Goal: Information Seeking & Learning: Learn about a topic

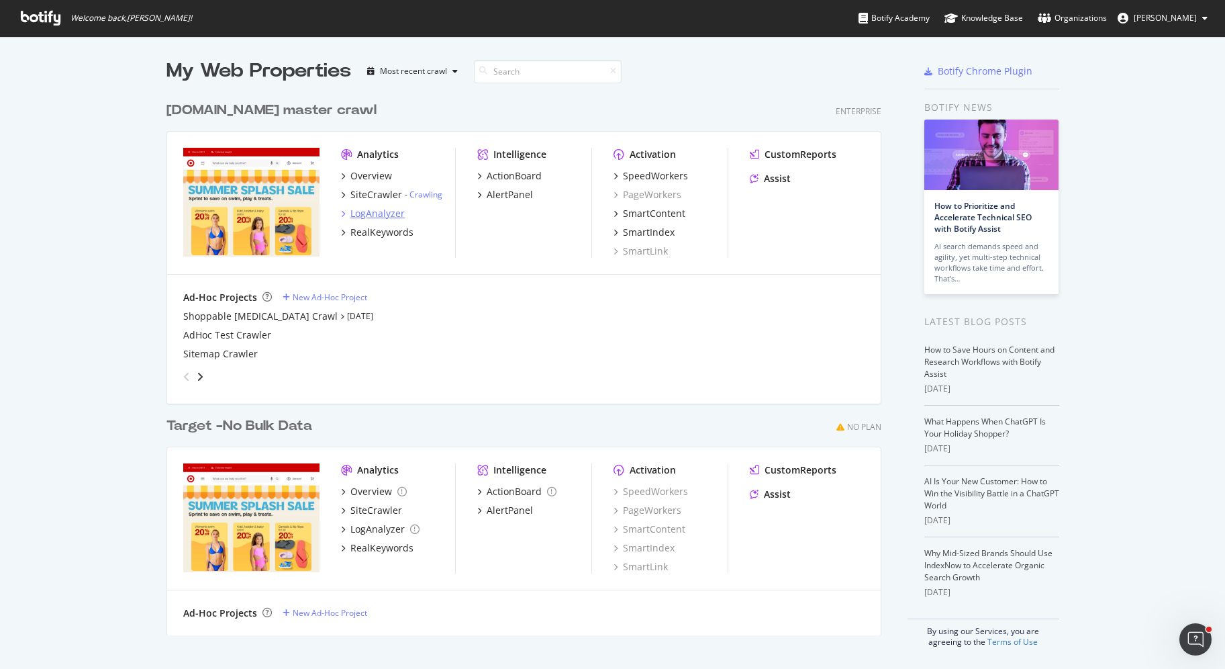
click at [365, 207] on div "LogAnalyzer" at bounding box center [377, 213] width 54 height 13
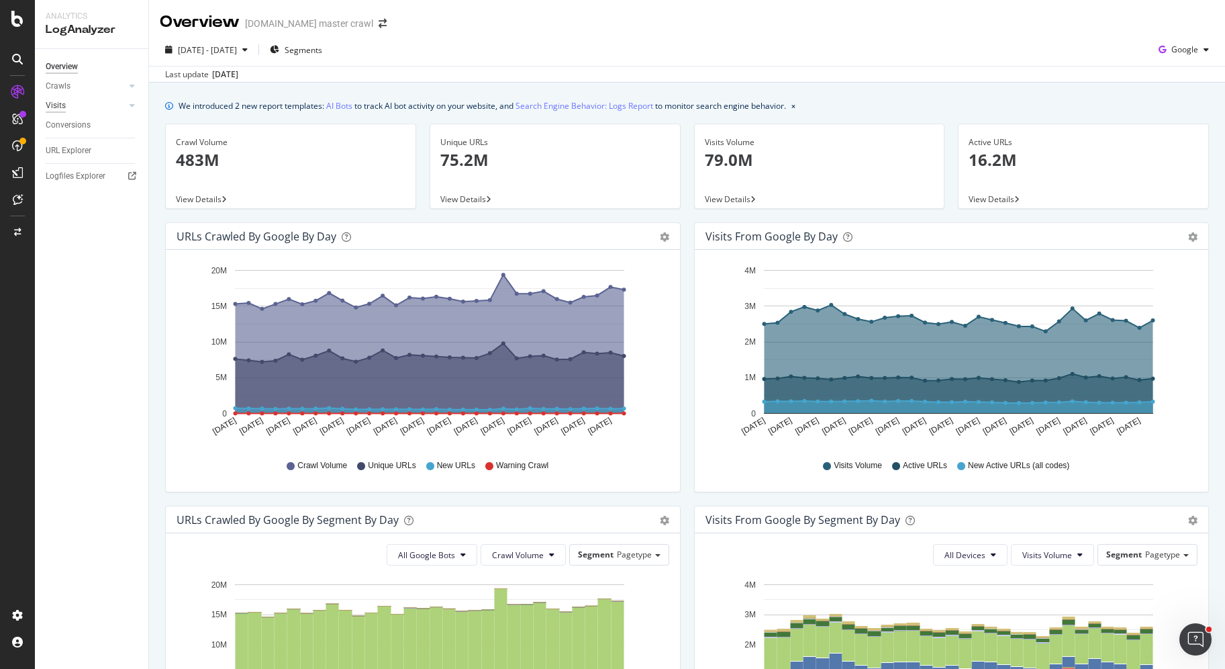
click at [56, 112] on div "Visits" at bounding box center [56, 106] width 20 height 14
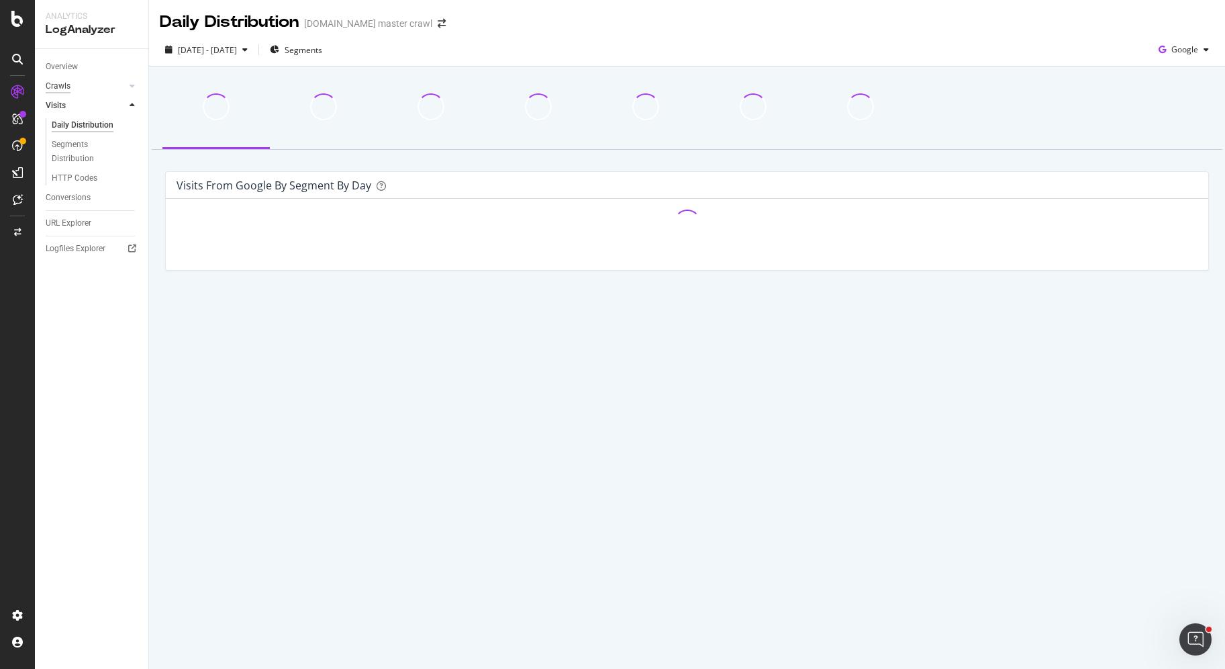
click at [60, 86] on div "Crawls" at bounding box center [58, 86] width 25 height 14
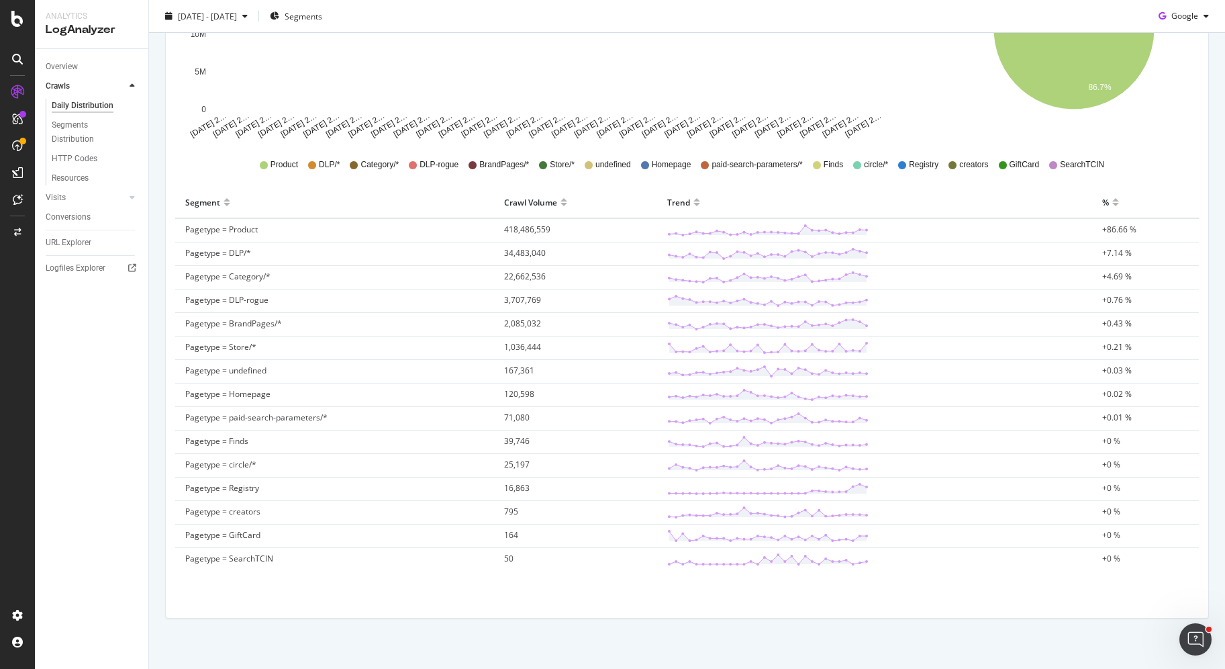
scroll to position [309, 0]
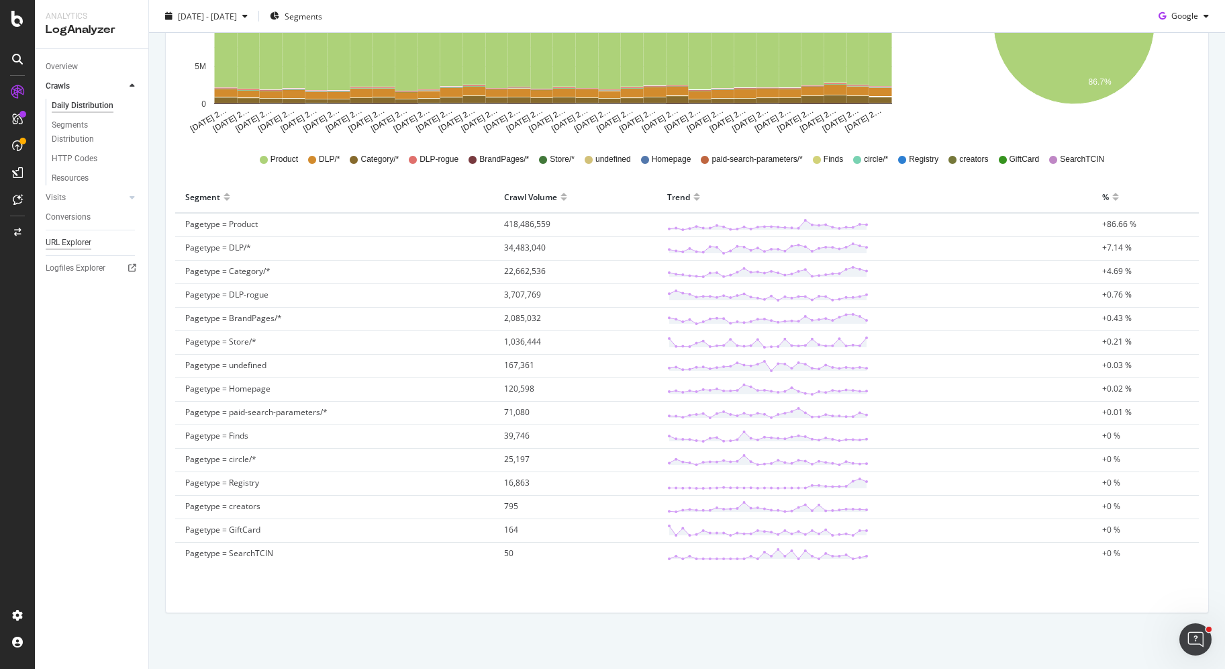
click at [88, 240] on div "URL Explorer" at bounding box center [69, 243] width 46 height 14
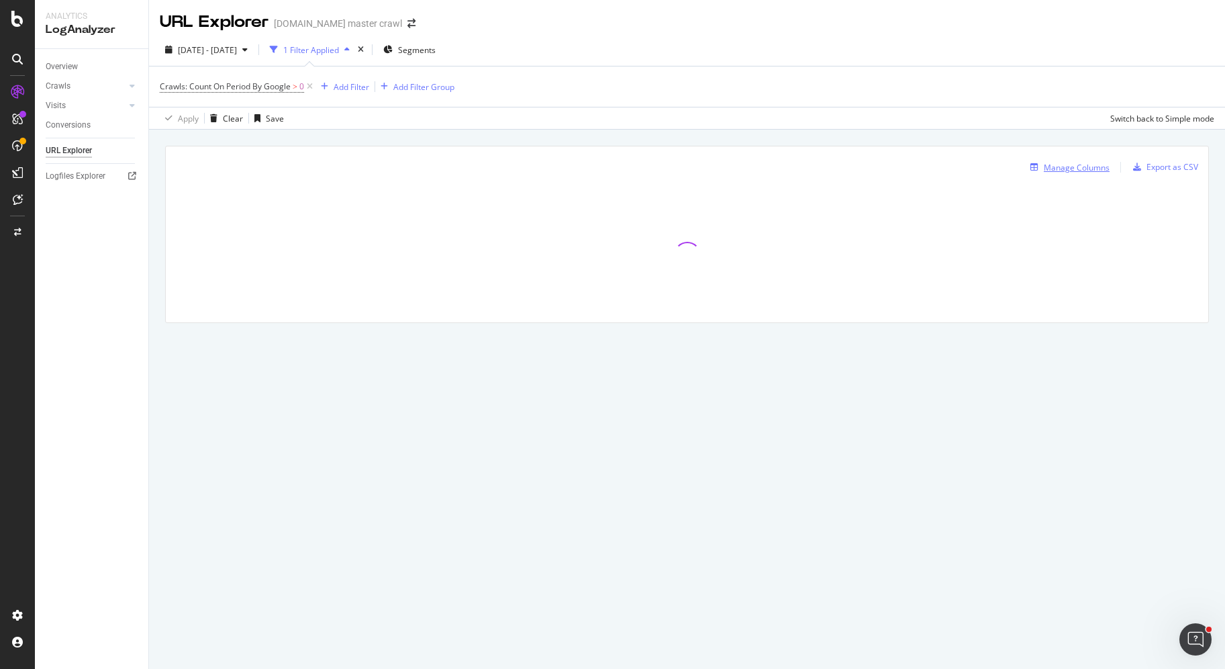
click at [1054, 167] on div "Manage Columns" at bounding box center [1077, 167] width 66 height 11
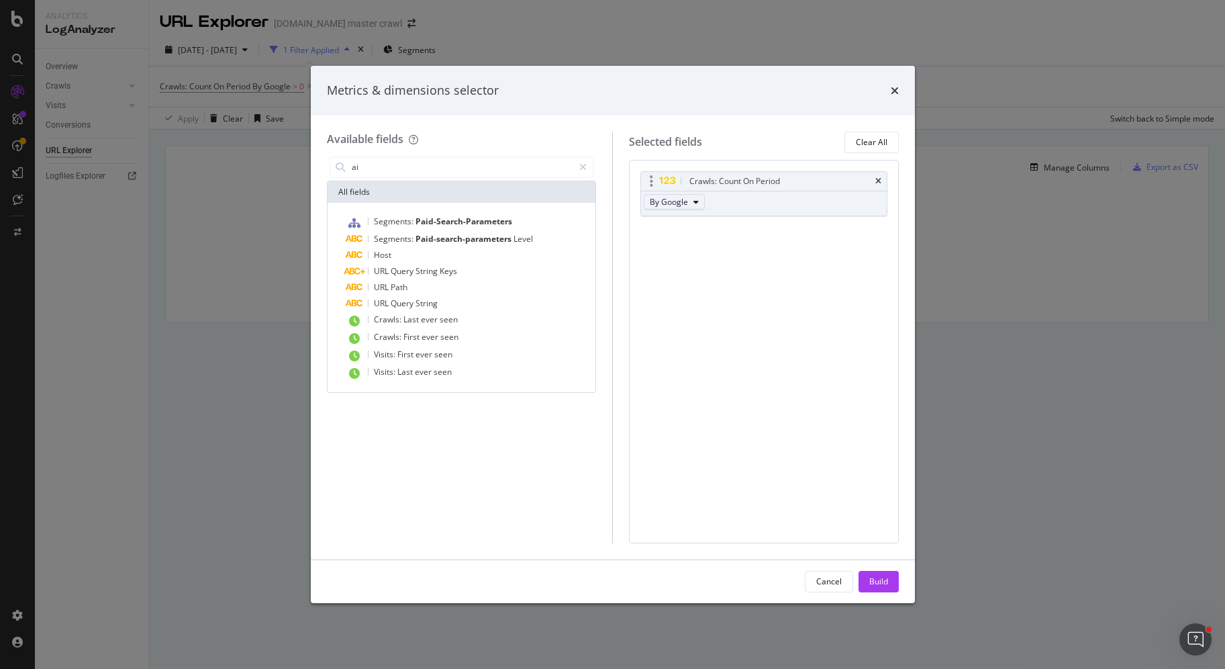
click at [682, 201] on span "By Google" at bounding box center [669, 201] width 38 height 11
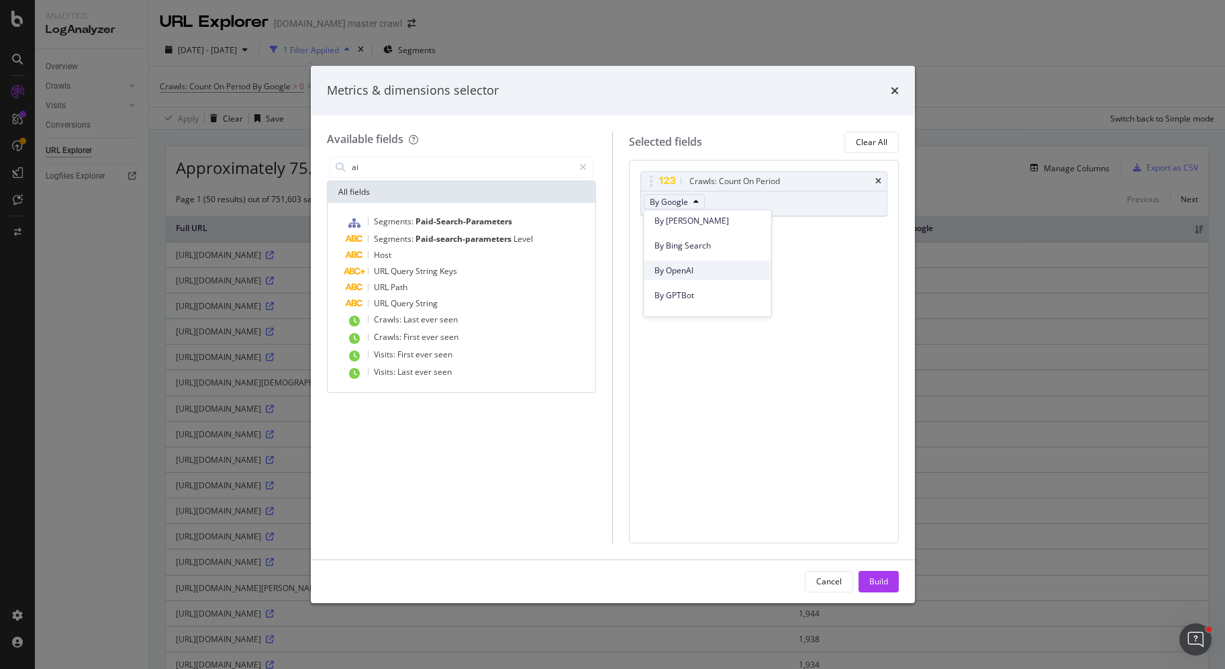
scroll to position [311, 0]
click at [714, 237] on span "By Bing Search" at bounding box center [707, 237] width 106 height 12
click at [410, 172] on input "ai" at bounding box center [462, 167] width 224 height 20
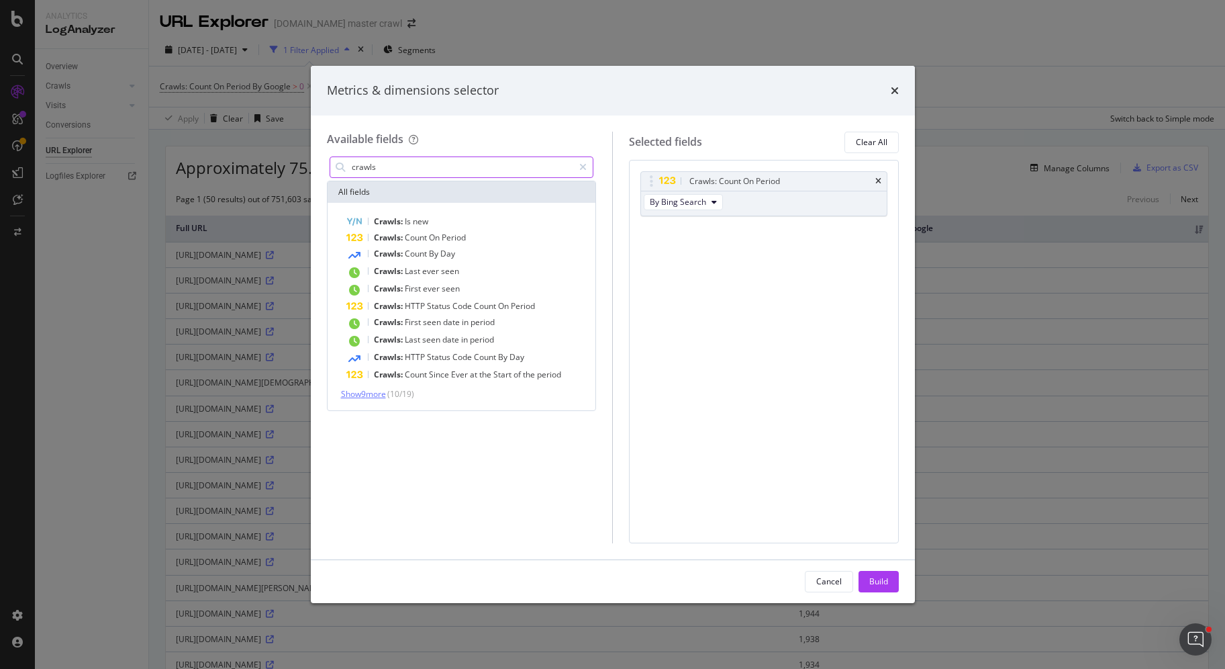
type input "crawls"
click at [373, 394] on span "Show 9 more" at bounding box center [363, 393] width 45 height 11
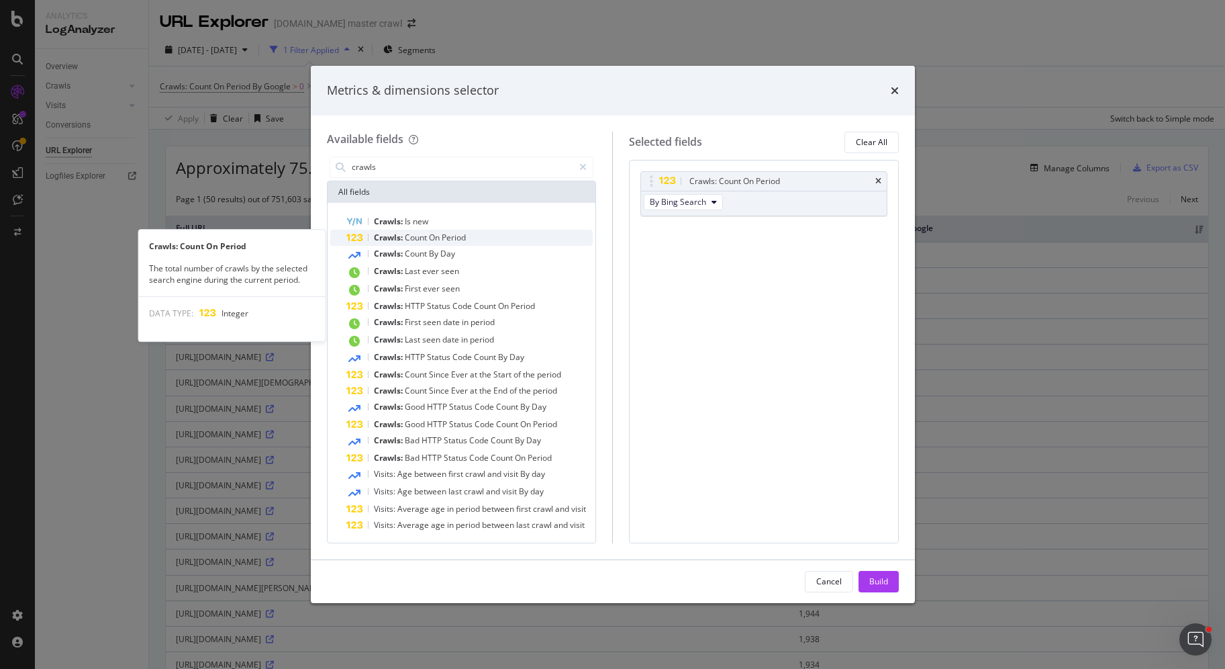
click at [490, 235] on div "Crawls: Count On Period" at bounding box center [469, 238] width 247 height 16
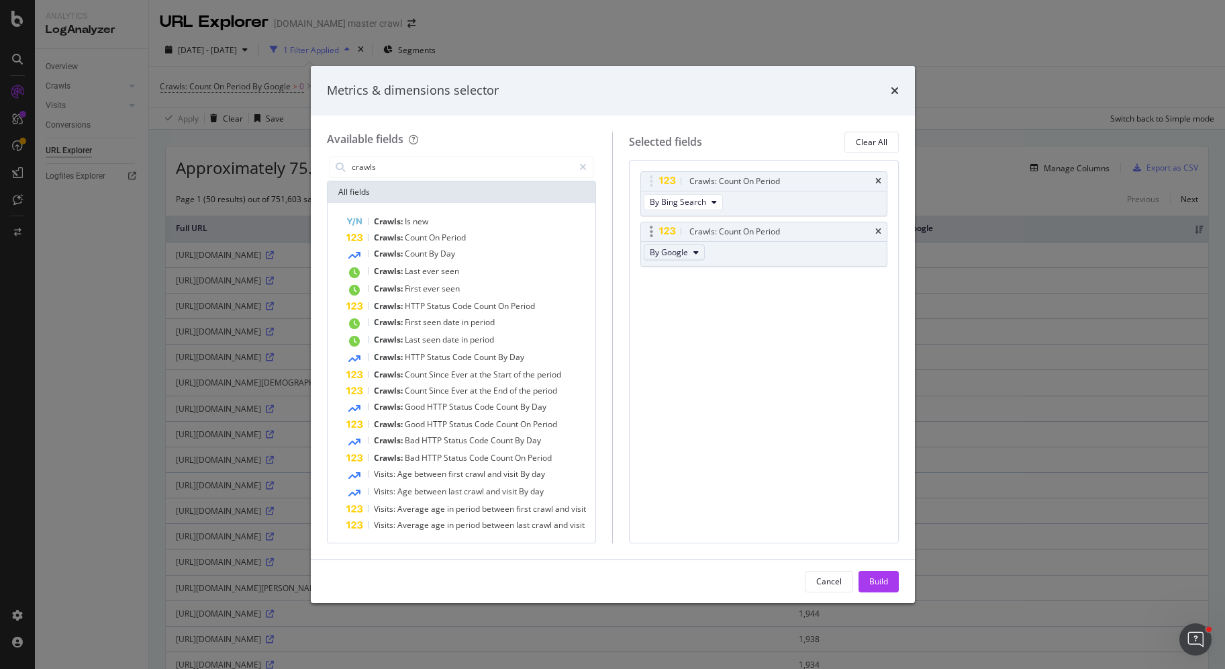
click at [690, 247] on button "By Google" at bounding box center [674, 252] width 61 height 16
click at [708, 308] on span "By OpenAI" at bounding box center [707, 313] width 106 height 12
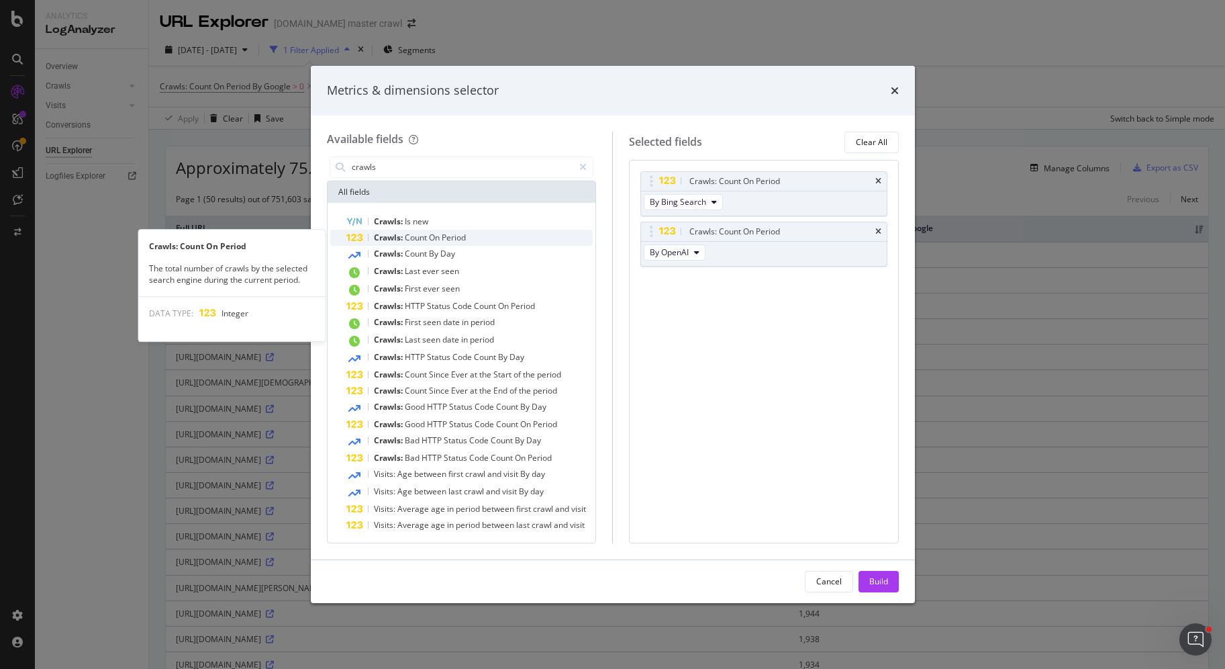
click at [506, 240] on div "Crawls: Count On Period" at bounding box center [469, 238] width 247 height 16
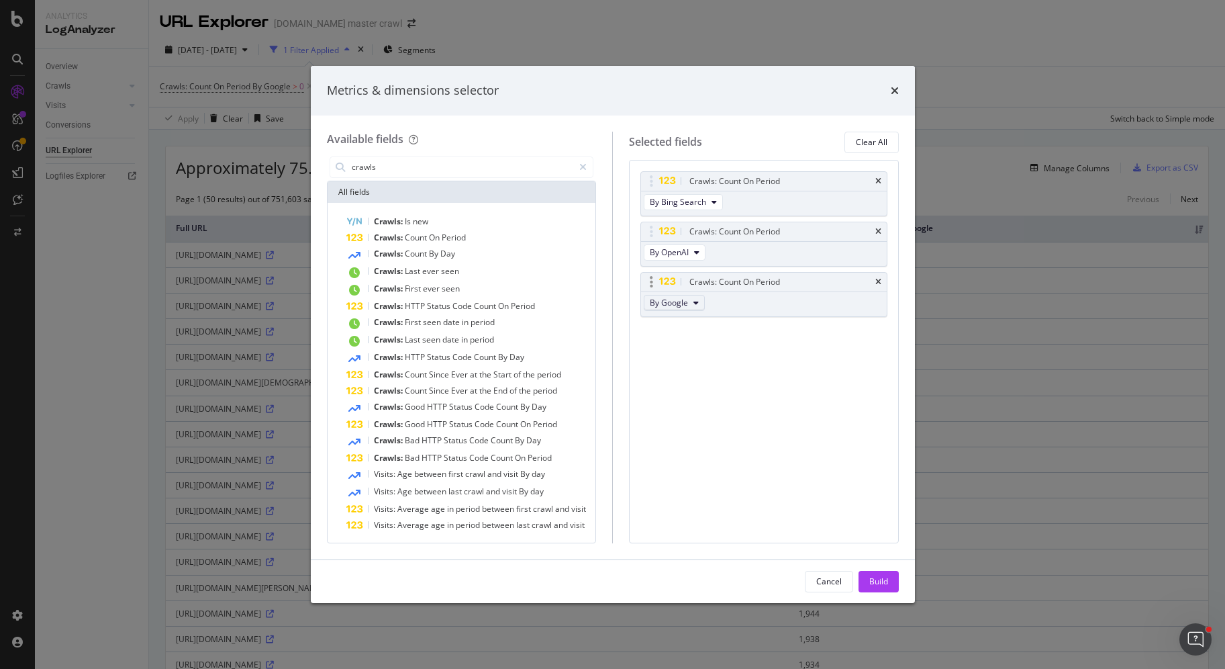
click at [671, 300] on span "By Google" at bounding box center [669, 302] width 38 height 11
click at [693, 373] on span "By GPTBot" at bounding box center [707, 372] width 106 height 12
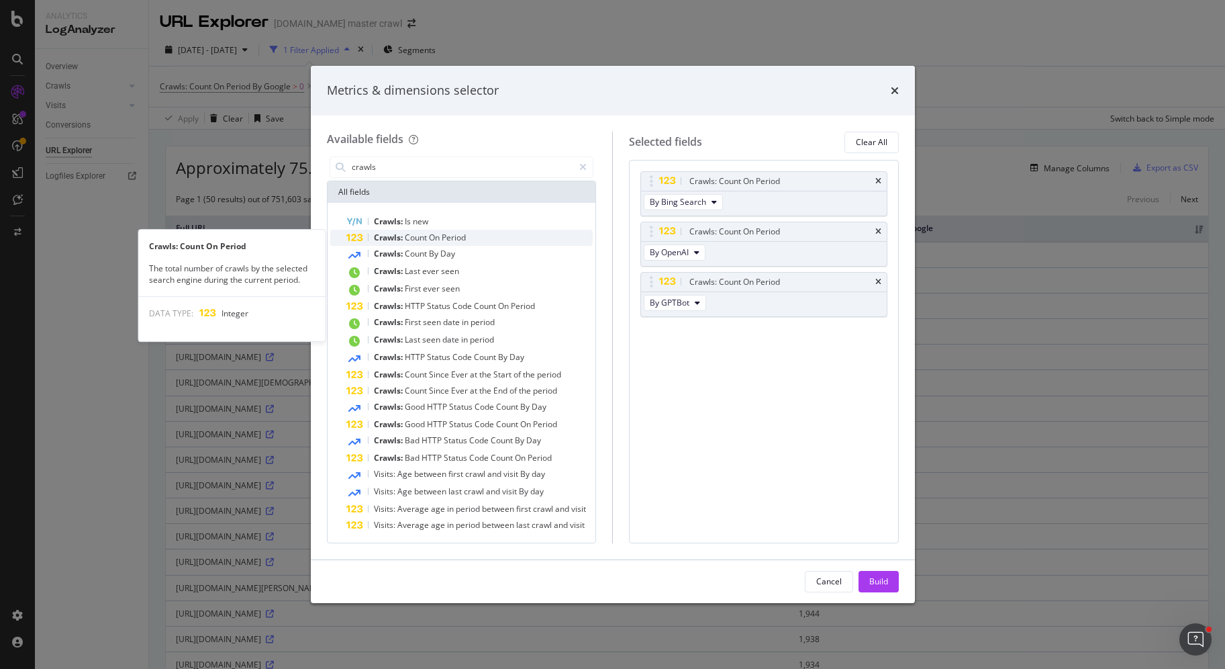
click at [483, 240] on div "Crawls: Count On Period" at bounding box center [469, 238] width 247 height 16
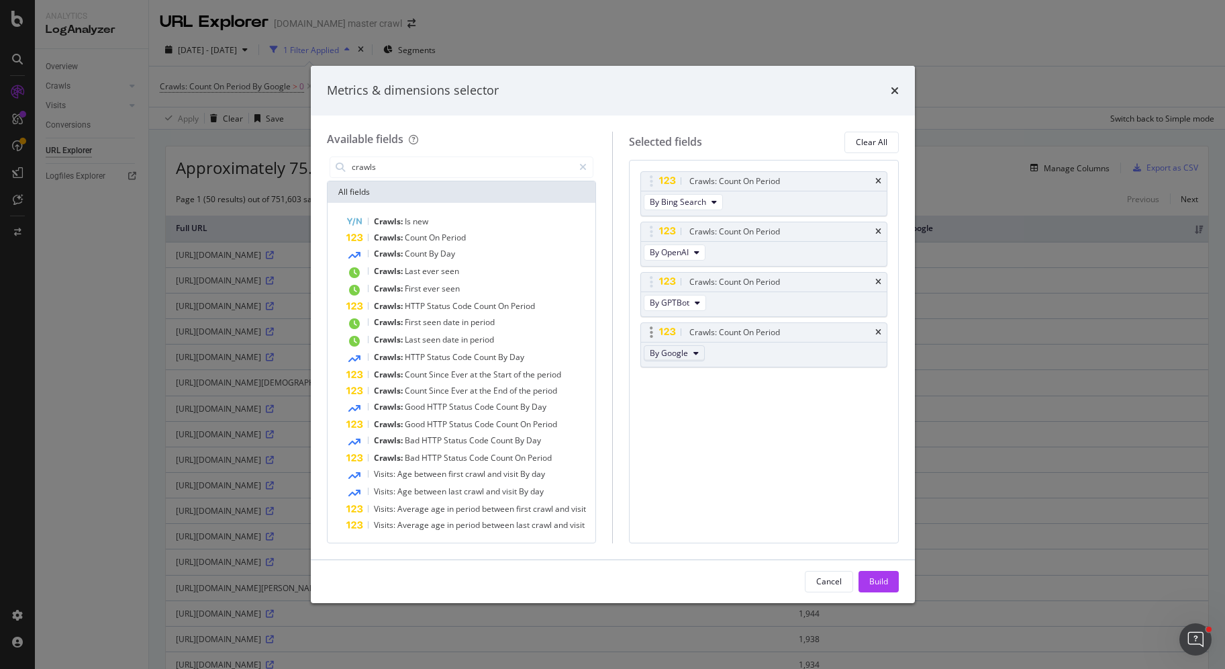
click at [689, 348] on button "By Google" at bounding box center [674, 353] width 61 height 16
click at [720, 406] on span "By ChatGPT-User" at bounding box center [707, 402] width 106 height 12
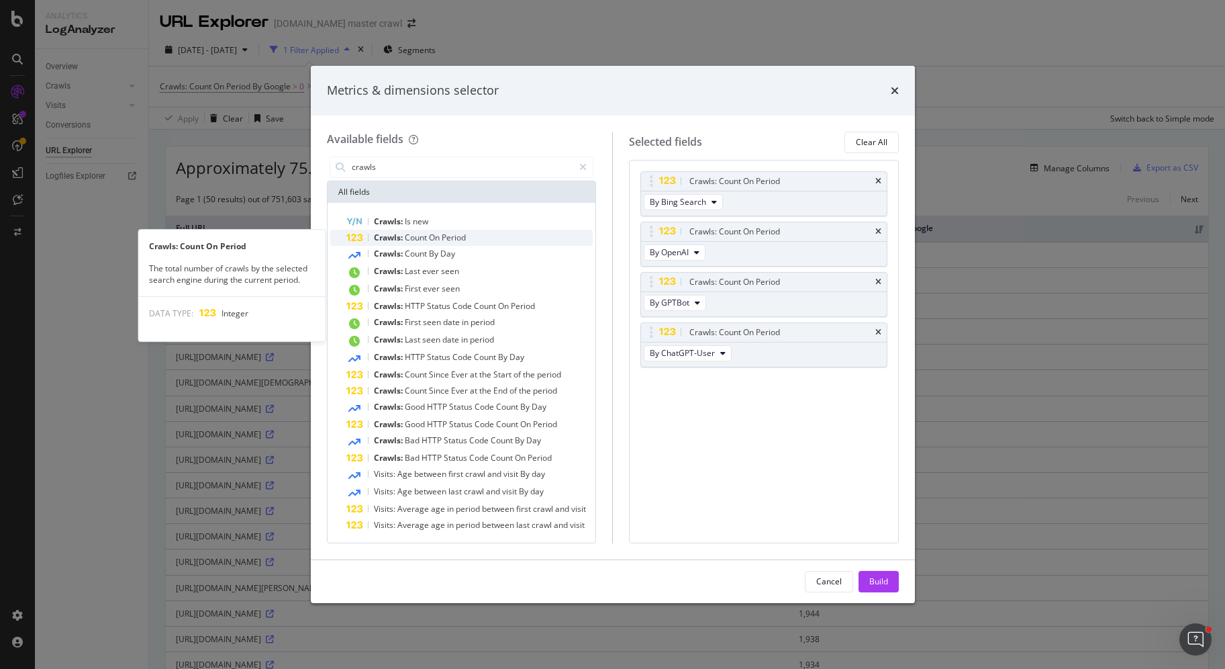
click at [459, 242] on div "Crawls: Count On Period" at bounding box center [469, 238] width 247 height 16
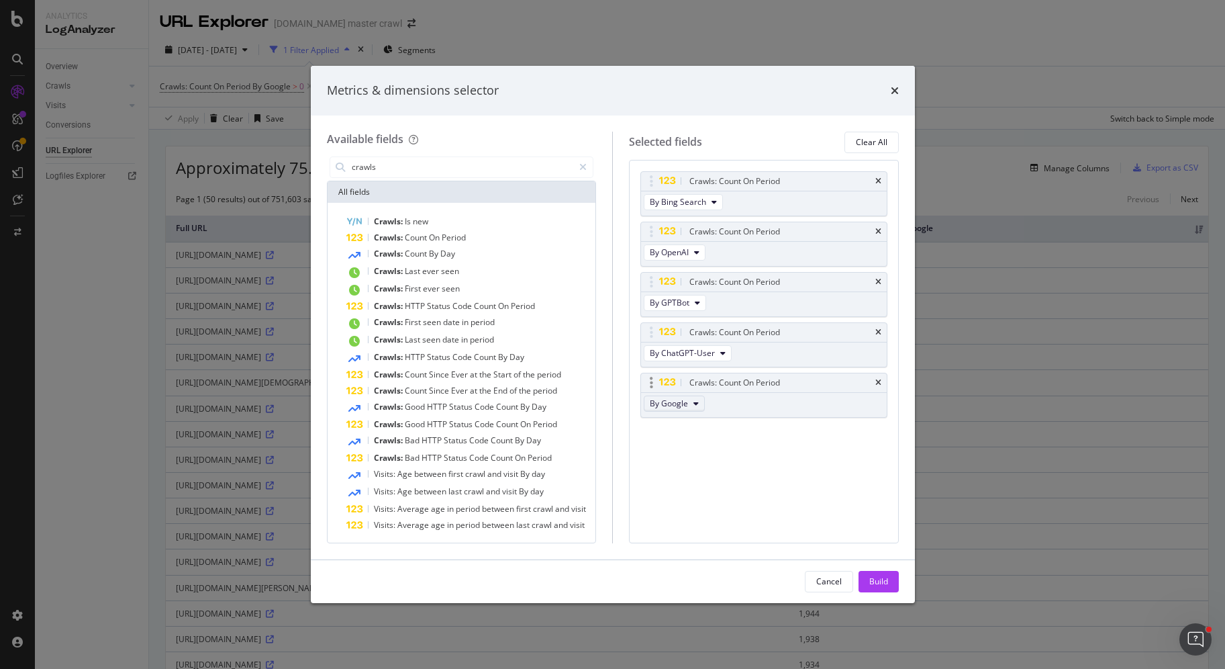
click at [669, 403] on span "By Google" at bounding box center [669, 402] width 38 height 11
click at [718, 452] on span "By OAI-SearchBot" at bounding box center [707, 453] width 106 height 12
click at [486, 238] on div "Crawls: Count On Period" at bounding box center [469, 238] width 247 height 16
click at [671, 450] on span "By Google" at bounding box center [669, 453] width 38 height 11
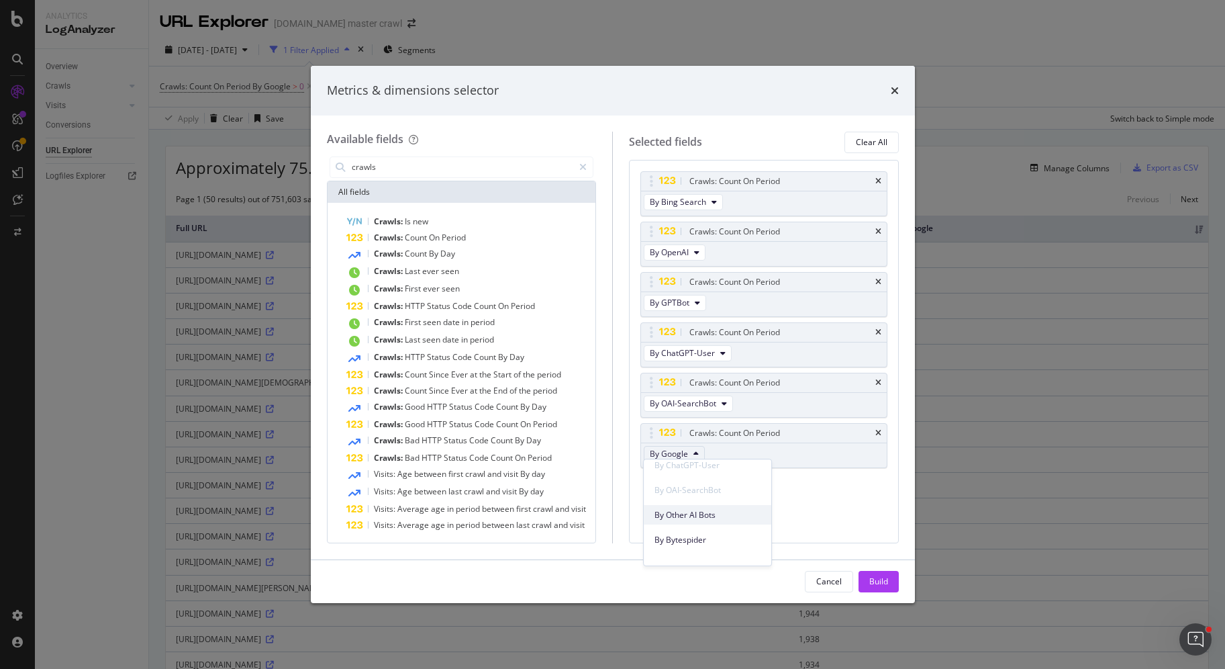
scroll to position [413, 0]
click at [705, 513] on span "By Other AI Bots" at bounding box center [707, 509] width 106 height 12
click at [468, 235] on div "Crawls: Count On Period" at bounding box center [469, 238] width 247 height 16
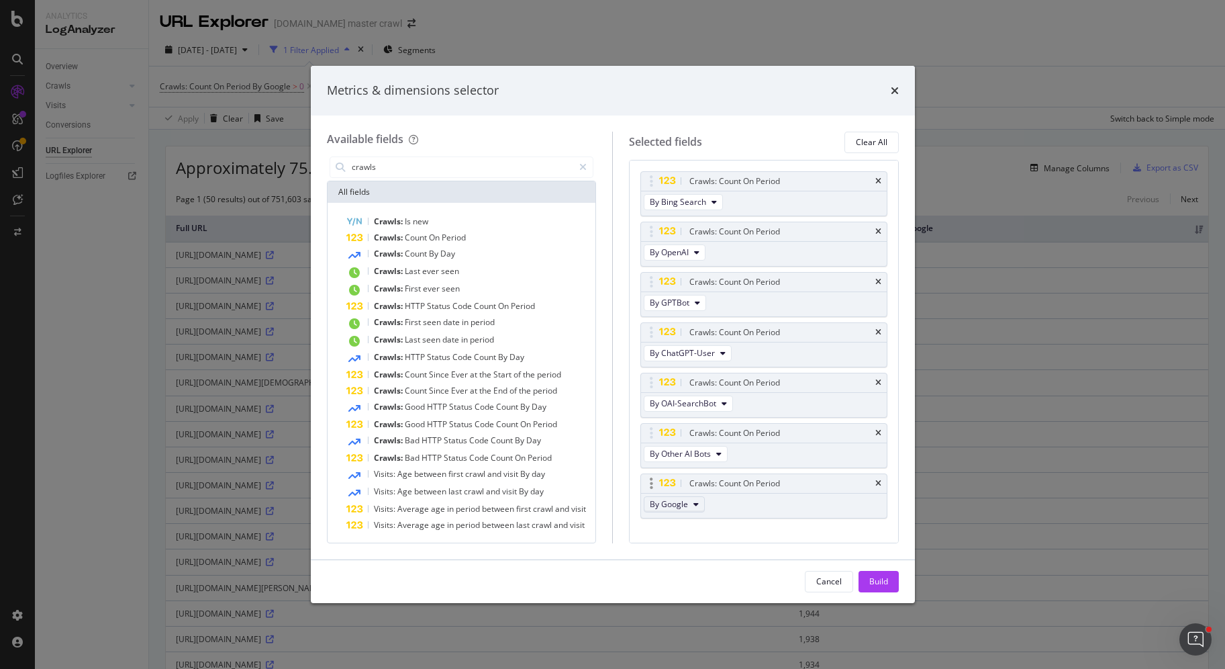
click at [689, 497] on button "By Google" at bounding box center [674, 504] width 61 height 16
click at [725, 571] on span "By Bytespider" at bounding box center [707, 575] width 106 height 12
click at [436, 234] on span "On" at bounding box center [435, 237] width 13 height 11
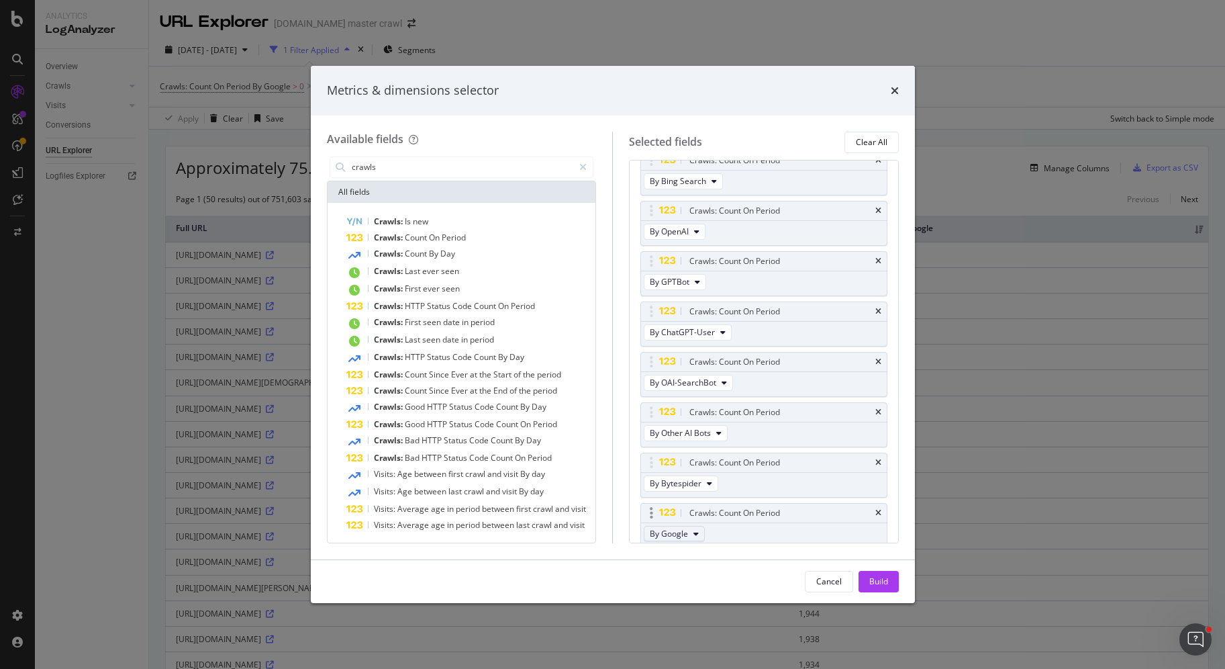
click at [691, 531] on button "By Google" at bounding box center [674, 534] width 61 height 16
click at [716, 583] on span "By [PERSON_NAME]" at bounding box center [707, 589] width 106 height 12
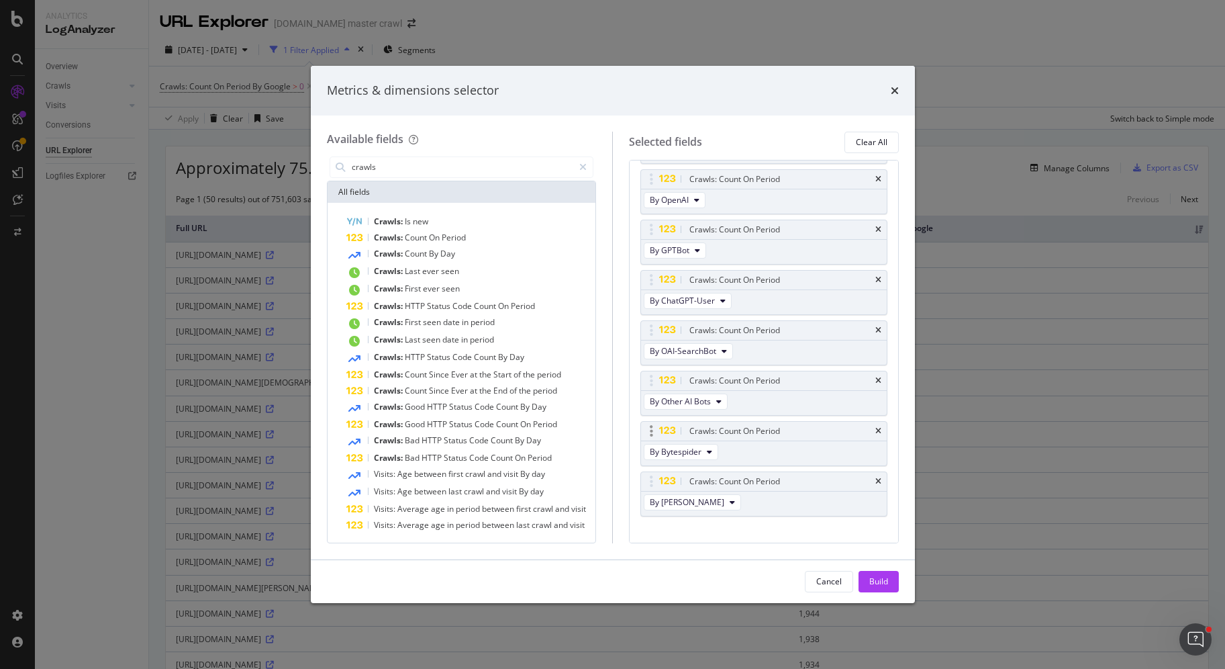
scroll to position [65, 0]
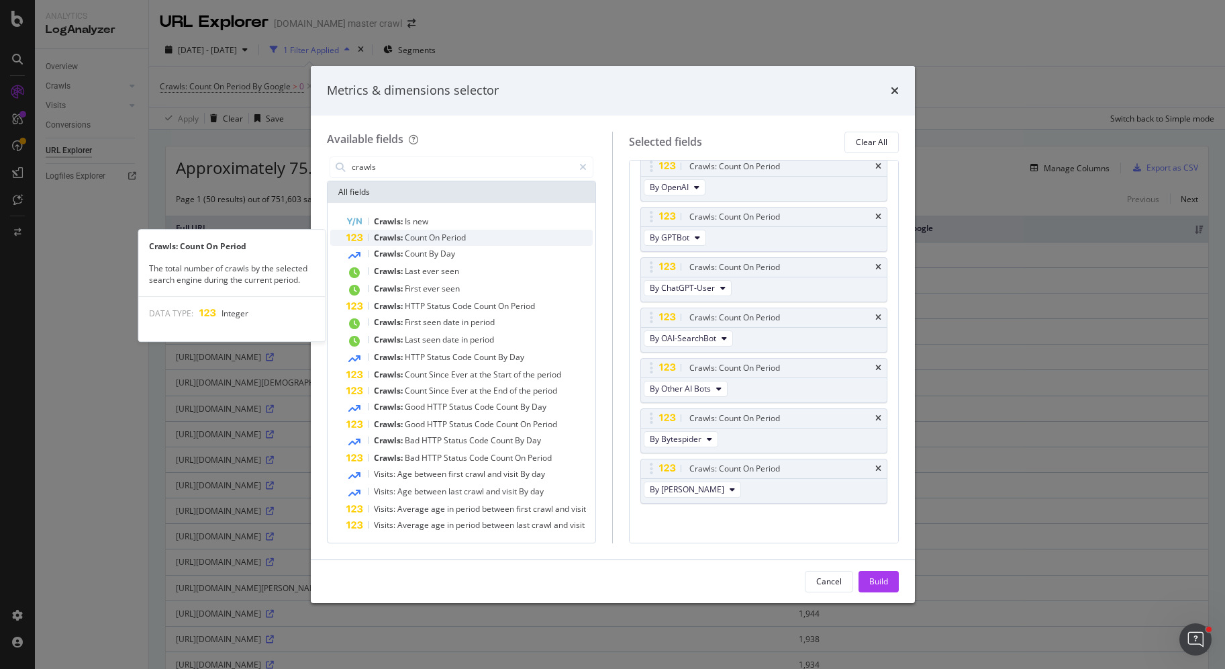
click at [463, 238] on span "Period" at bounding box center [454, 237] width 24 height 11
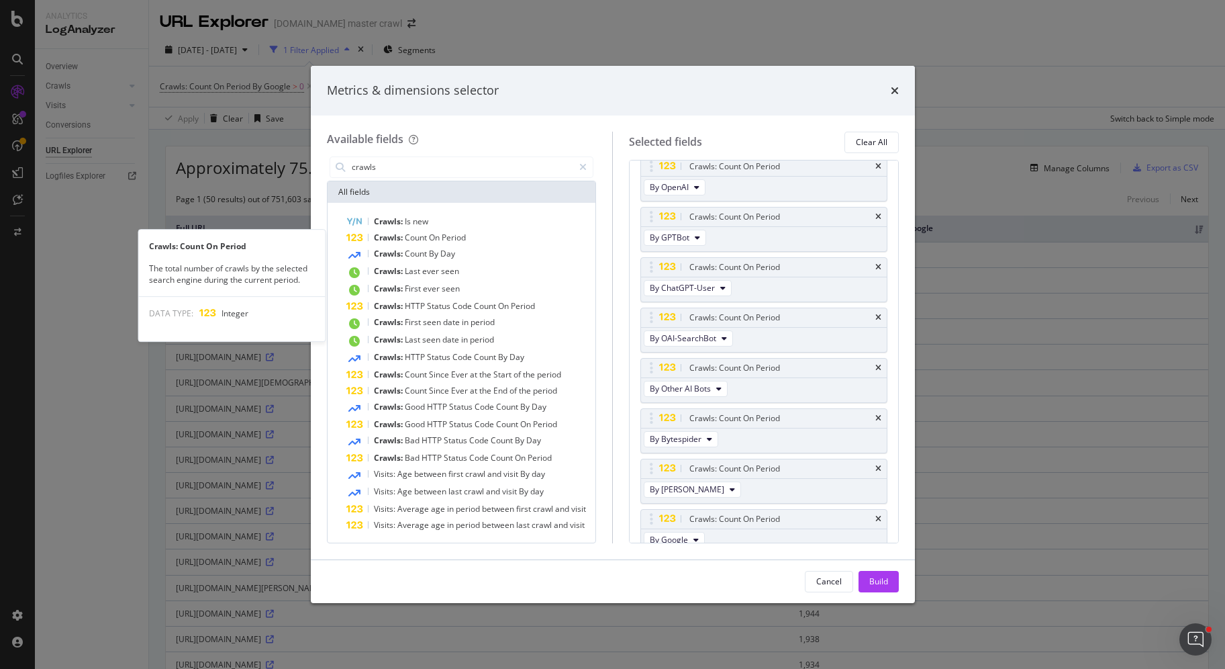
scroll to position [70, 0]
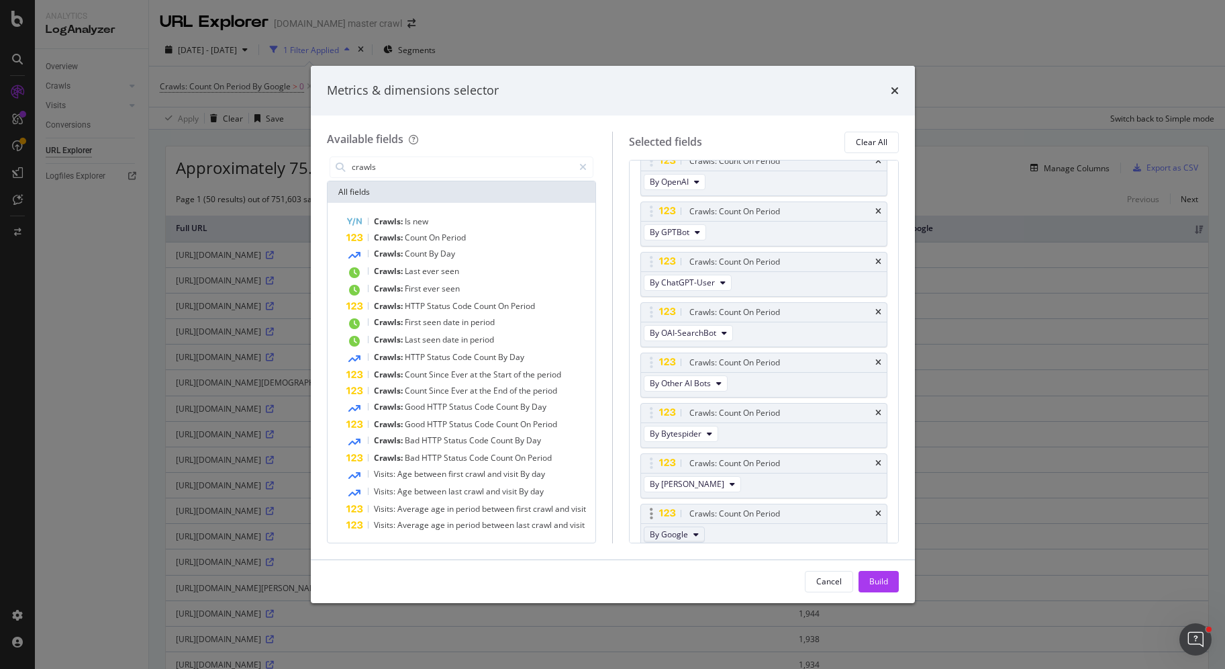
click at [664, 528] on span "By Google" at bounding box center [669, 533] width 38 height 11
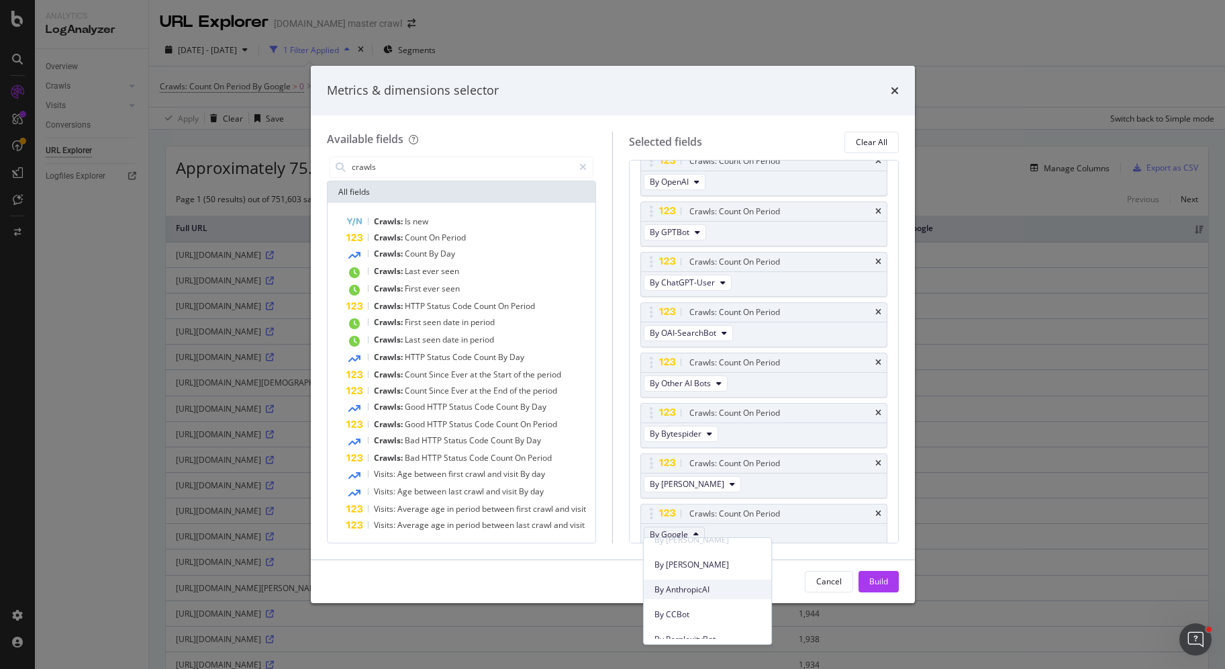
click at [726, 585] on span "By AnthropicAI" at bounding box center [707, 589] width 106 height 12
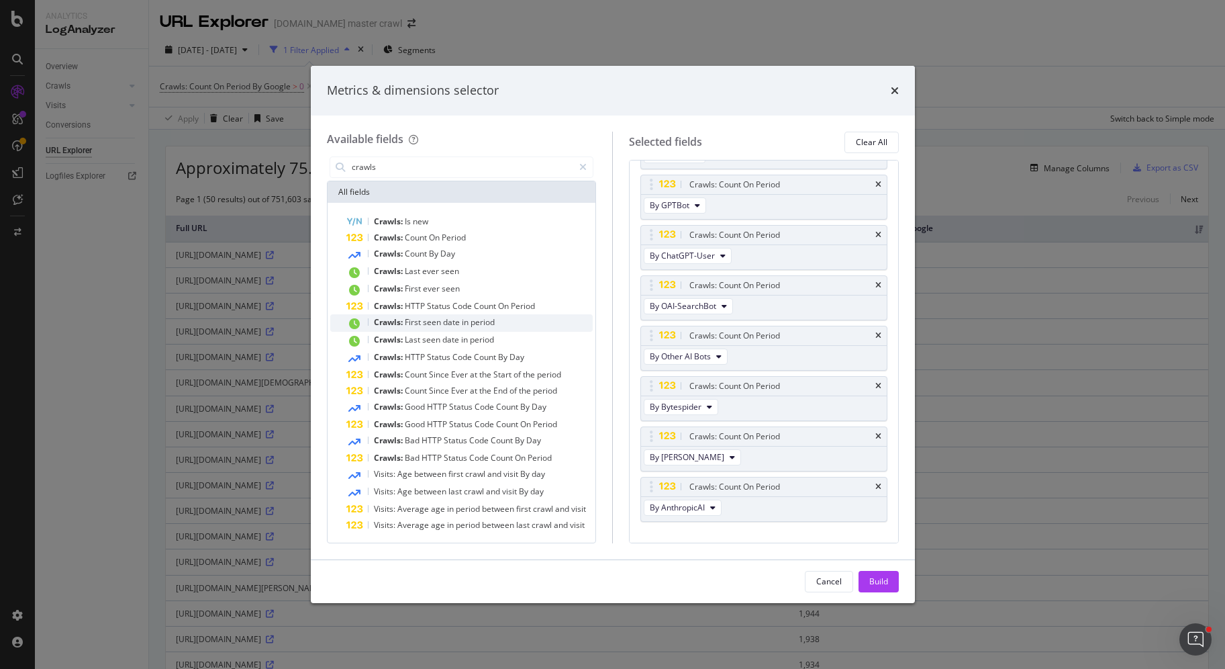
scroll to position [115, 0]
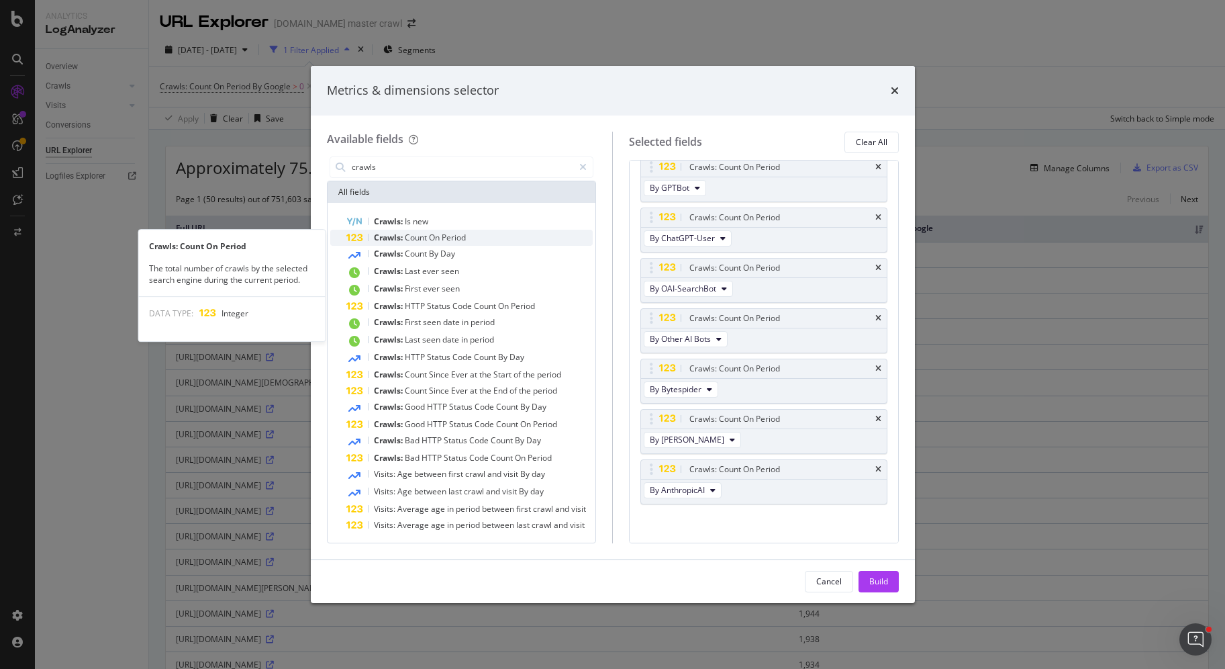
click at [445, 244] on div "Crawls: Count On Period" at bounding box center [469, 238] width 247 height 16
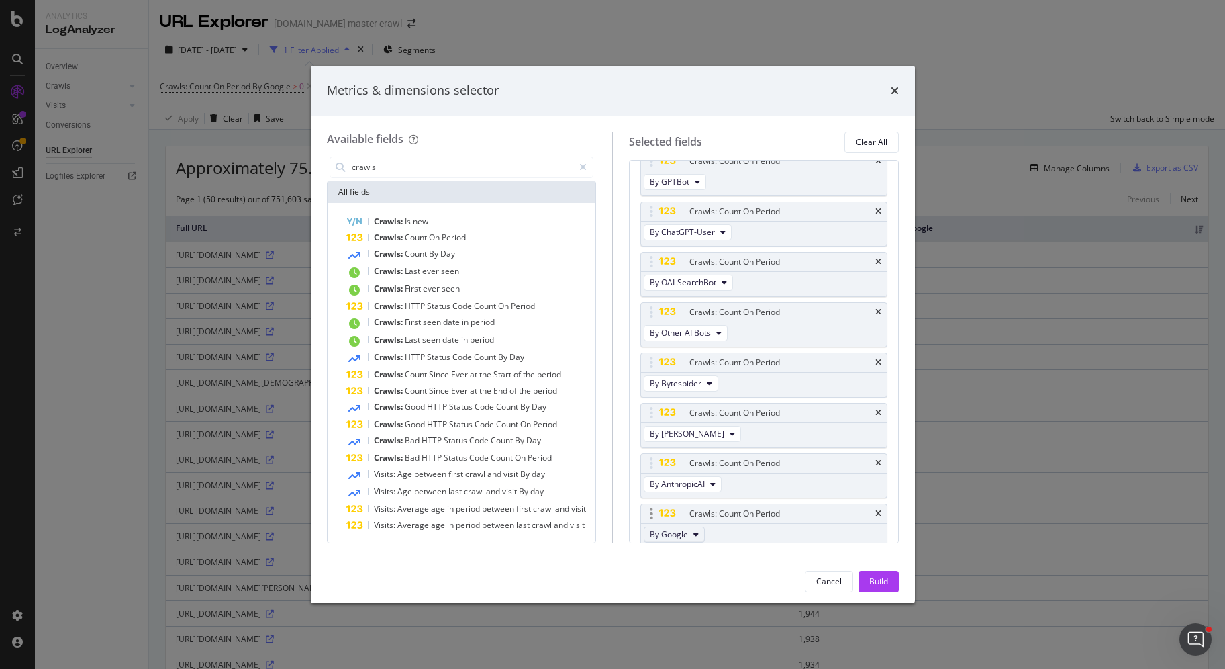
click at [689, 528] on button "By Google" at bounding box center [674, 534] width 61 height 16
click at [720, 600] on span "By [PERSON_NAME]" at bounding box center [707, 606] width 106 height 12
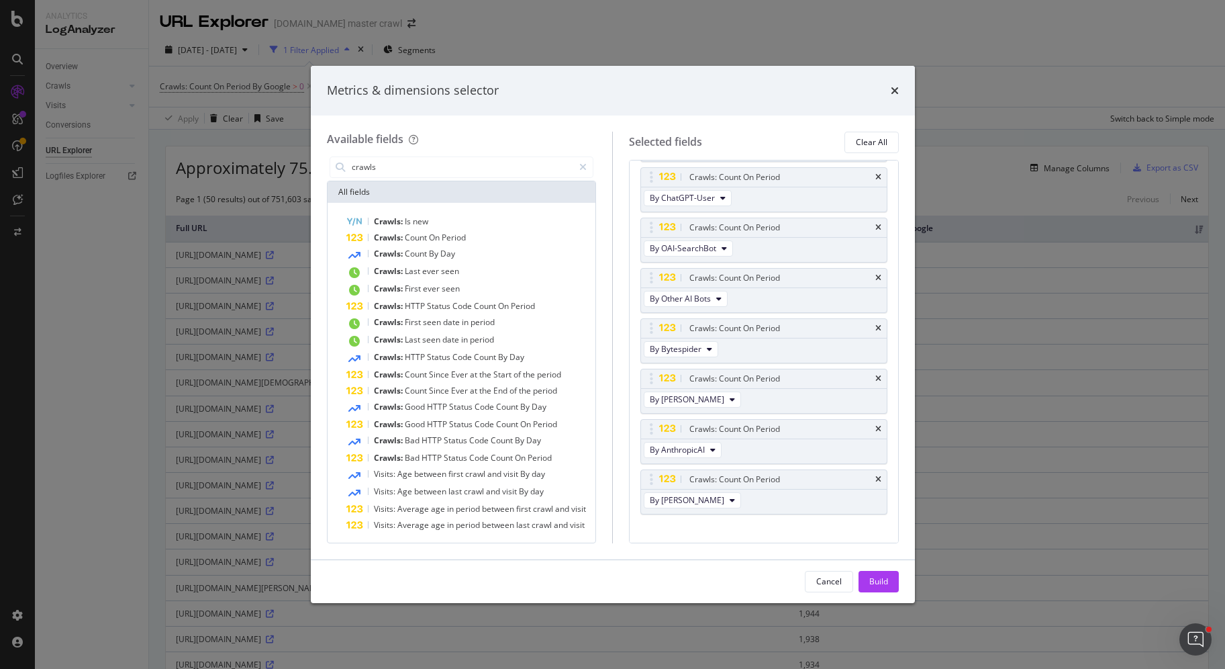
scroll to position [165, 0]
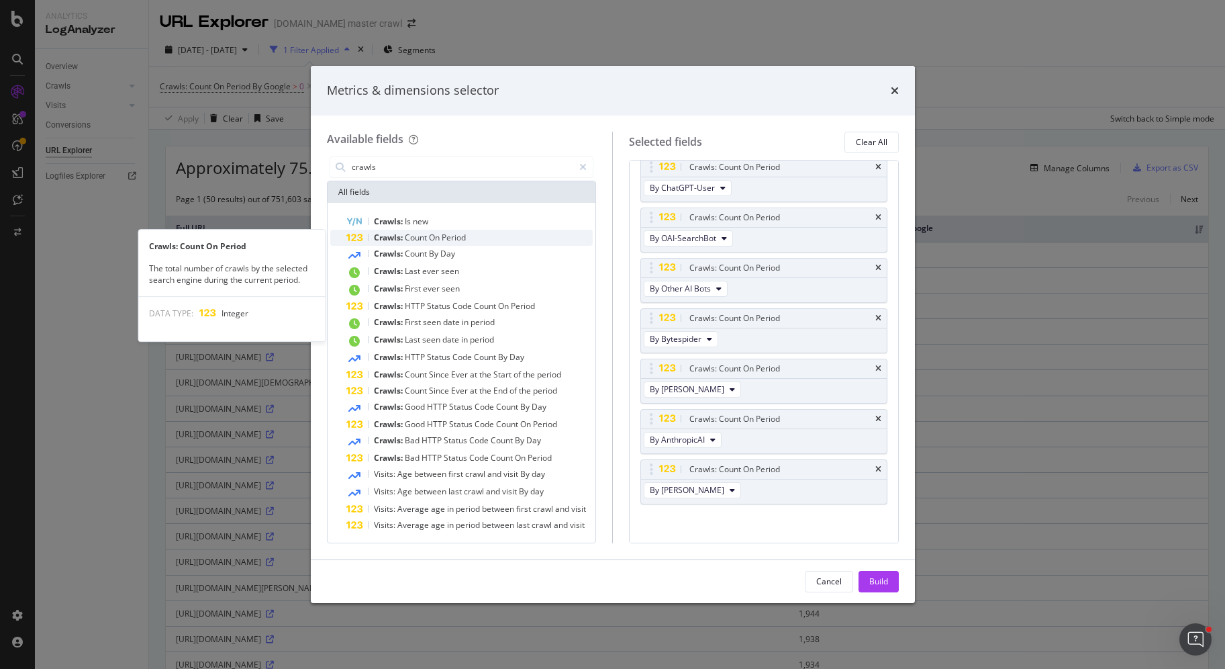
click at [482, 237] on div "Crawls: Count On Period" at bounding box center [469, 238] width 247 height 16
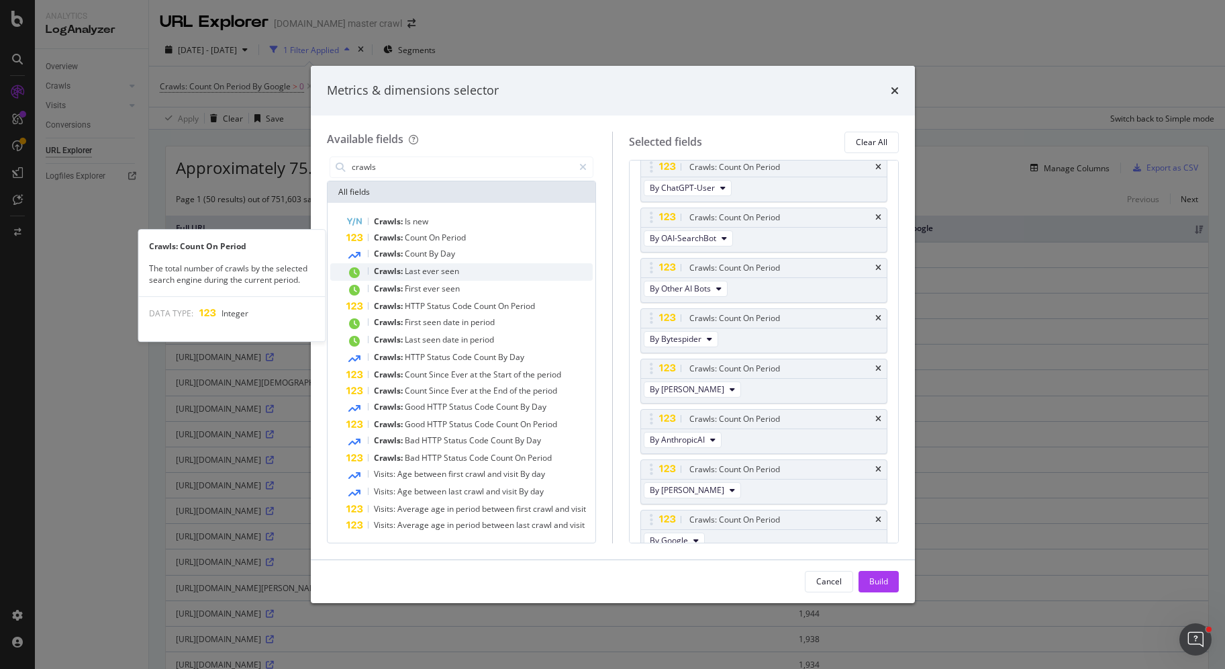
scroll to position [170, 0]
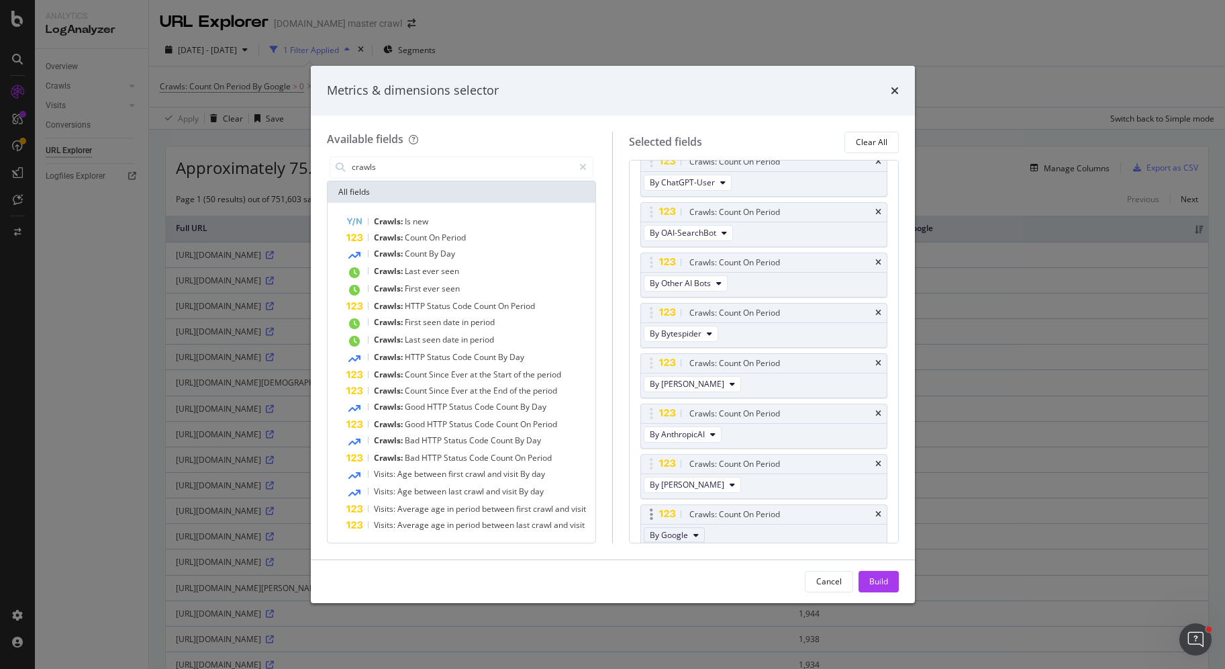
click at [687, 530] on button "By Google" at bounding box center [674, 535] width 61 height 16
click at [707, 583] on span "By CCBot" at bounding box center [707, 589] width 106 height 12
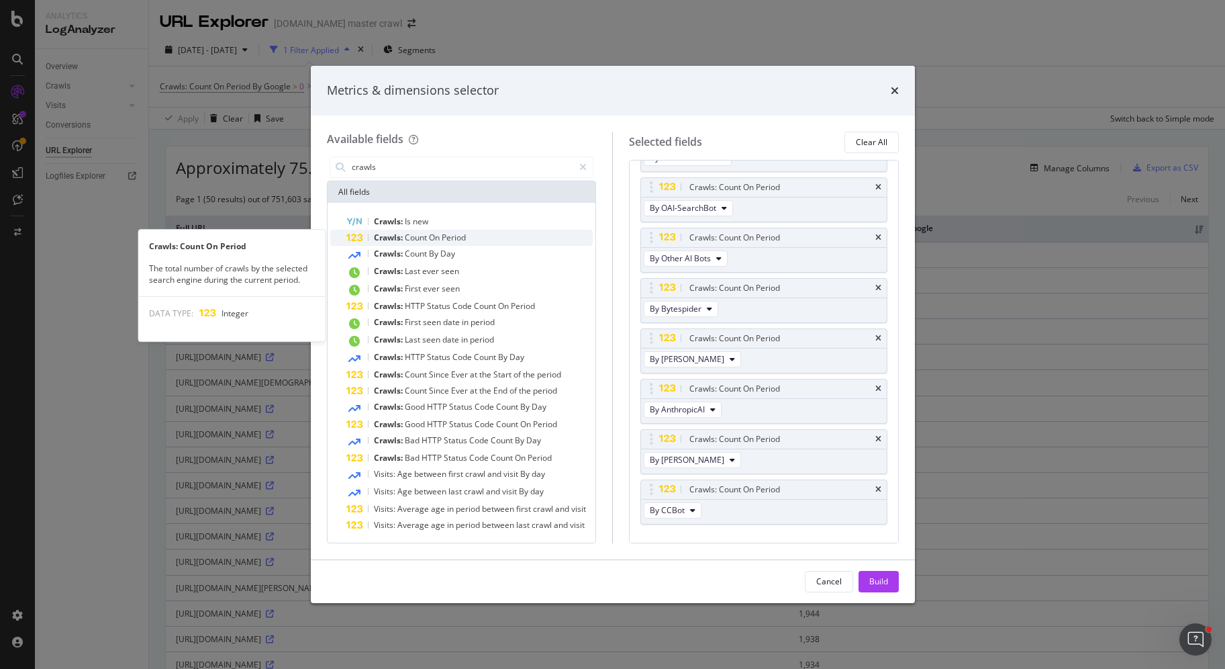
click at [481, 238] on div "Crawls: Count On Period" at bounding box center [469, 238] width 247 height 16
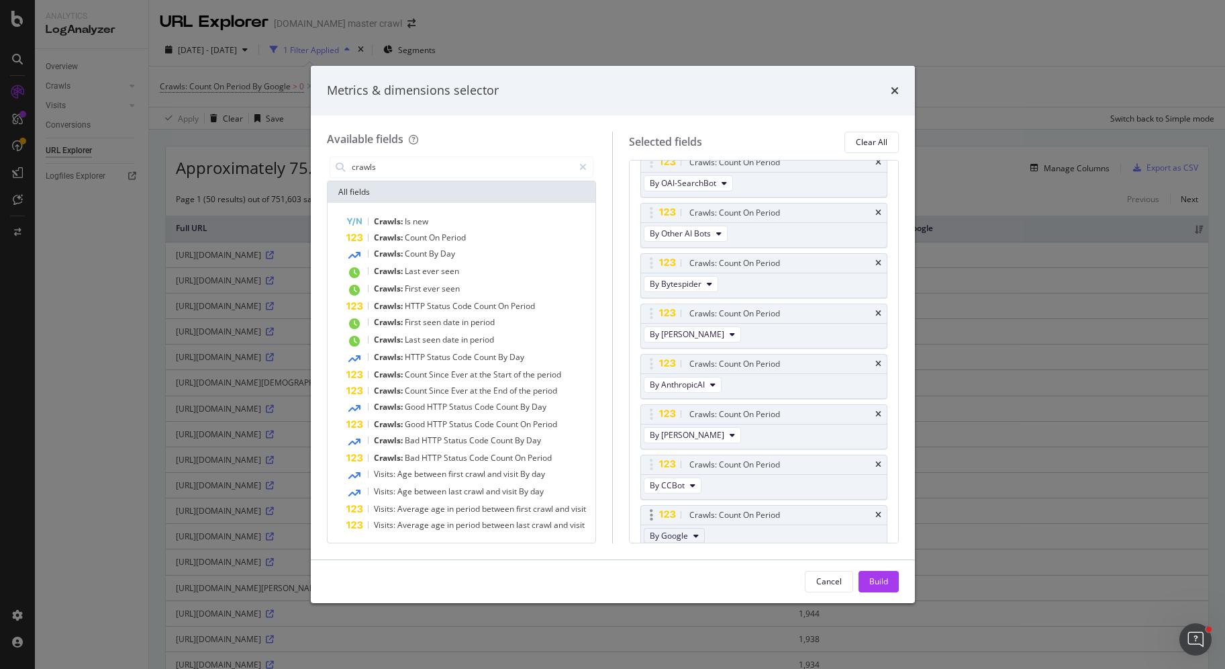
click at [686, 530] on span "By Google" at bounding box center [669, 535] width 38 height 11
click at [723, 587] on span "By PerplexityBot" at bounding box center [707, 589] width 106 height 12
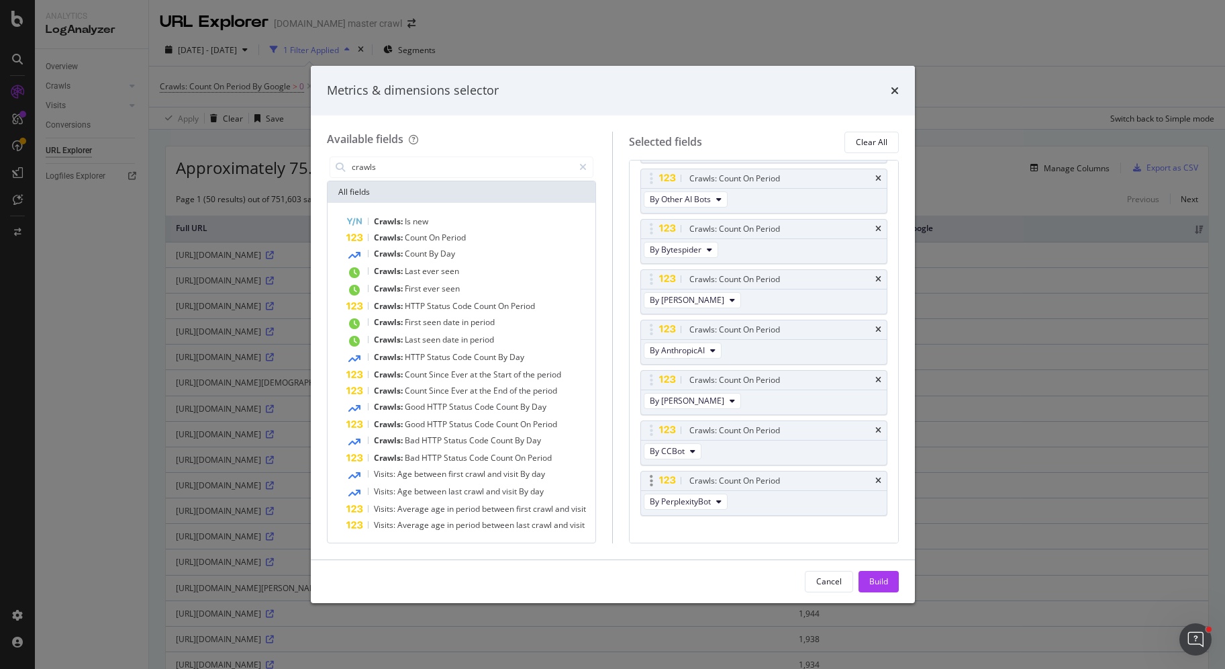
scroll to position [264, 0]
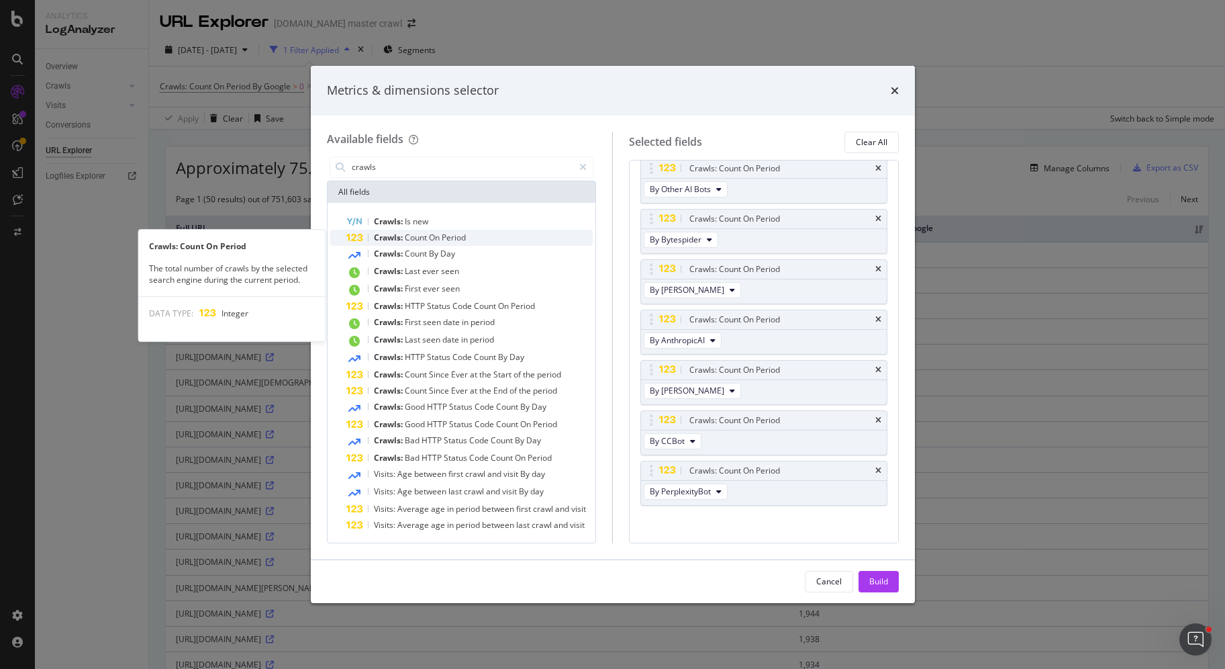
click at [480, 239] on div "Crawls: Count On Period" at bounding box center [469, 238] width 247 height 16
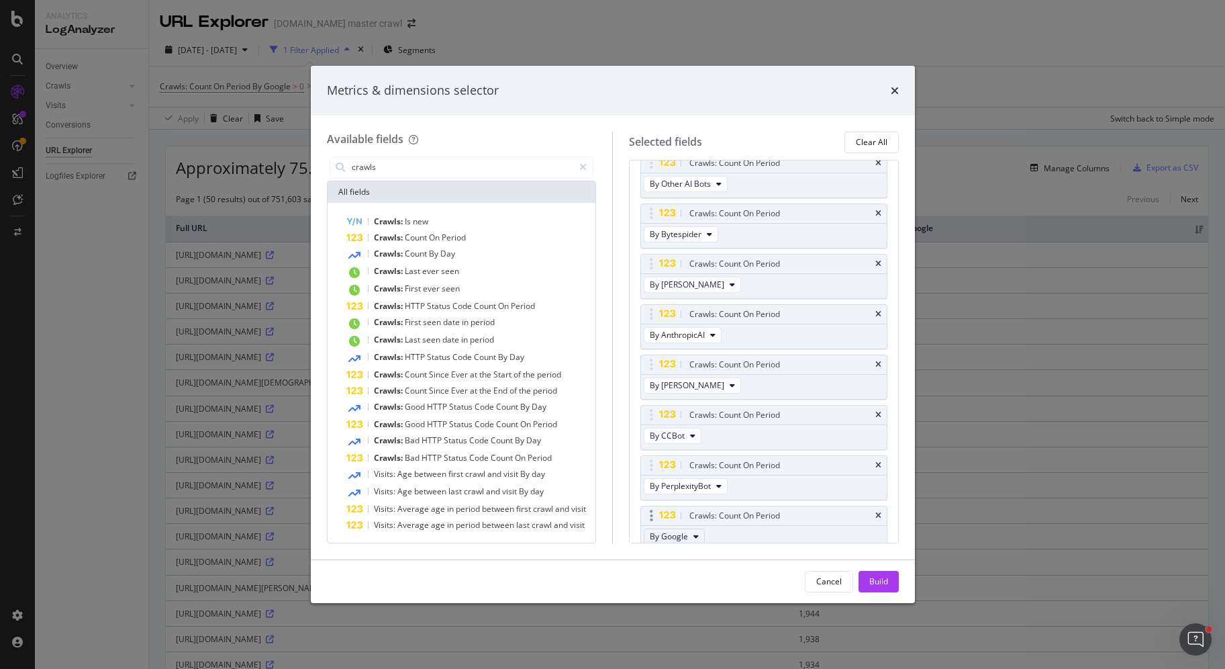
click at [673, 532] on span "By Google" at bounding box center [669, 535] width 38 height 11
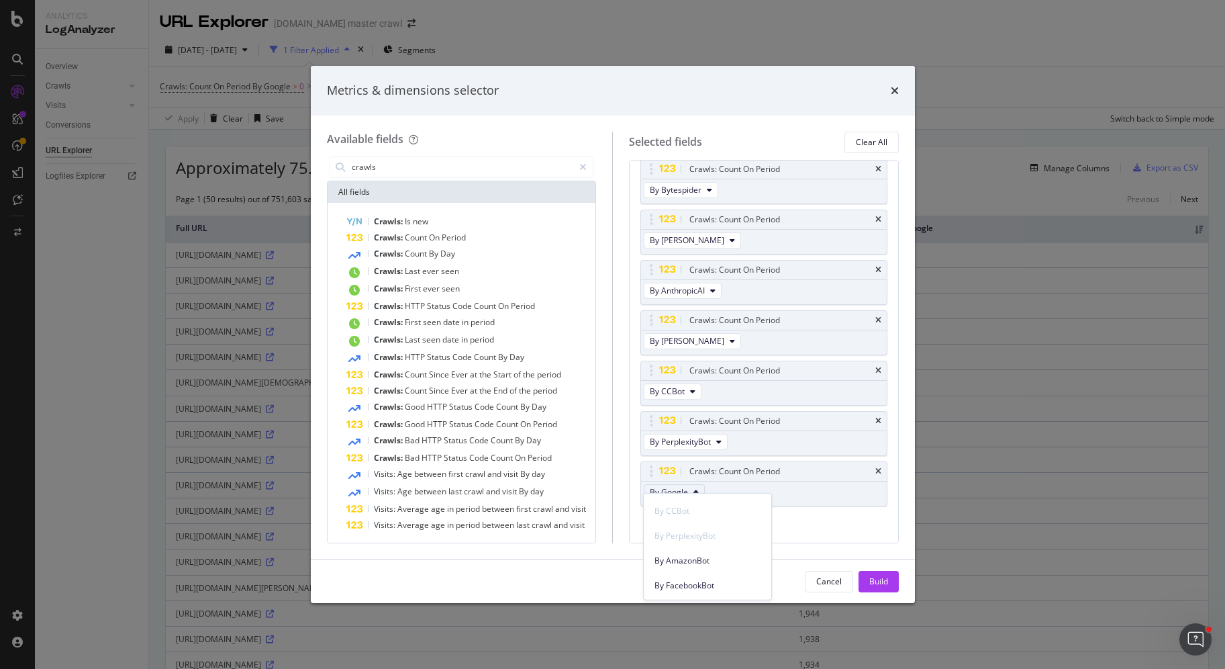
scroll to position [571, 0]
click at [693, 560] on span "By AmazonBot" at bounding box center [707, 558] width 106 height 12
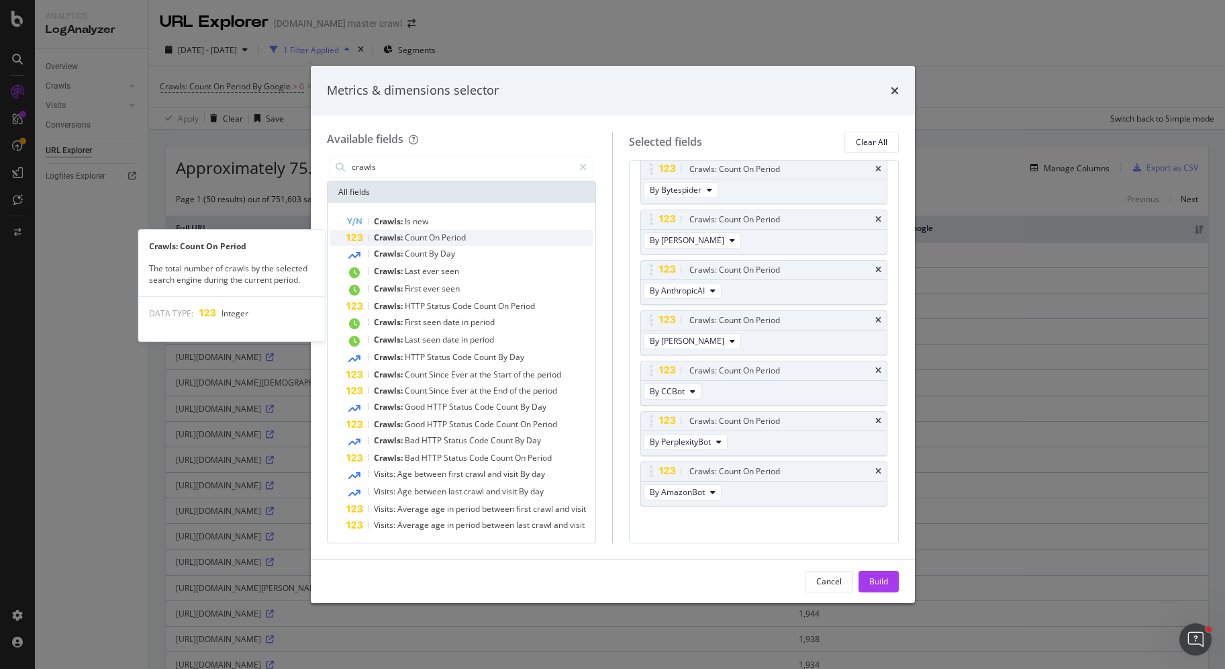
click at [460, 234] on span "Period" at bounding box center [454, 237] width 24 height 11
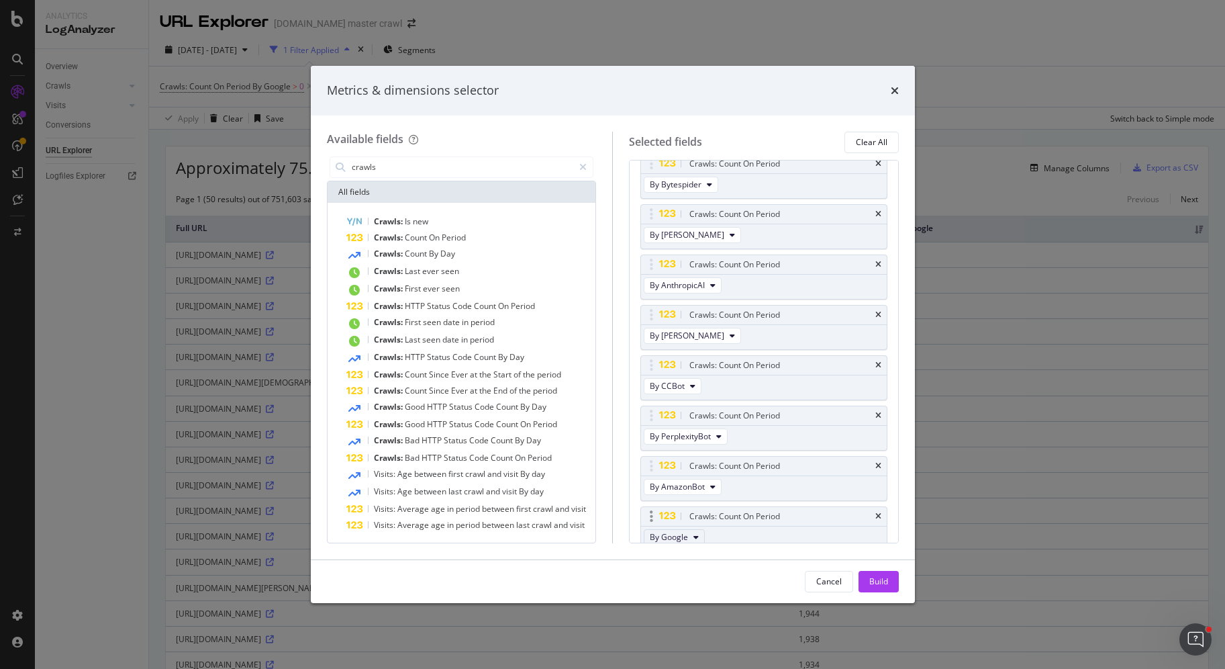
click at [683, 531] on span "By Google" at bounding box center [669, 536] width 38 height 11
click at [704, 610] on span "By FacebookBot" at bounding box center [707, 612] width 106 height 12
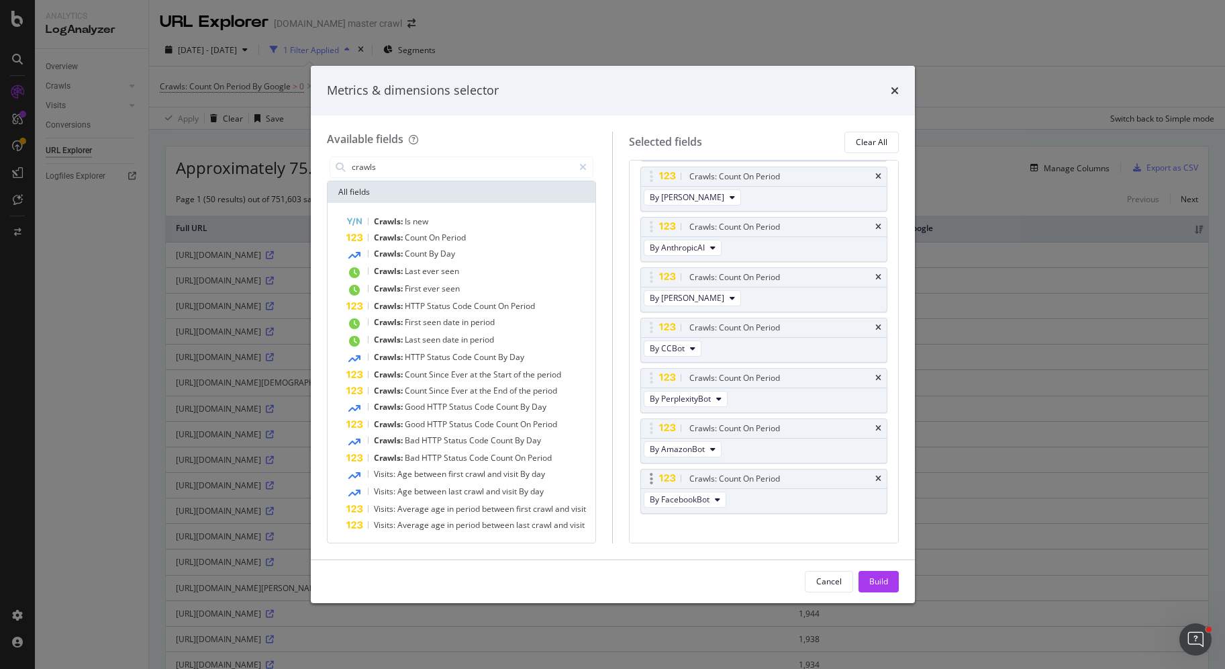
scroll to position [364, 0]
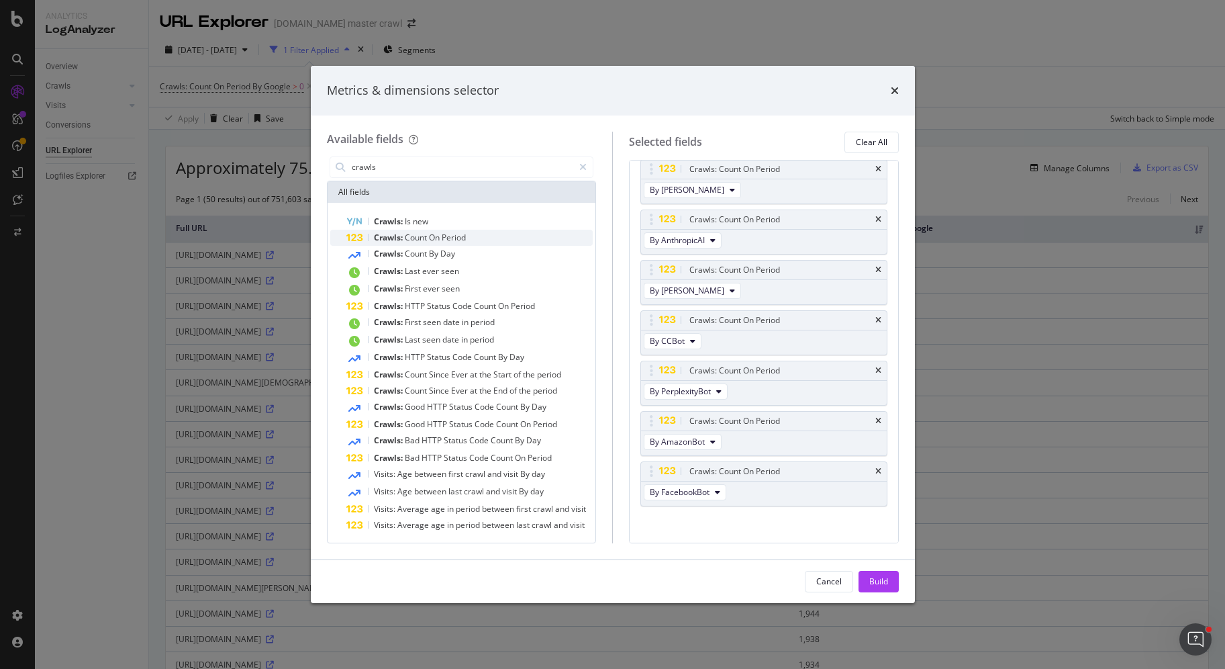
click at [471, 239] on div "Crawls: Count On Period" at bounding box center [469, 238] width 247 height 16
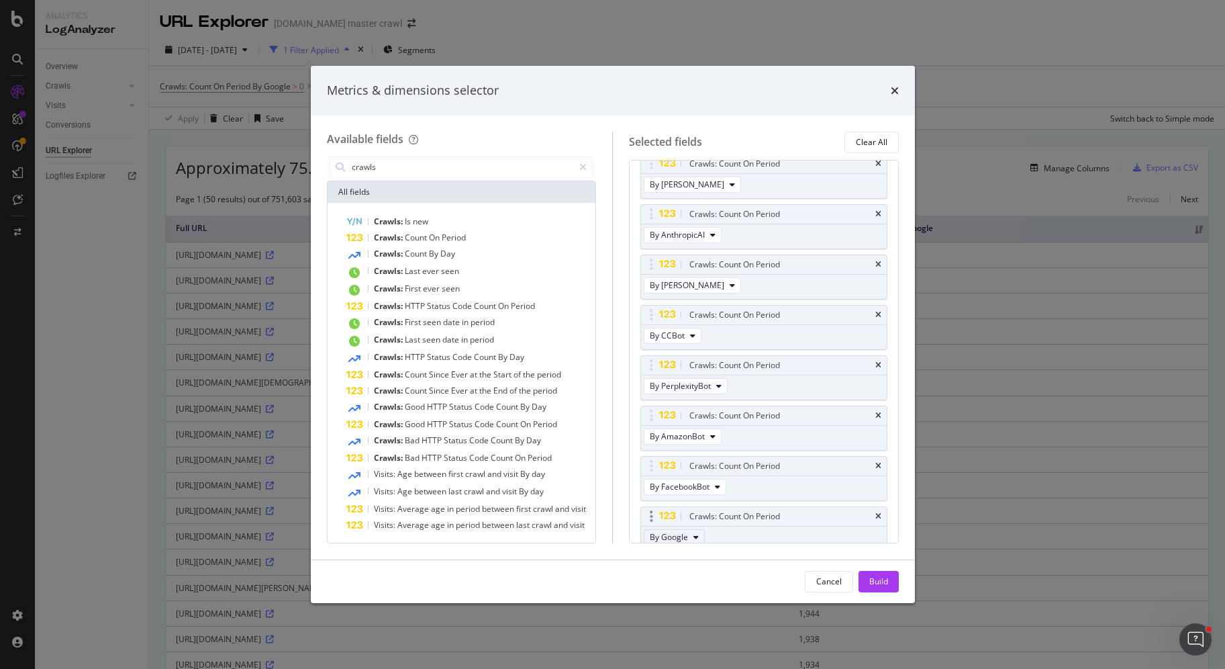
click at [673, 531] on span "By Google" at bounding box center [669, 536] width 38 height 11
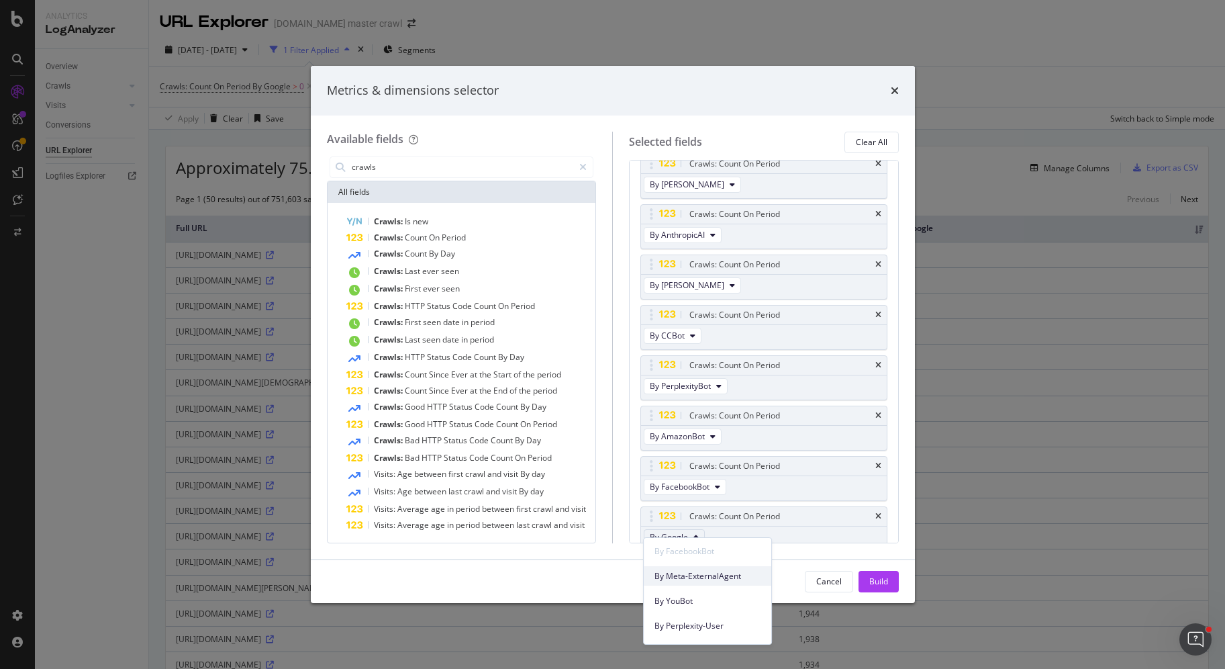
click at [724, 573] on span "By Meta-ExternalAgent" at bounding box center [707, 576] width 106 height 12
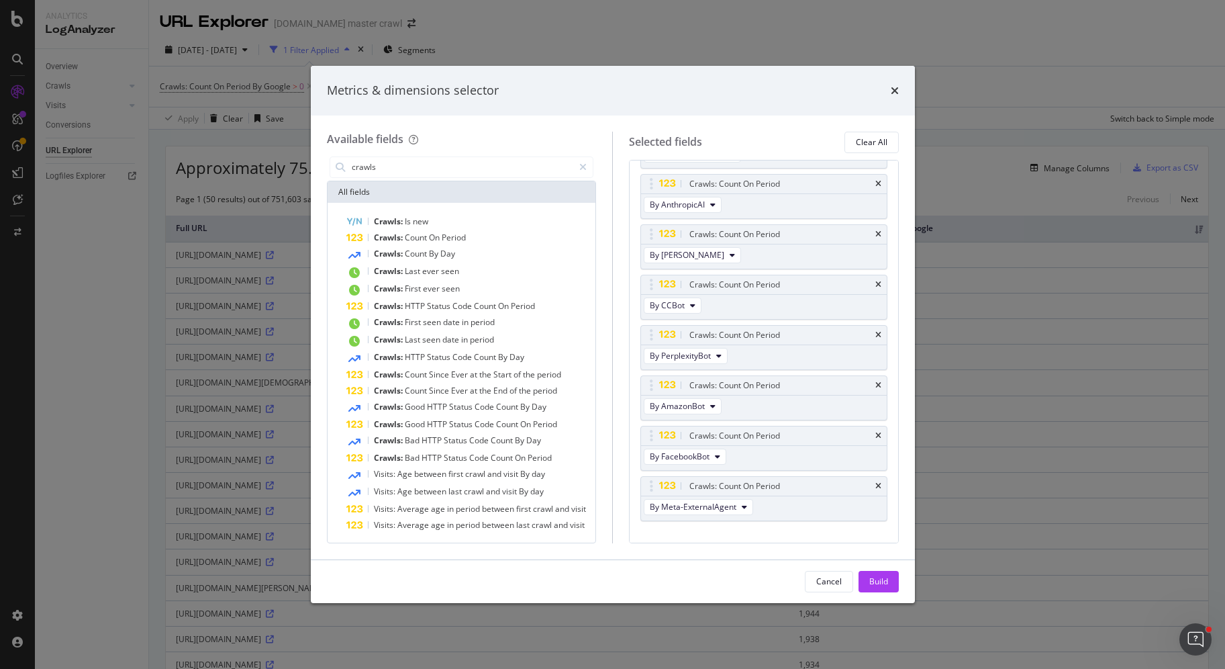
scroll to position [414, 0]
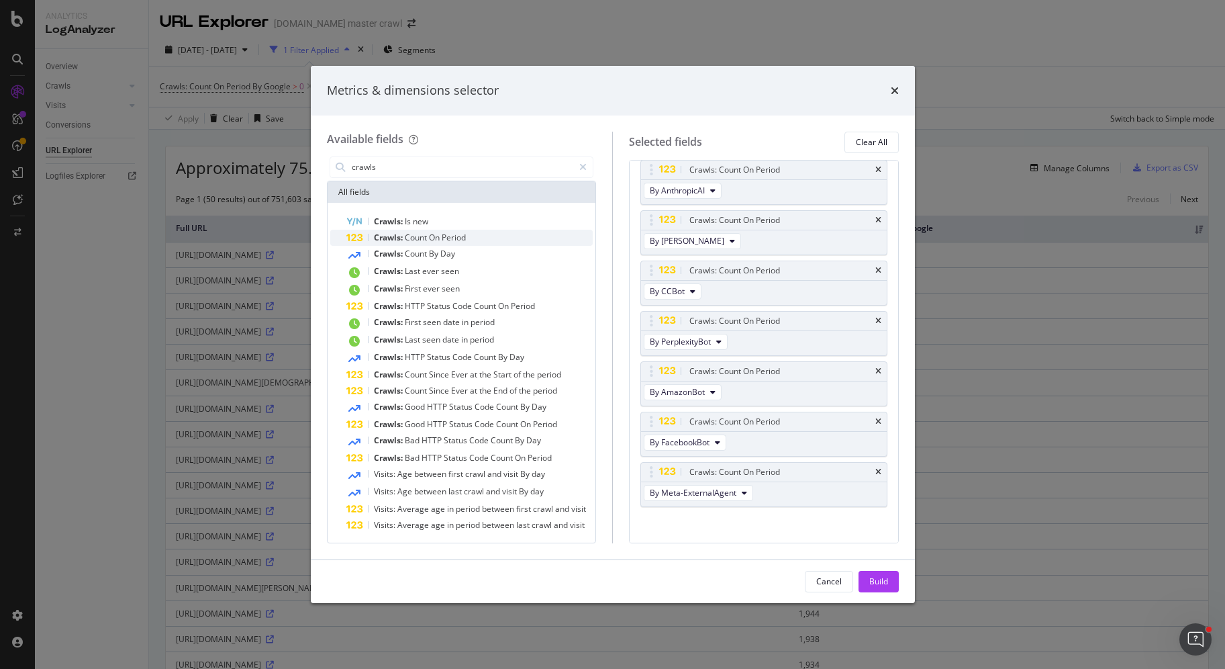
click at [525, 244] on div "Crawls: Count On Period" at bounding box center [469, 238] width 247 height 16
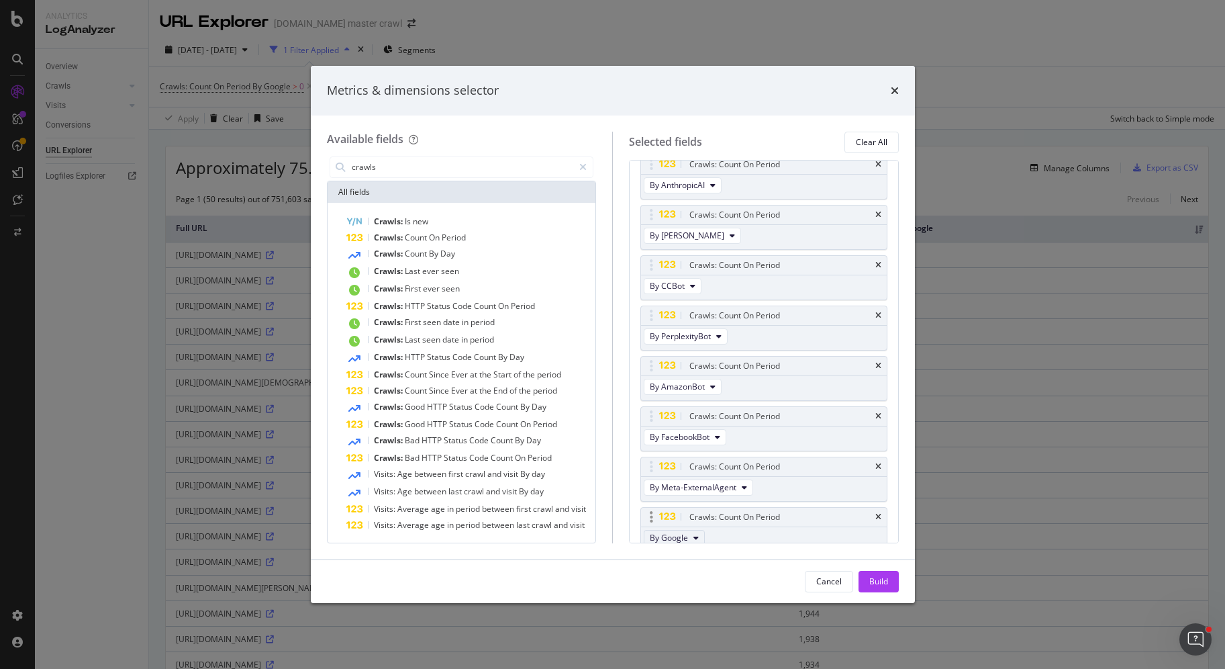
click at [689, 530] on button "By Google" at bounding box center [674, 538] width 61 height 16
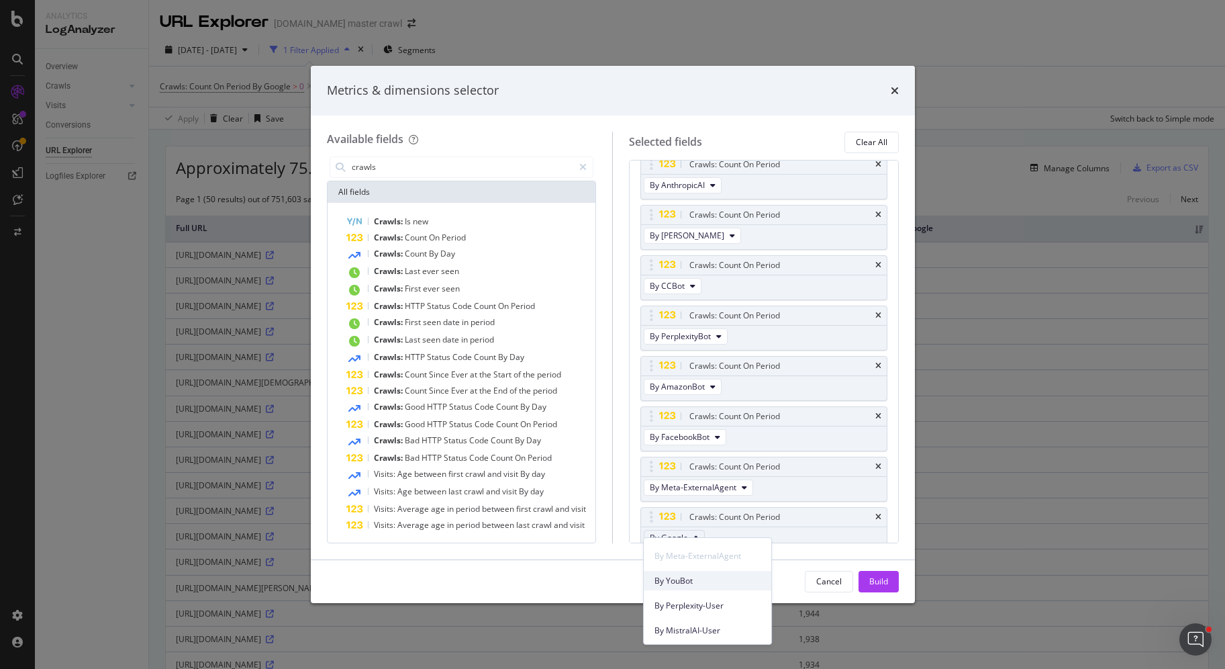
scroll to position [669, 0]
click at [711, 587] on div "By YouBot" at bounding box center [708, 579] width 128 height 19
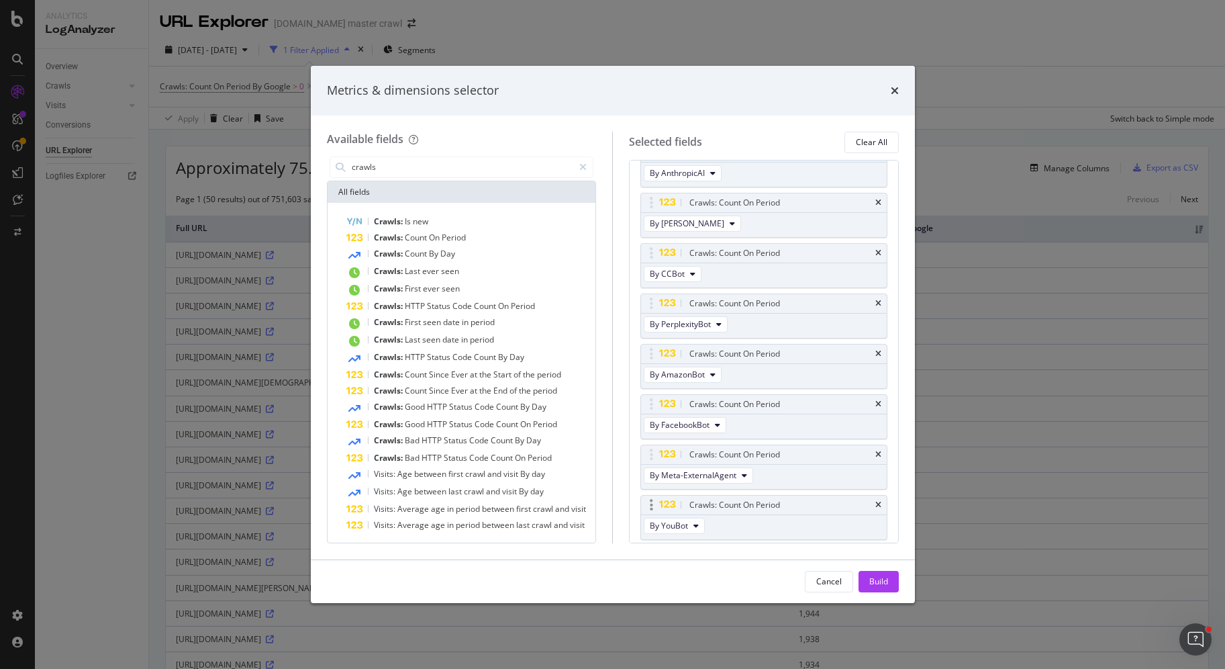
scroll to position [464, 0]
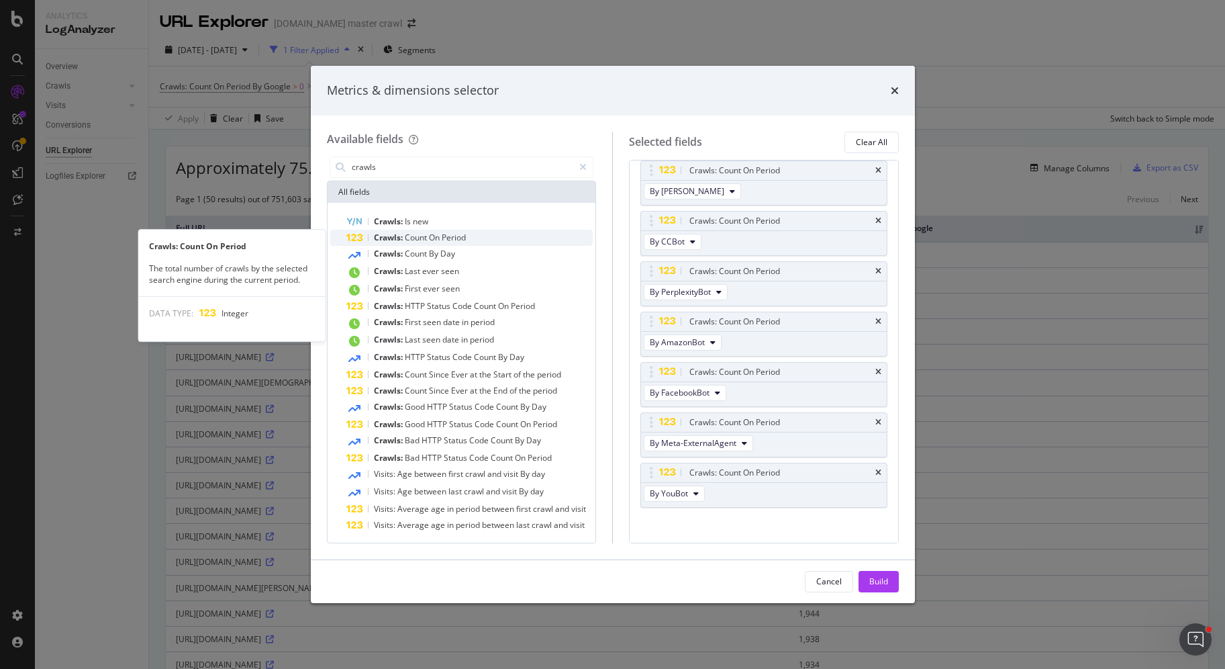
click at [411, 232] on span "Count" at bounding box center [417, 237] width 24 height 11
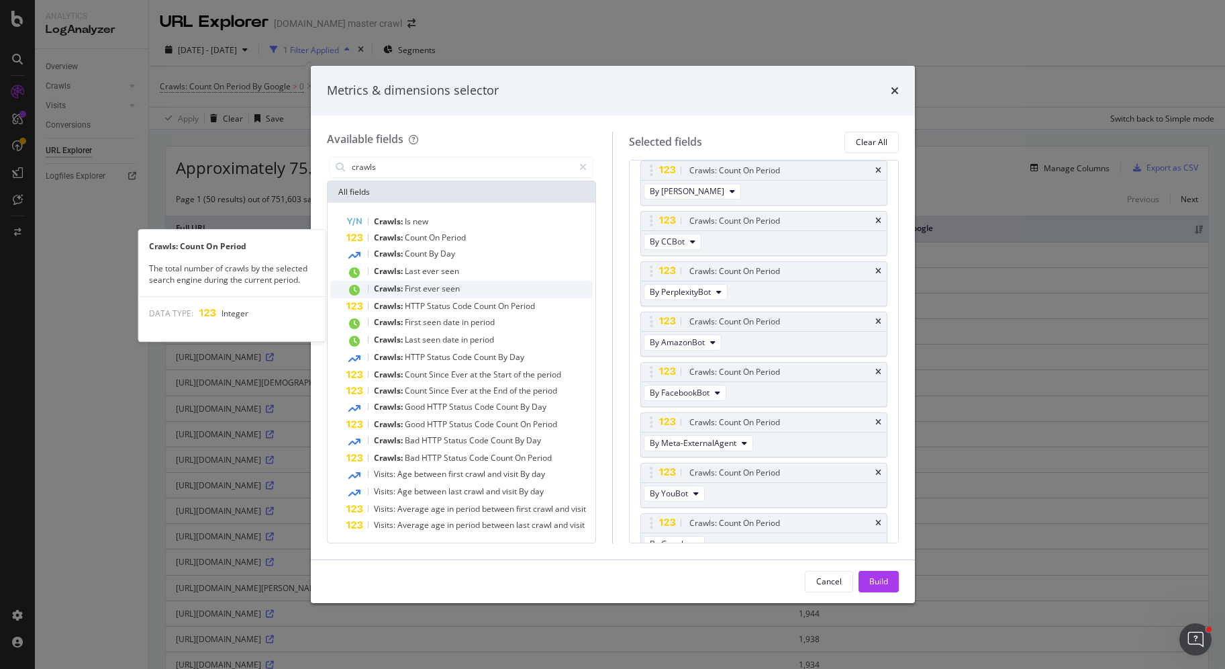
scroll to position [469, 0]
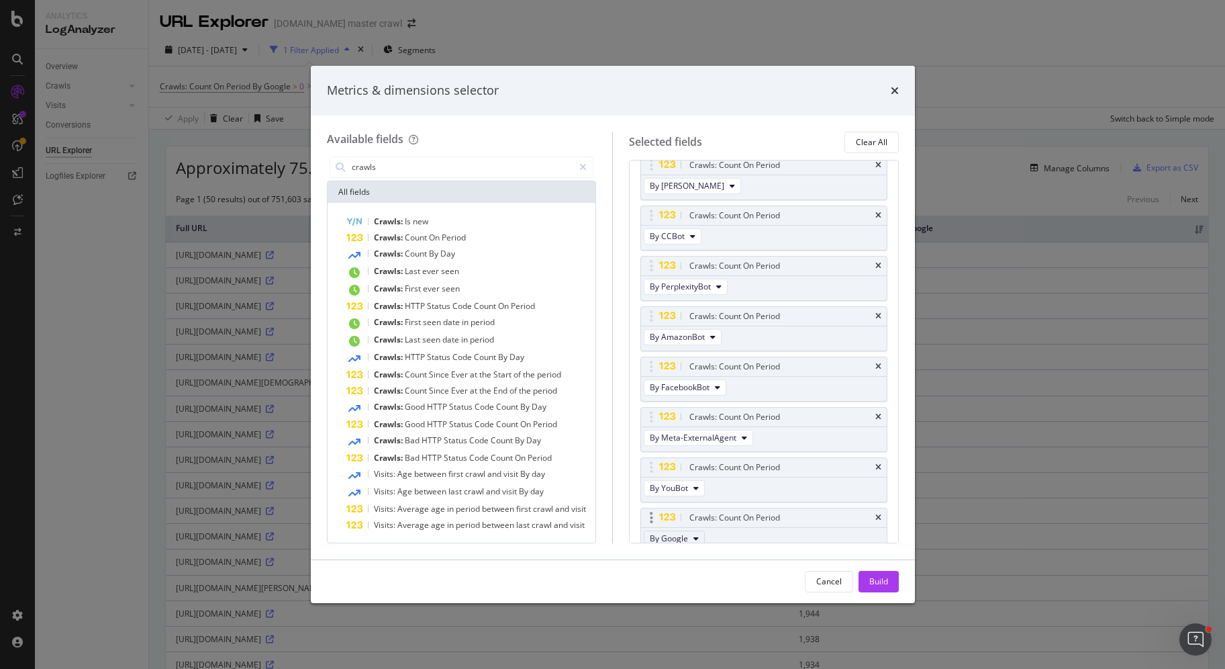
click at [675, 534] on span "By Google" at bounding box center [669, 537] width 38 height 11
click at [697, 608] on span "By Perplexity-User" at bounding box center [707, 605] width 106 height 12
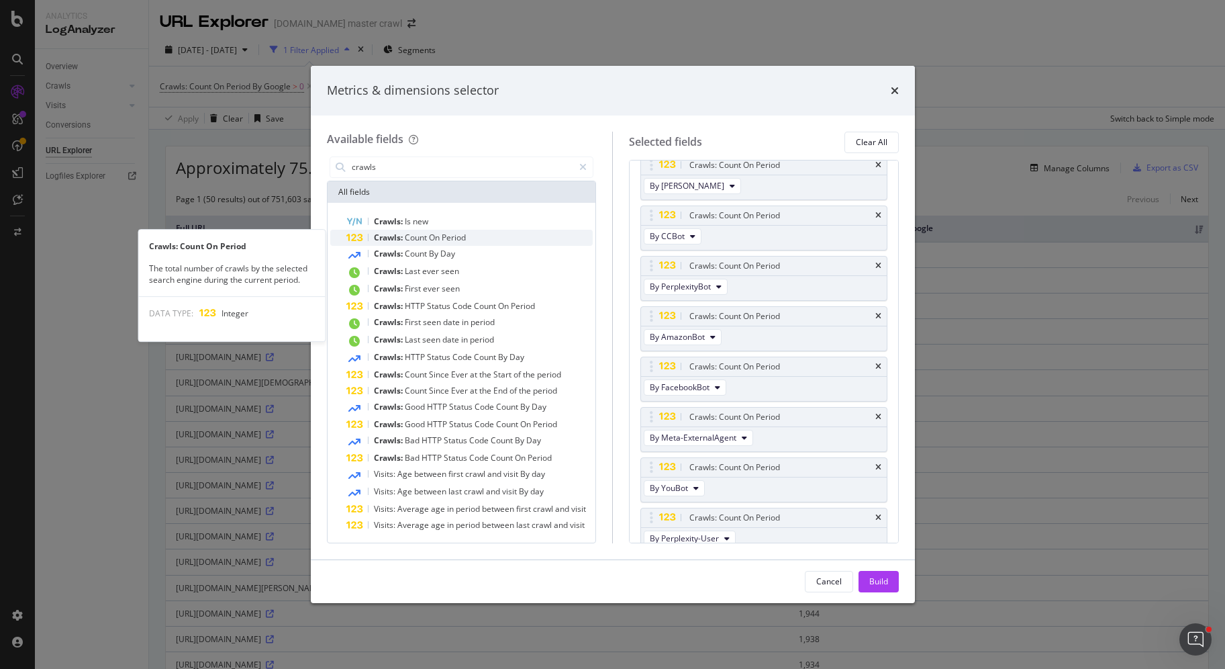
click at [467, 231] on div "Crawls: Count On Period" at bounding box center [469, 238] width 247 height 16
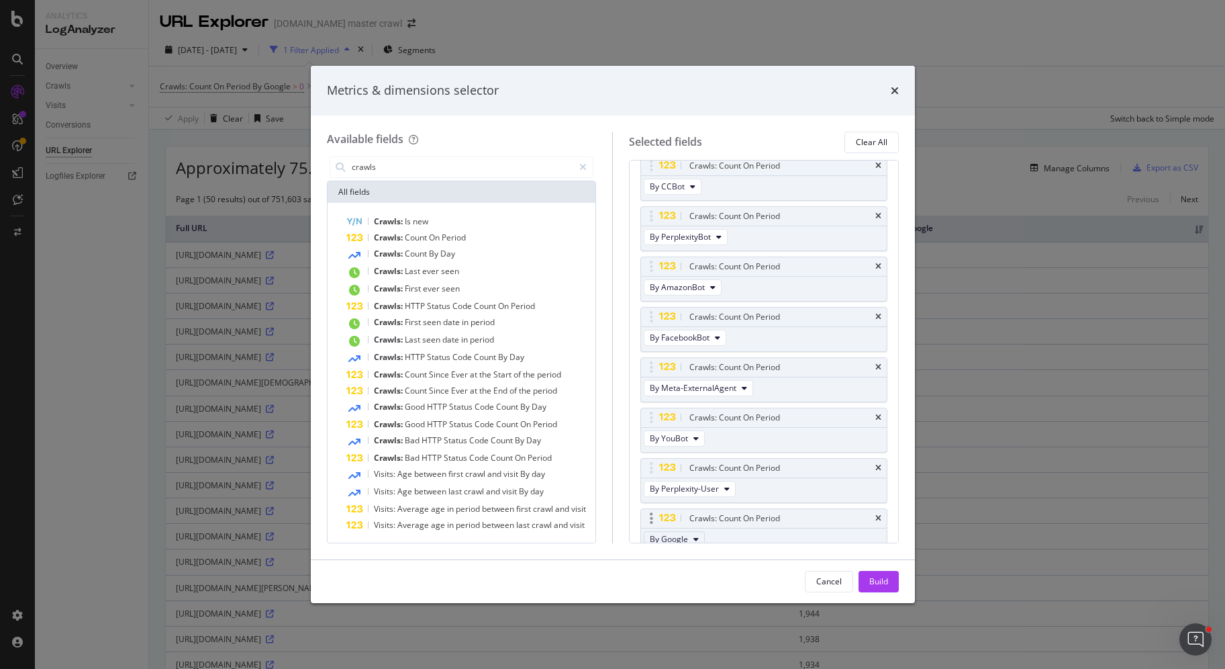
click at [672, 533] on span "By Google" at bounding box center [669, 538] width 38 height 11
click at [726, 633] on span "By MistralAI-User" at bounding box center [707, 630] width 106 height 12
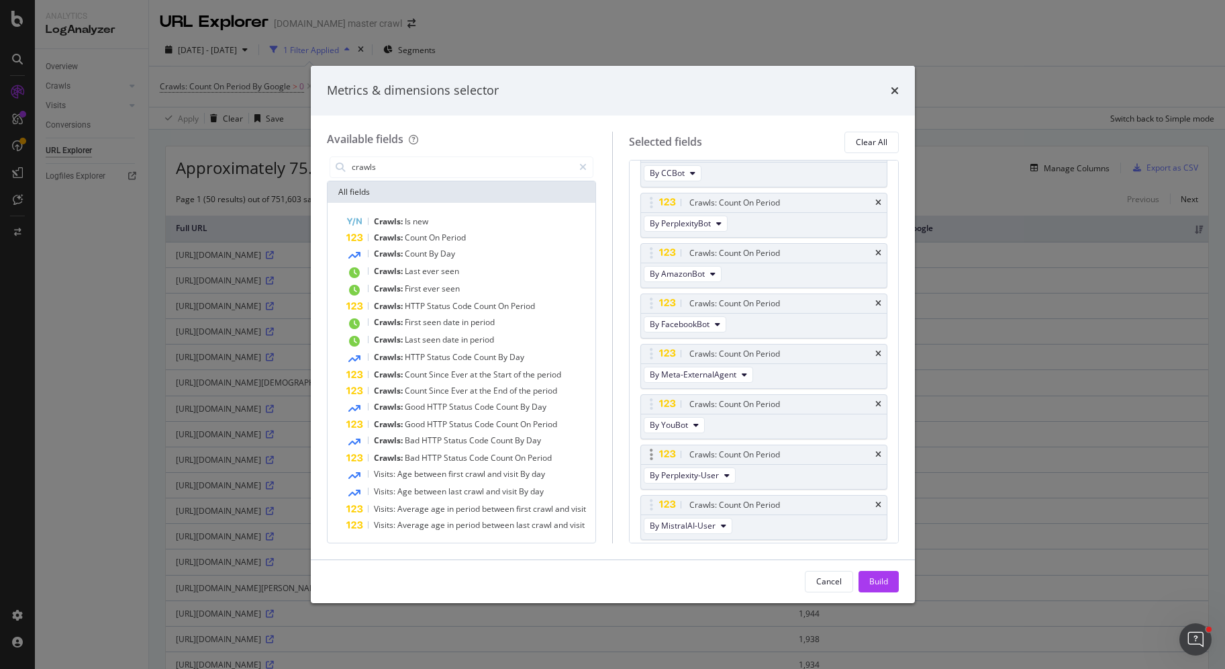
scroll to position [564, 0]
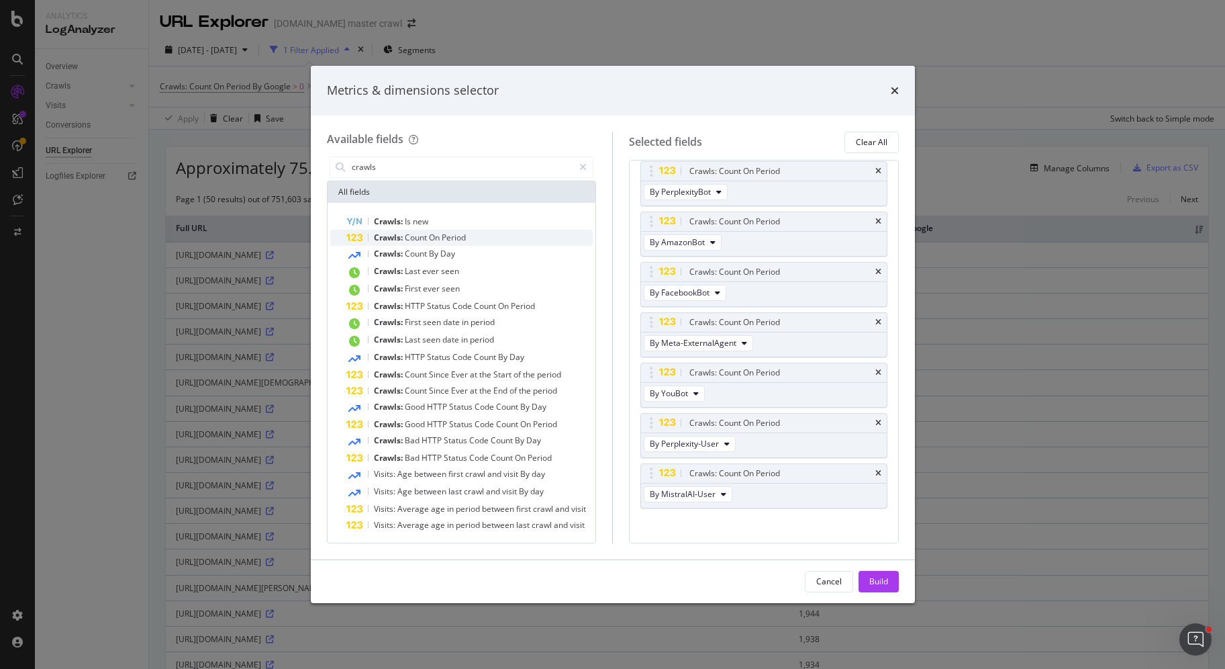
click at [483, 244] on div "Crawls: Count On Period" at bounding box center [469, 238] width 247 height 16
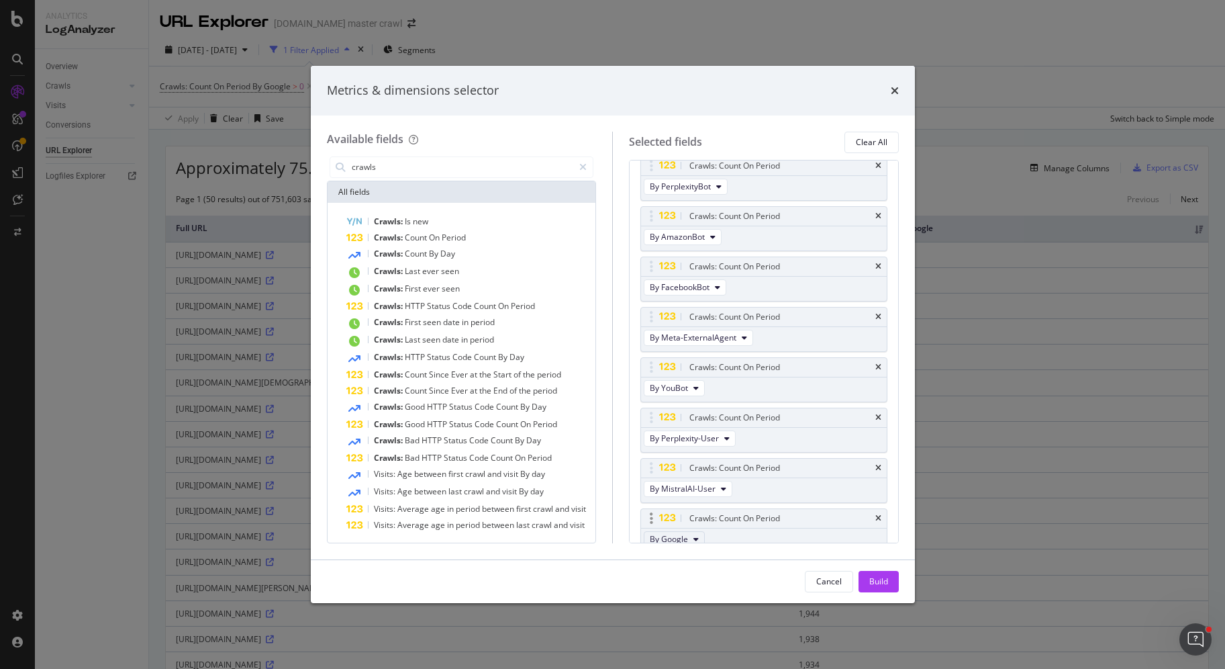
click at [685, 533] on span "By Google" at bounding box center [669, 538] width 38 height 11
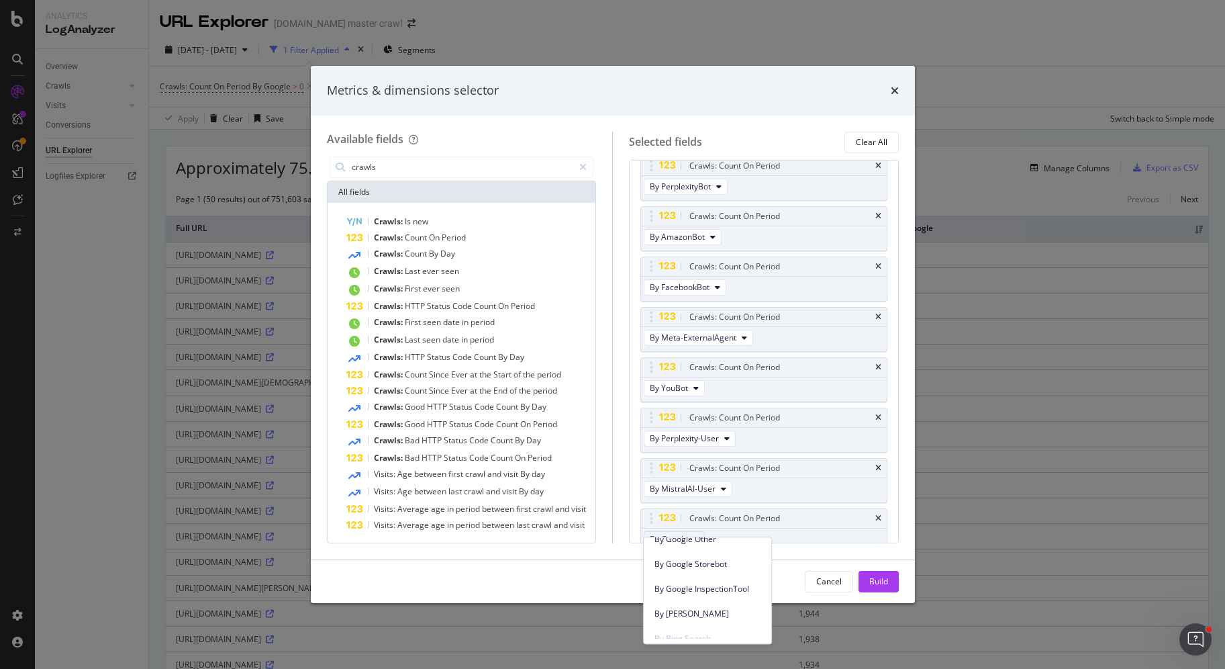
scroll to position [254, 0]
click at [847, 549] on div "Available fields crawls All fields Crawls: Is new Crawls: Count On Period Crawl…" at bounding box center [613, 337] width 604 height 444
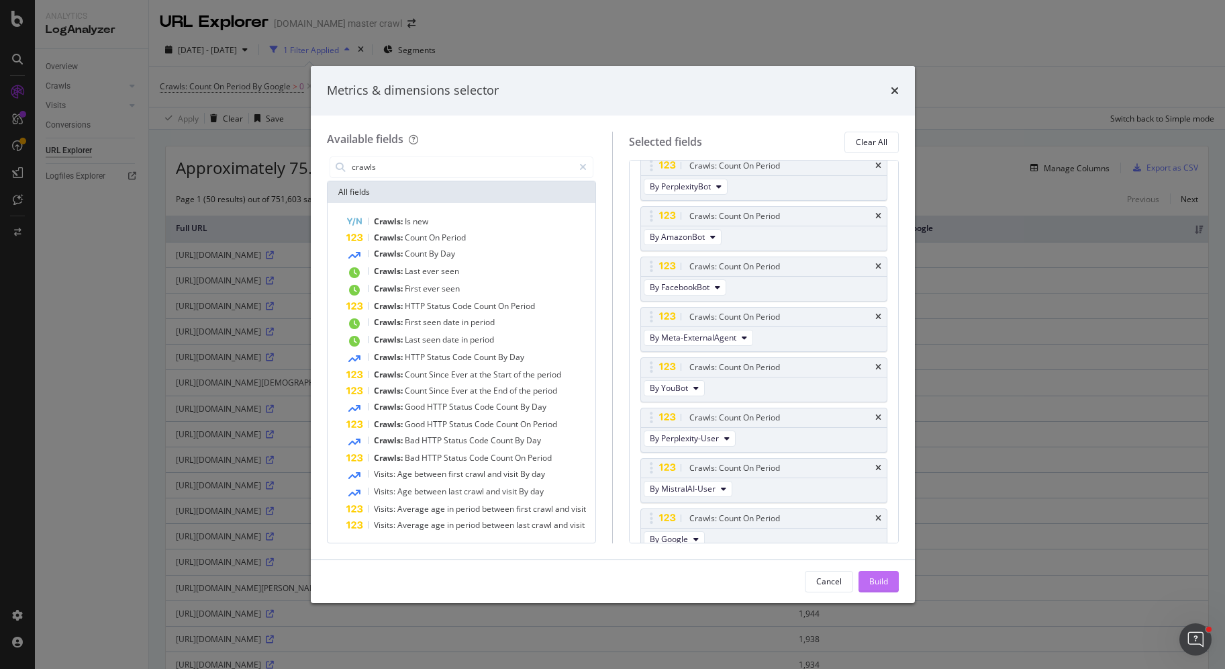
click at [891, 586] on button "Build" at bounding box center [878, 581] width 40 height 21
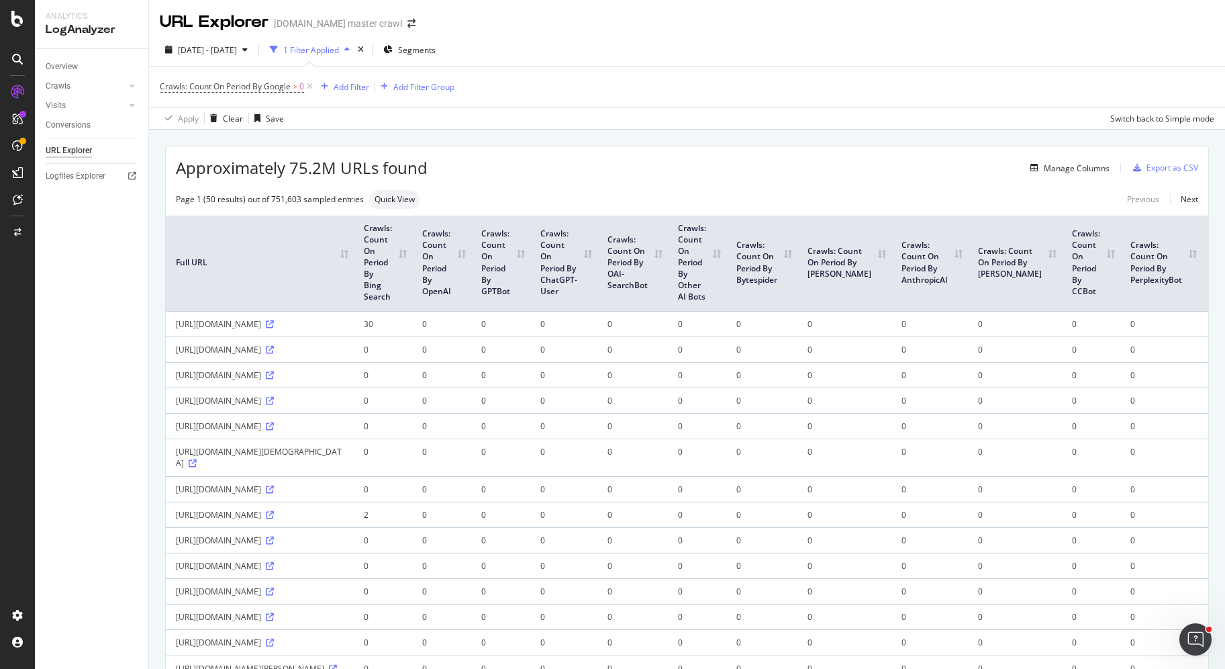
click at [558, 280] on th "Crawls: Count On Period By ChatGPT-User" at bounding box center [563, 262] width 67 height 95
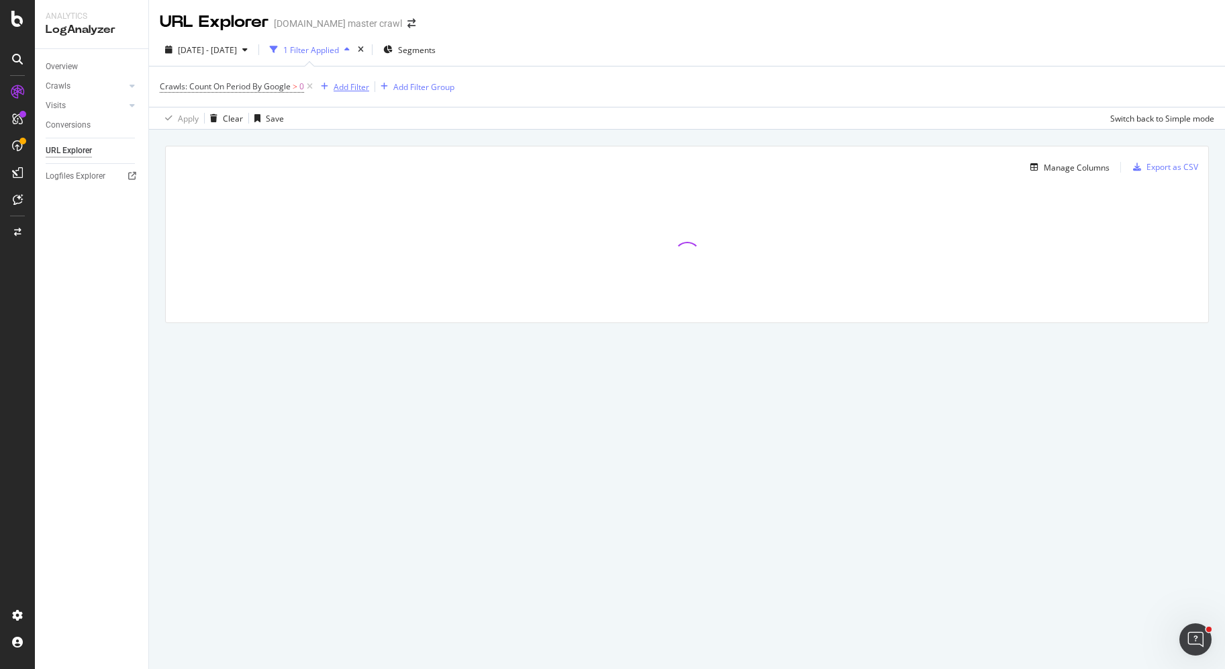
click at [334, 88] on div "Add Filter" at bounding box center [352, 86] width 36 height 11
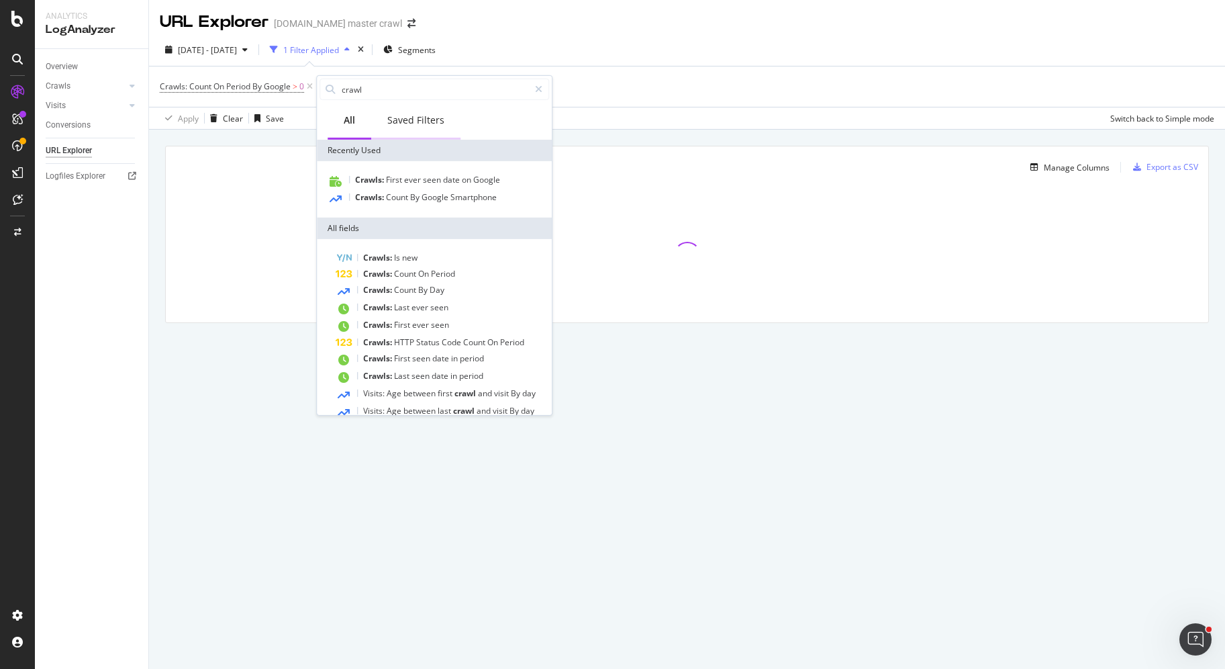
type input "crawls"
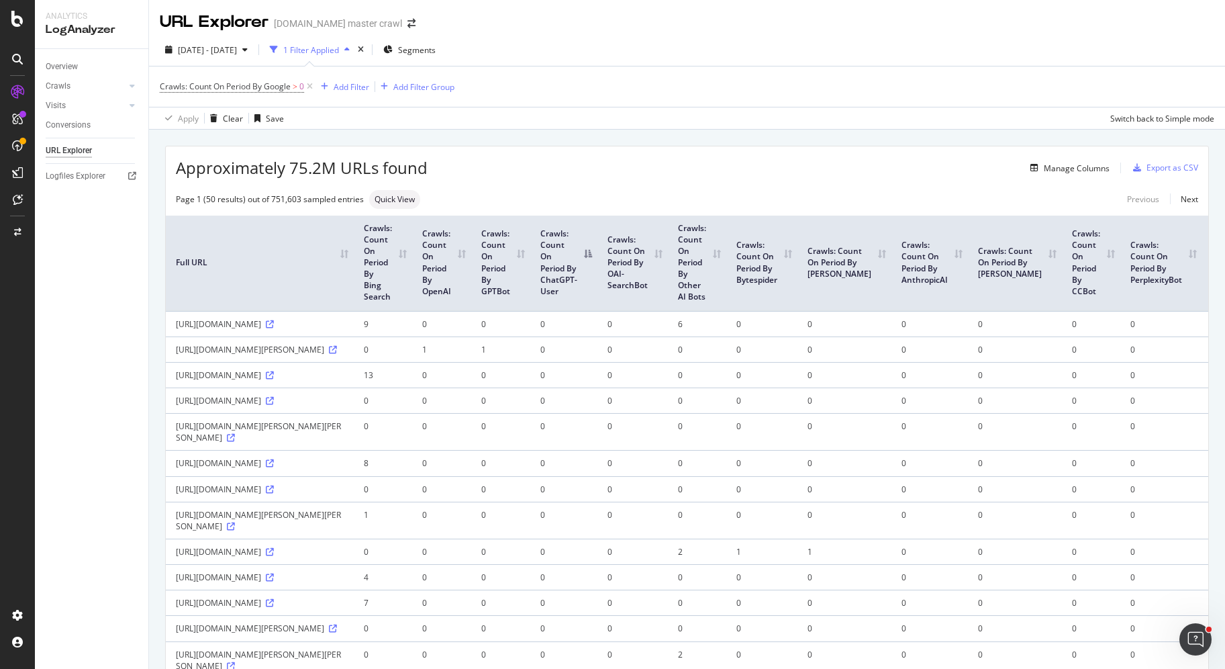
click at [237, 52] on span "[DATE] - [DATE]" at bounding box center [207, 49] width 59 height 11
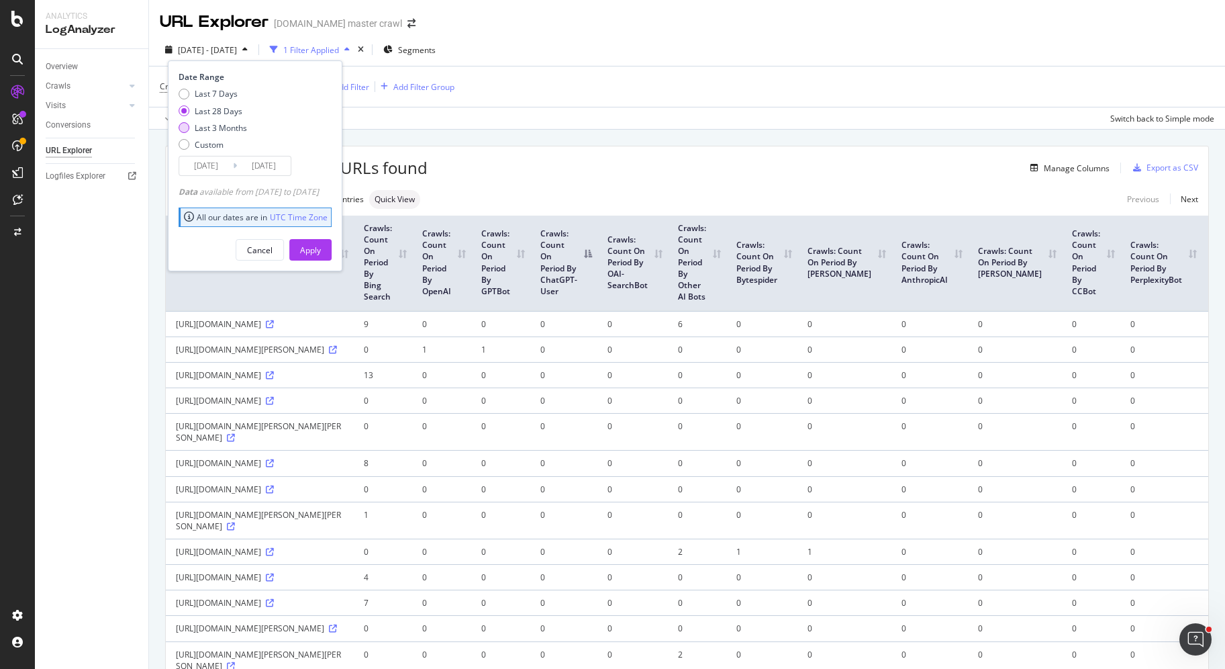
click at [224, 131] on div "Last 3 Months" at bounding box center [221, 127] width 52 height 11
type input "[DATE]"
click at [321, 244] on div "Apply" at bounding box center [310, 249] width 21 height 11
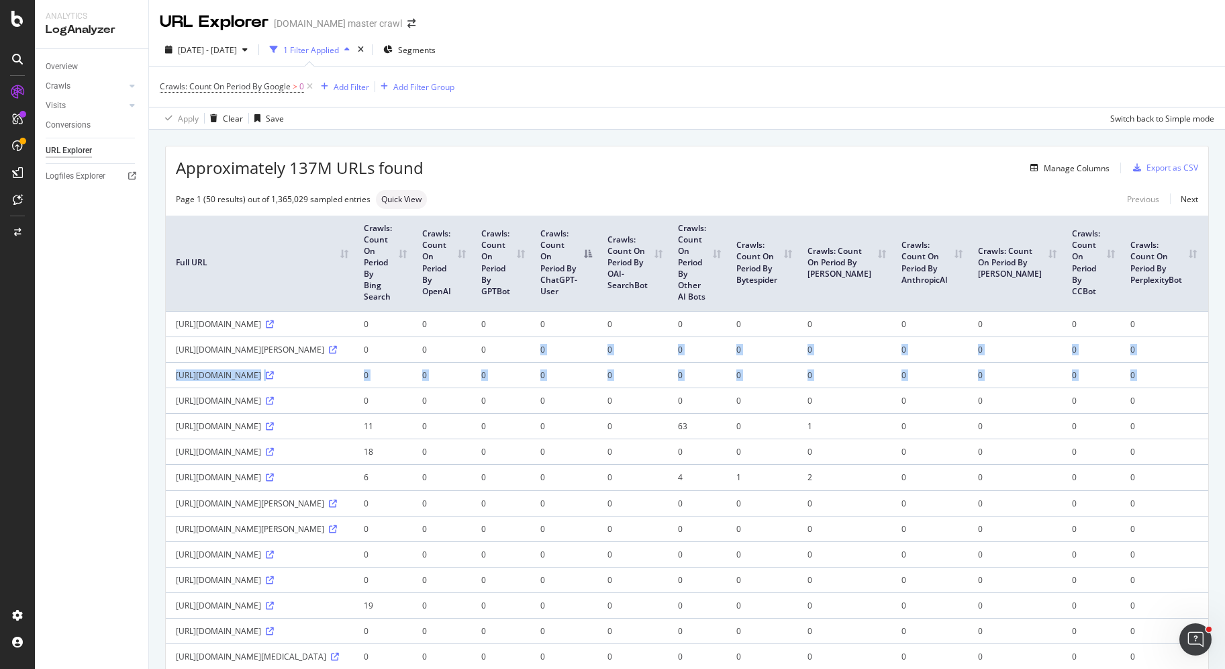
drag, startPoint x: 950, startPoint y: 442, endPoint x: 499, endPoint y: 384, distance: 454.1
click at [503, 362] on td "0" at bounding box center [500, 349] width 59 height 26
click at [391, 282] on th "Crawls: Count On Period By Bing Search" at bounding box center [383, 262] width 58 height 95
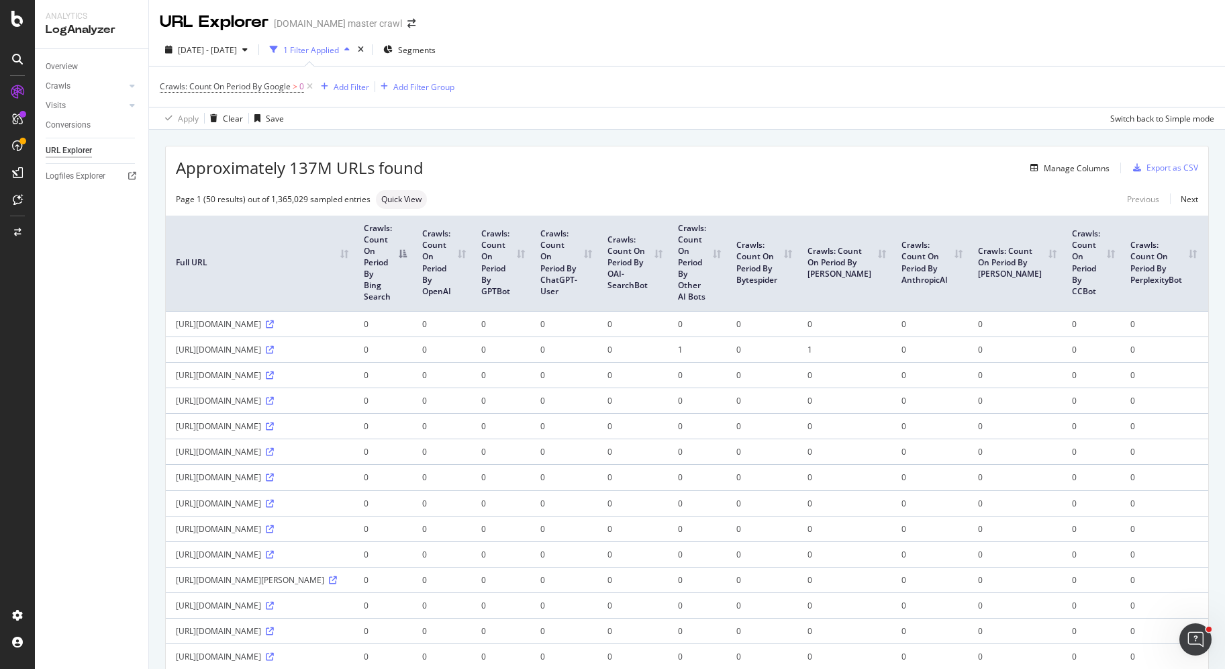
click at [404, 252] on th "Crawls: Count On Period By Bing Search" at bounding box center [383, 262] width 58 height 95
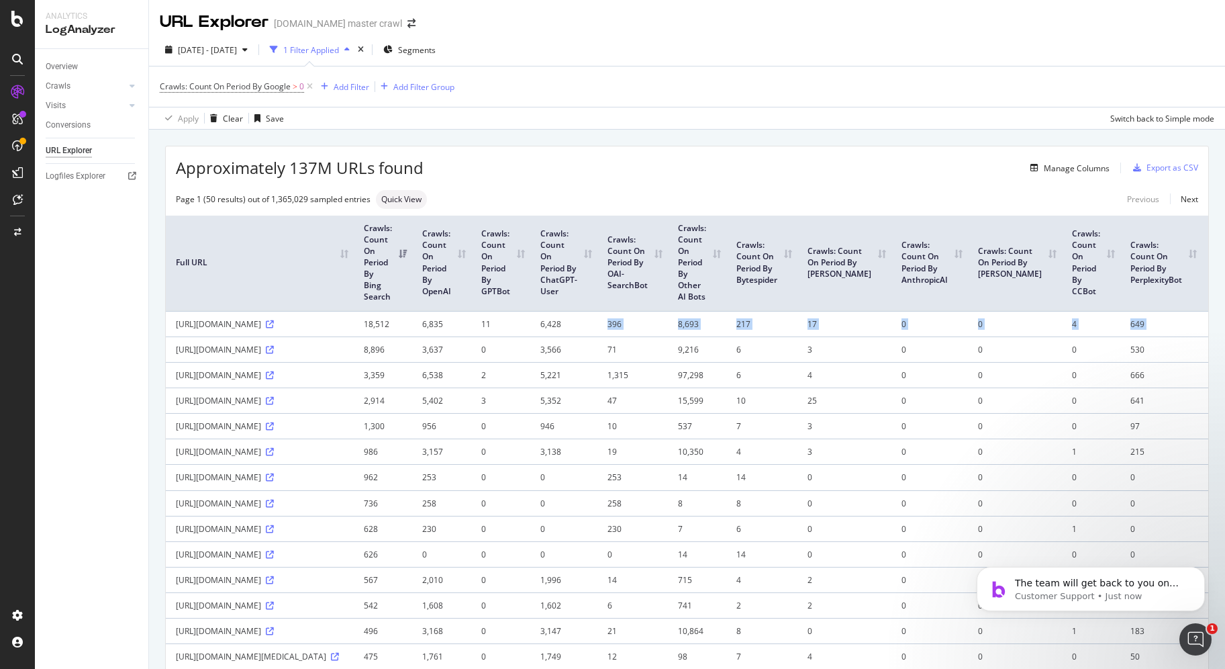
scroll to position [0, 460]
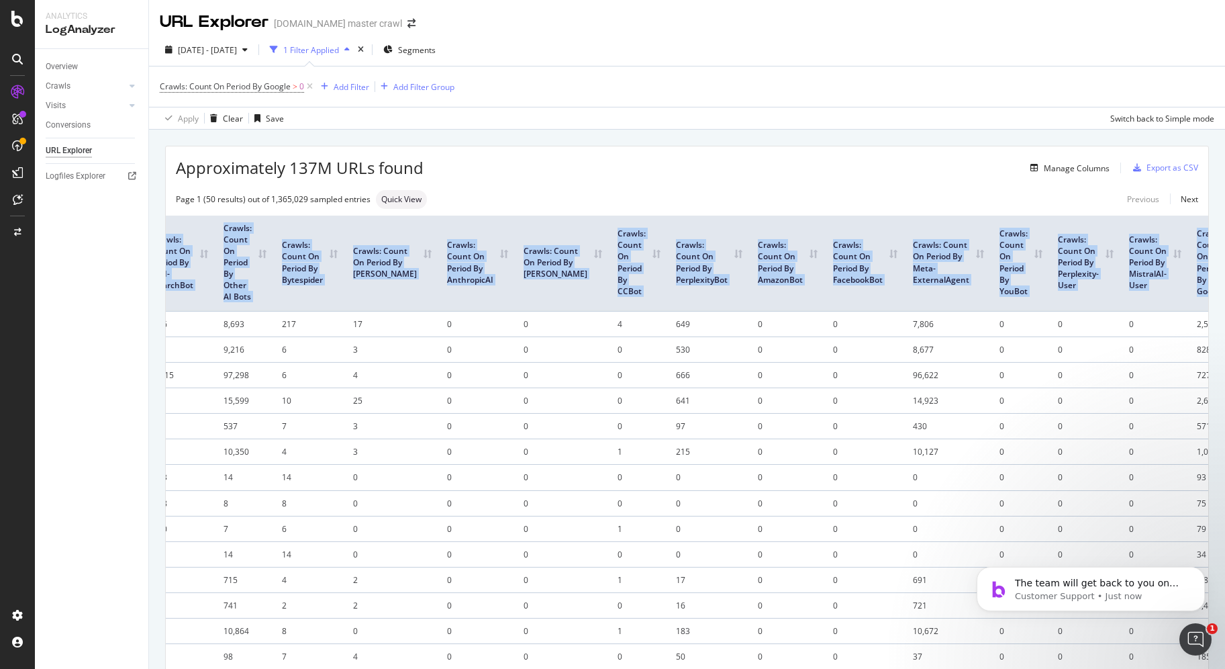
drag, startPoint x: 540, startPoint y: 330, endPoint x: 1232, endPoint y: 321, distance: 692.1
click at [1224, 321] on html "Analytics LogAnalyzer Overview Crawls Daily Distribution Segments Distribution …" at bounding box center [612, 334] width 1225 height 669
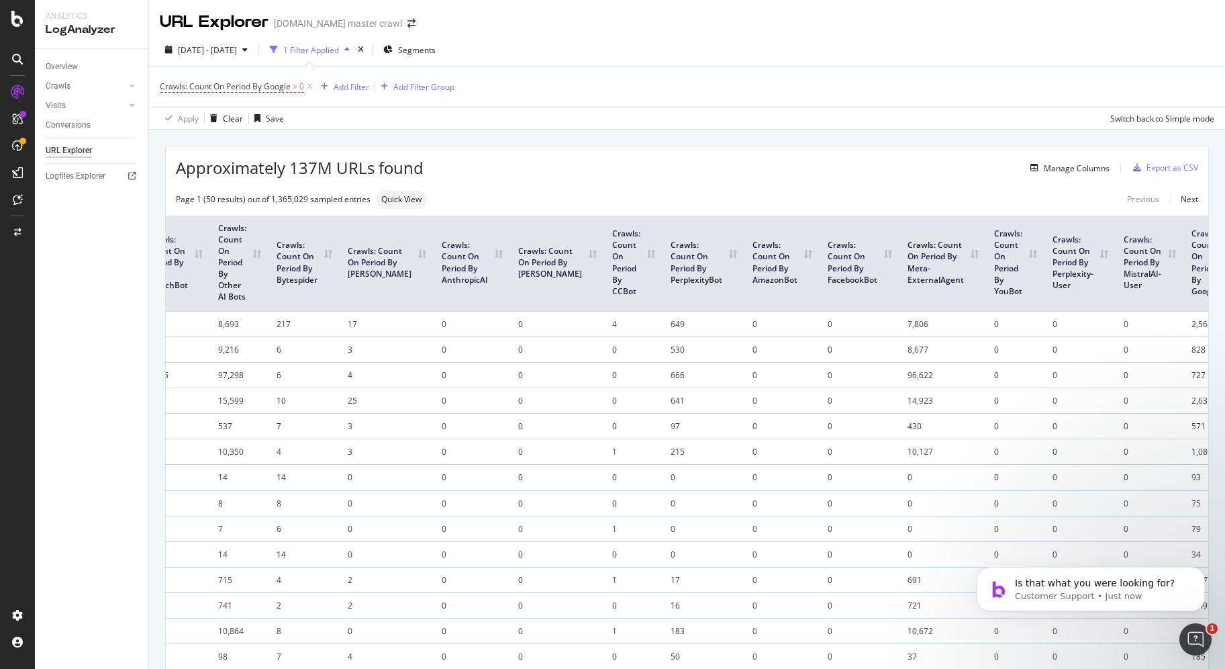
click at [1122, 325] on td "0" at bounding box center [1148, 324] width 68 height 26
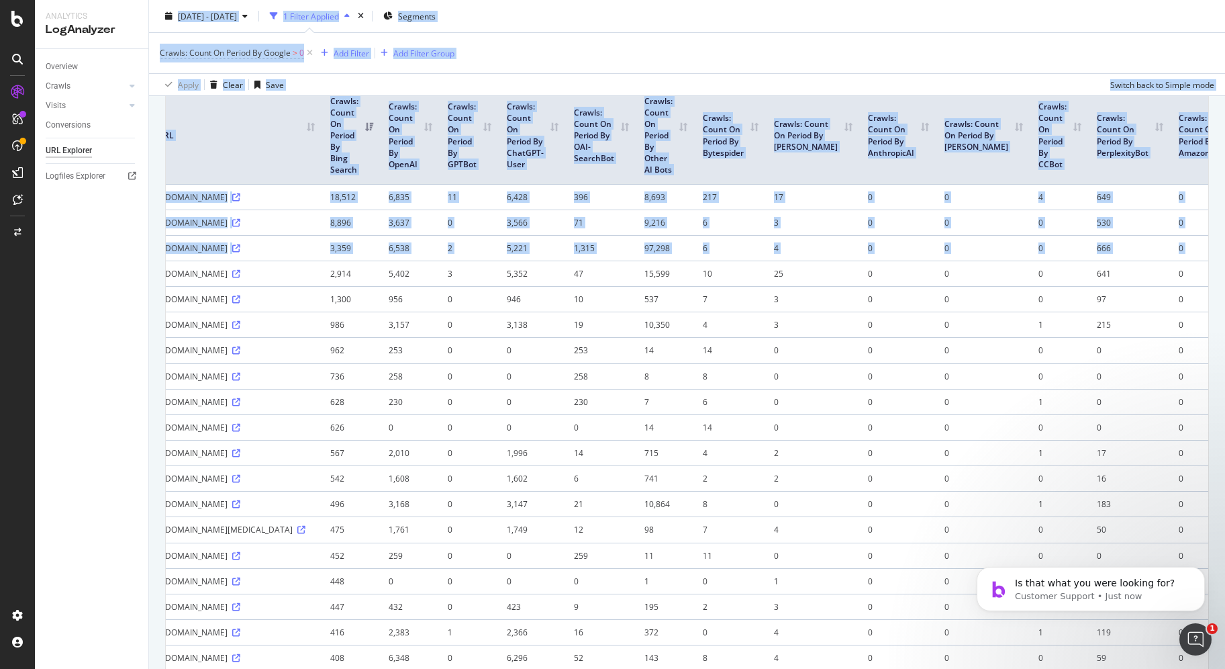
scroll to position [0, 0]
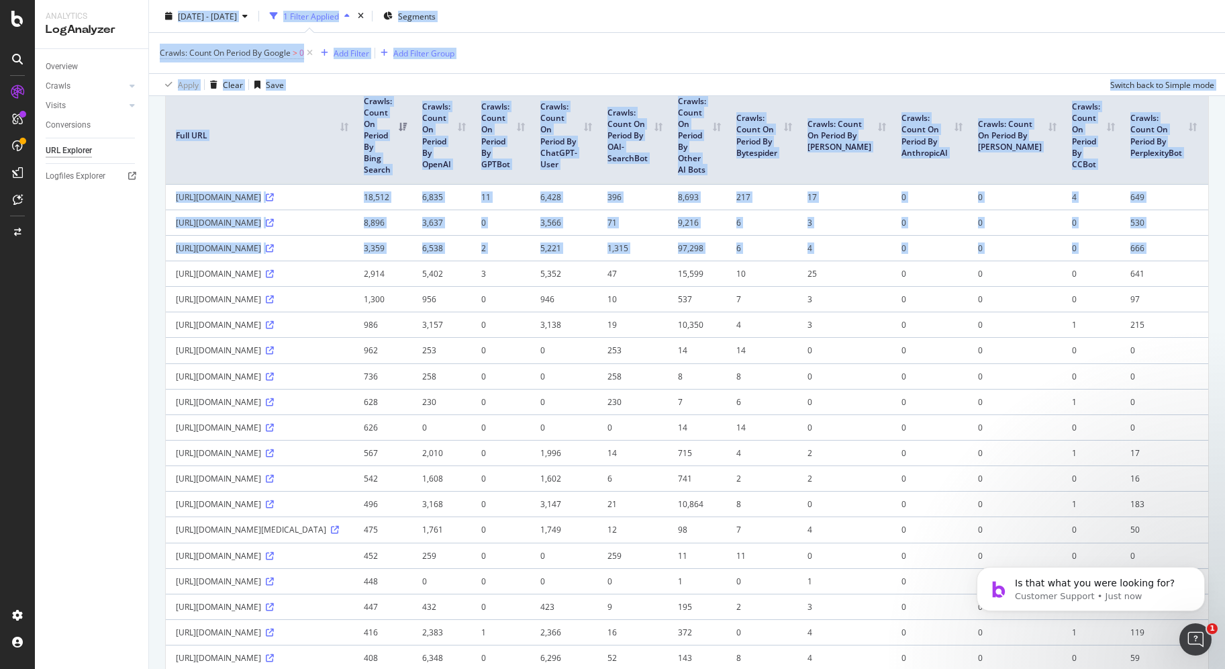
drag, startPoint x: 916, startPoint y: 266, endPoint x: 139, endPoint y: 245, distance: 777.5
click at [40, 250] on div "Analytics LogAnalyzer Overview Crawls Daily Distribution Segments Distribution …" at bounding box center [630, 334] width 1190 height 669
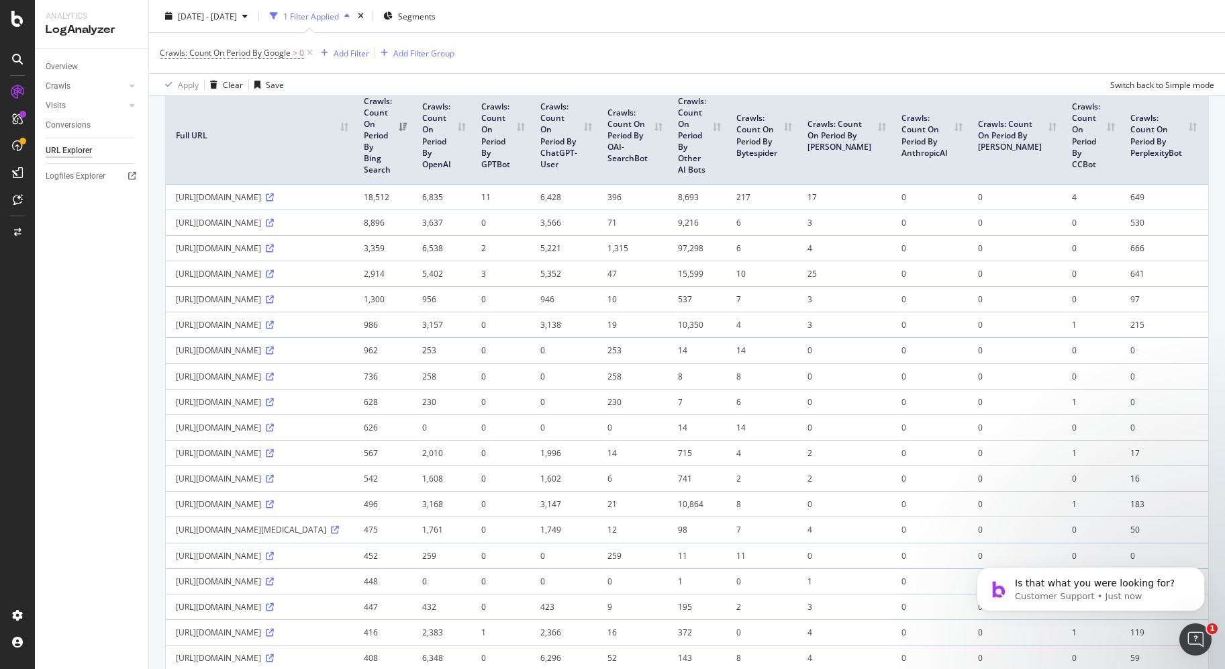
click at [417, 235] on td "3,637" at bounding box center [441, 222] width 59 height 26
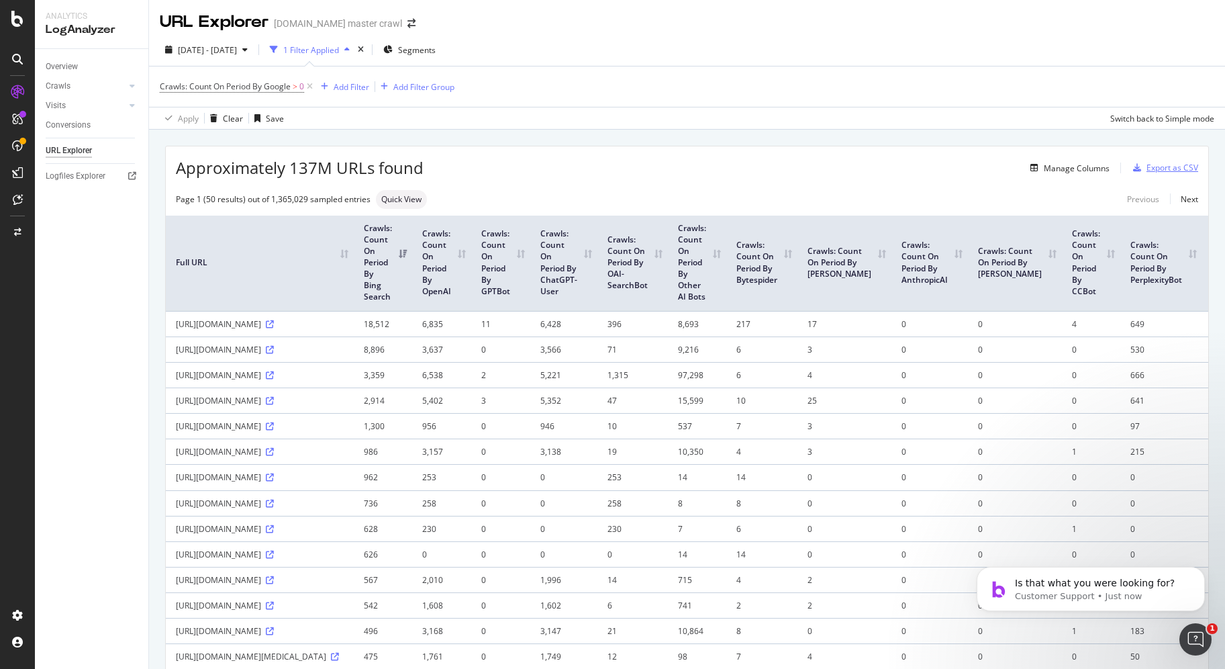
click at [1169, 162] on div "Export as CSV" at bounding box center [1172, 167] width 52 height 11
click at [1062, 163] on div "Manage Columns" at bounding box center [1077, 167] width 66 height 11
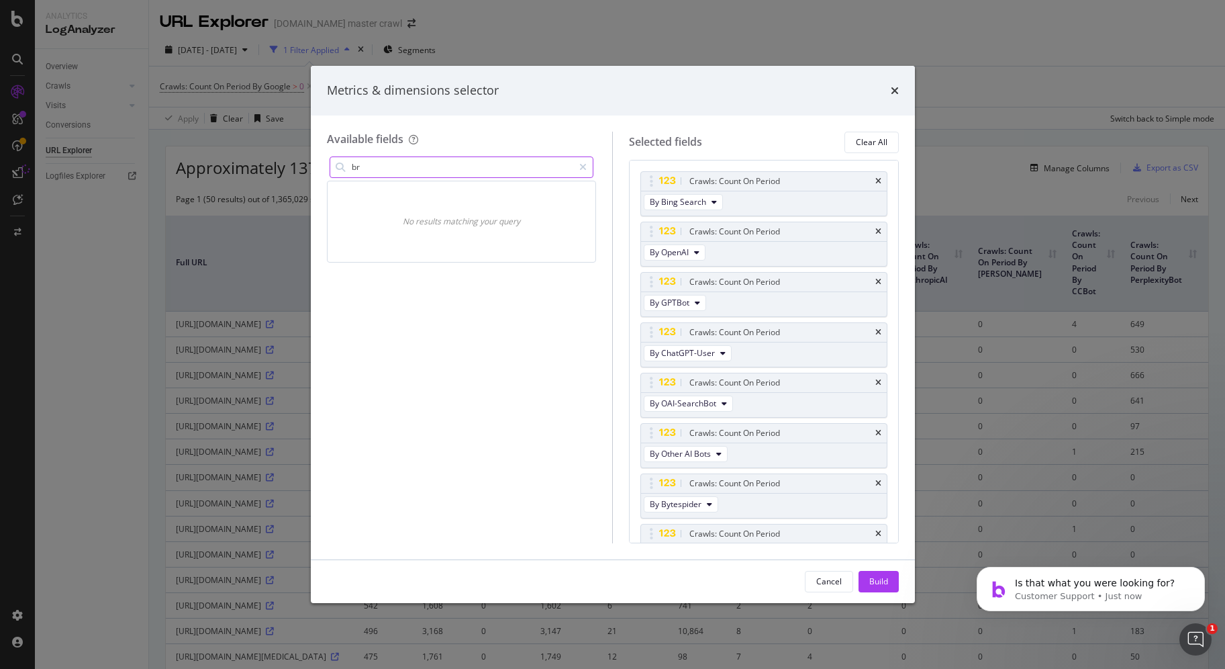
type input "b"
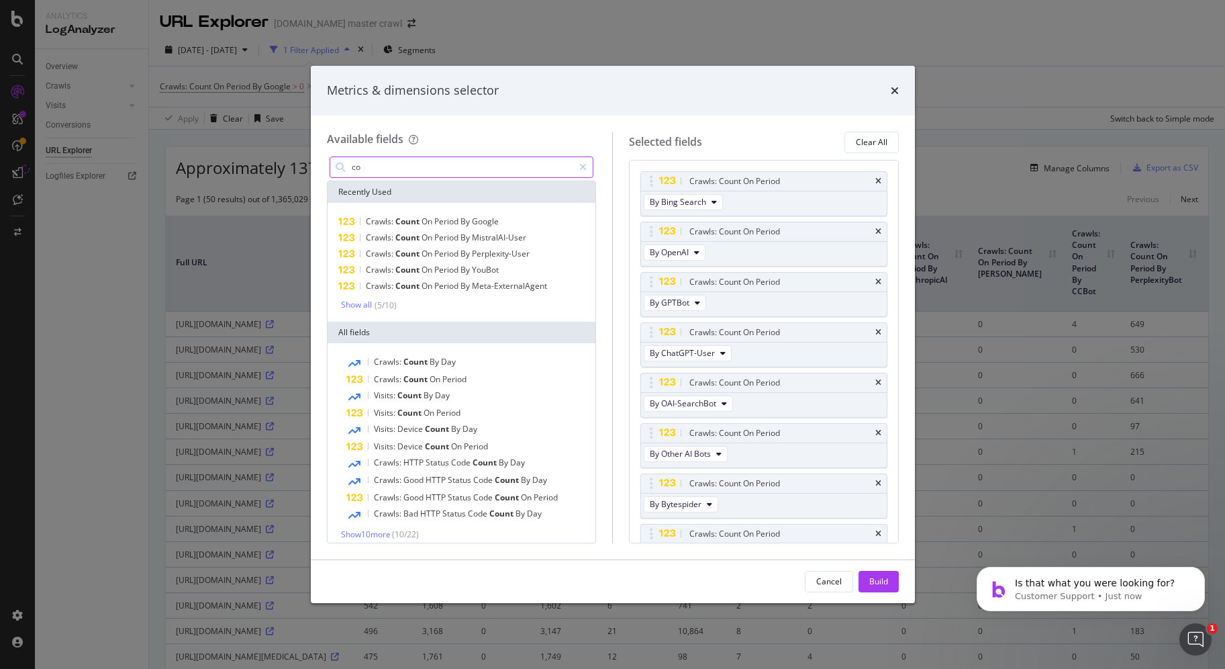
type input "c"
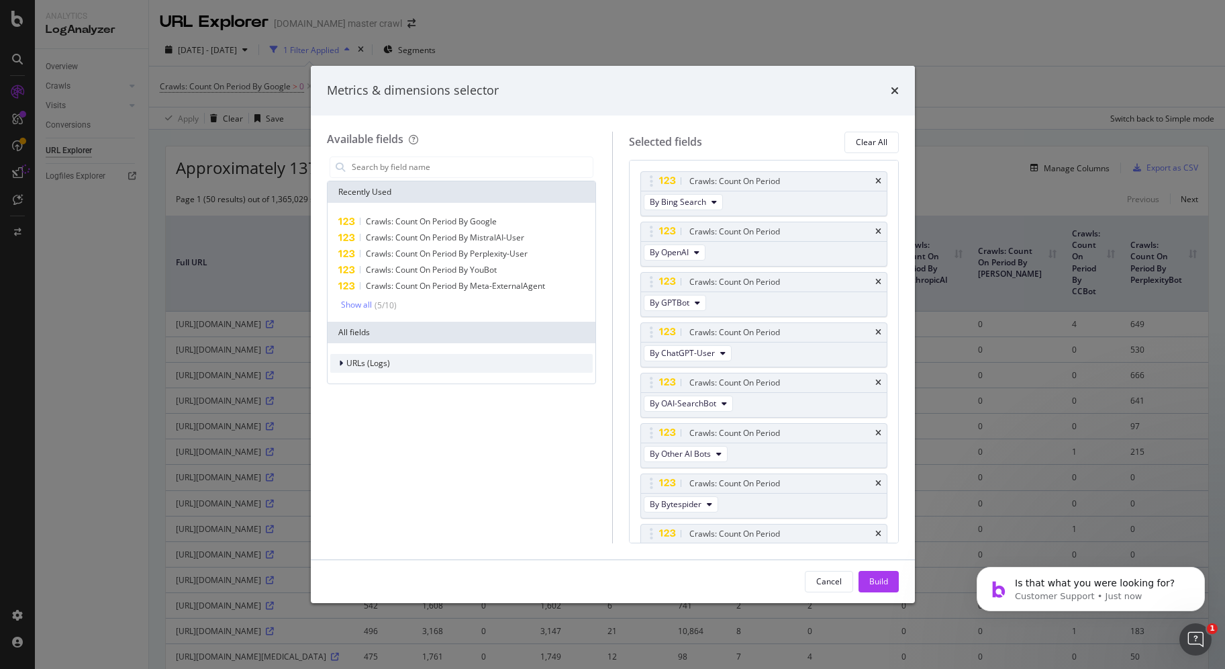
click at [361, 364] on span "URLs (Logs)" at bounding box center [368, 362] width 44 height 11
click at [365, 446] on span "Visits" at bounding box center [363, 445] width 19 height 11
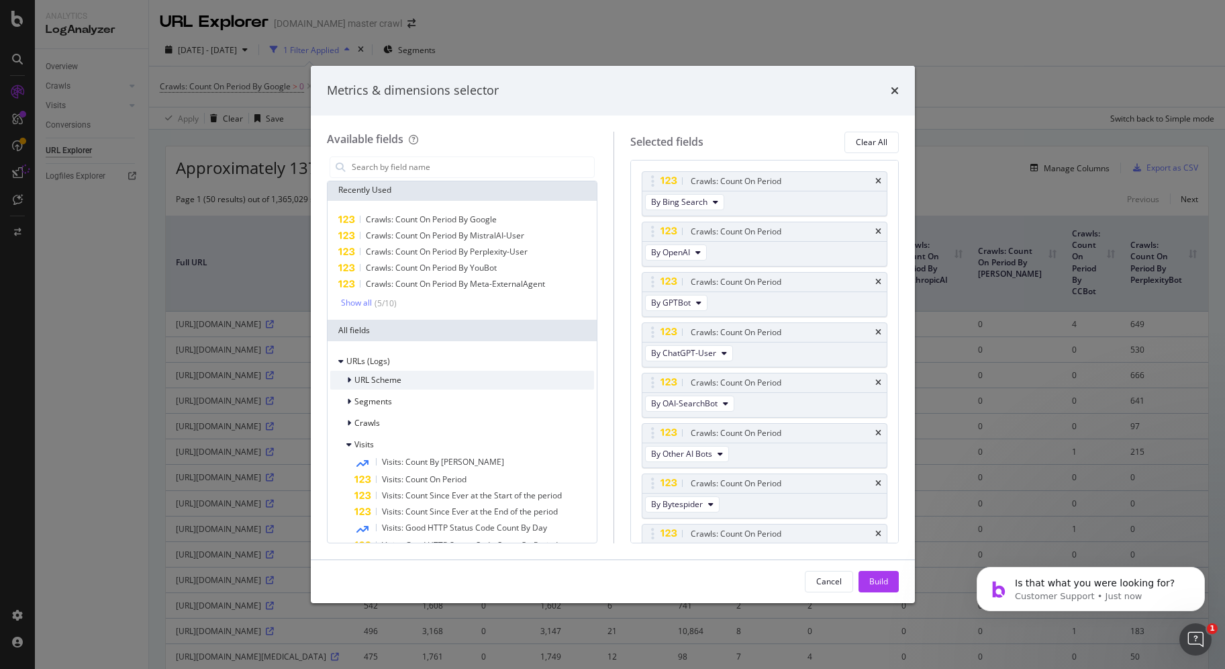
scroll to position [7, 0]
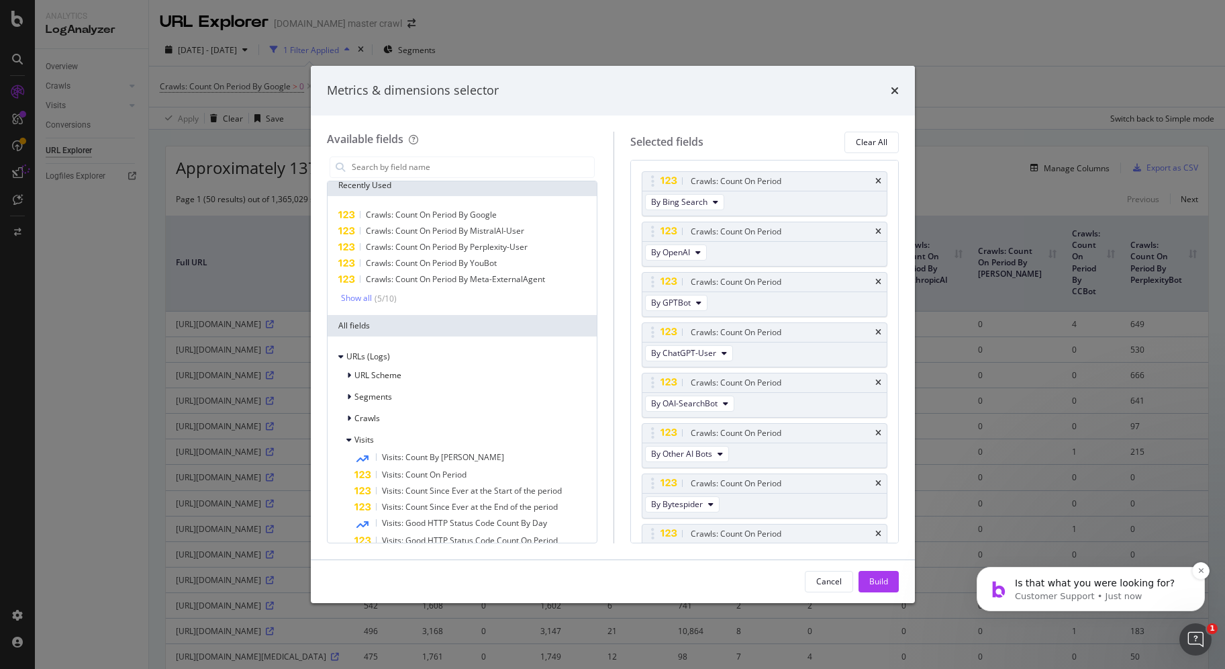
click at [1063, 590] on p "Customer Support • Just now" at bounding box center [1101, 596] width 173 height 12
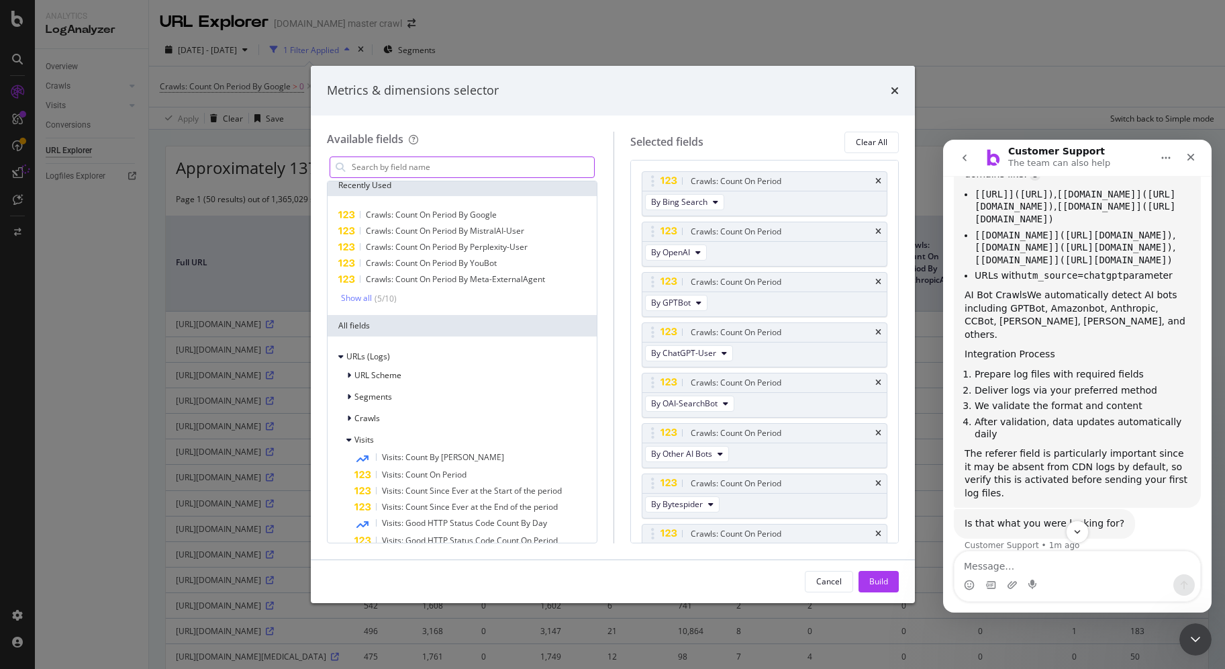
scroll to position [445, 0]
click at [1013, 566] on textarea "Message…" at bounding box center [1077, 562] width 246 height 23
click at [1012, 566] on textarea "Message…" at bounding box center [1077, 562] width 246 height 23
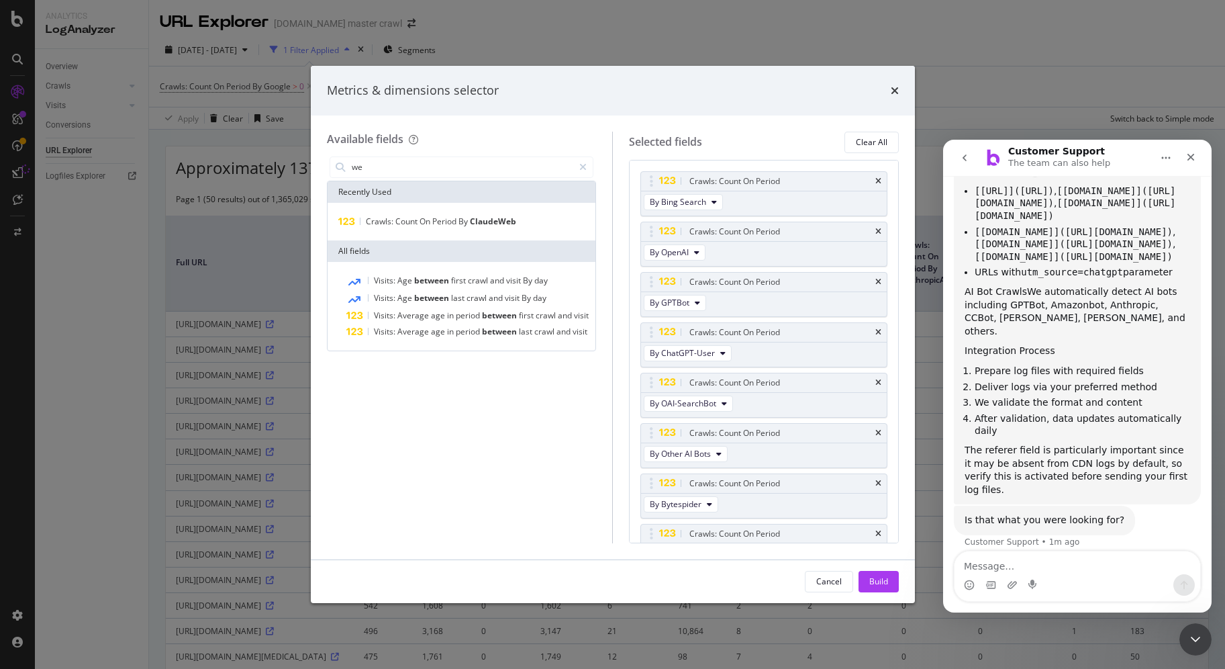
scroll to position [0, 0]
type input "we"
click at [1044, 563] on textarea "Message…" at bounding box center [1077, 562] width 246 height 23
click at [1030, 574] on div "Intercom messenger" at bounding box center [1033, 584] width 11 height 21
click at [838, 581] on div "Cancel" at bounding box center [829, 580] width 26 height 11
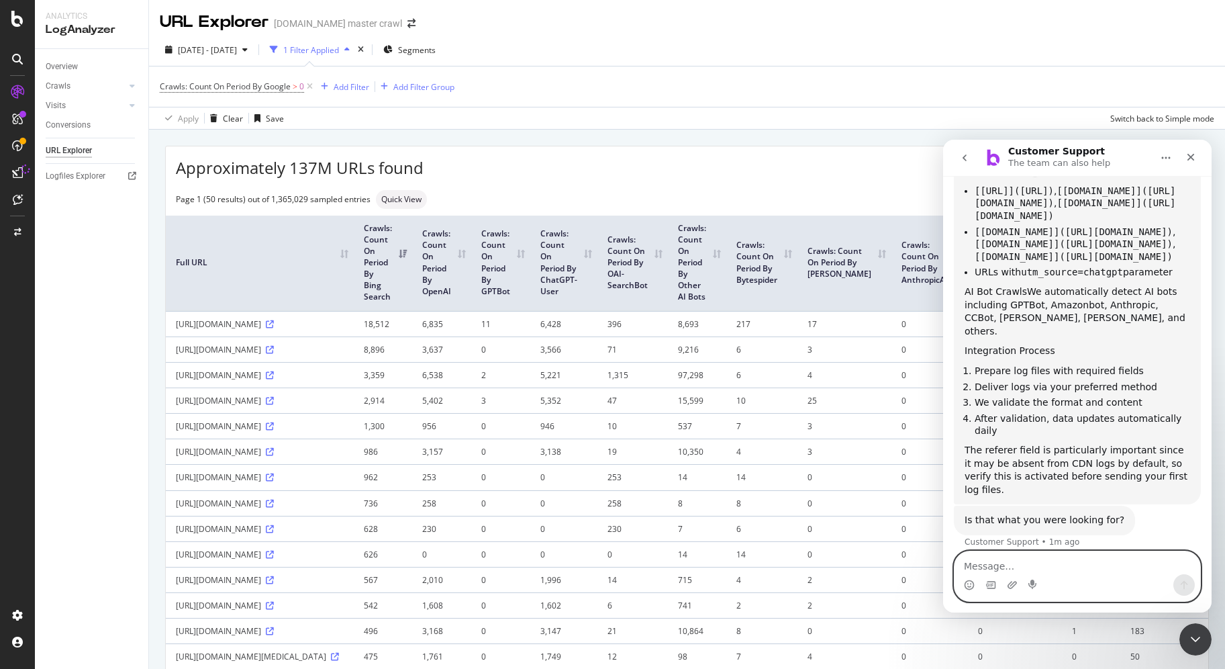
click at [1010, 562] on textarea "Message…" at bounding box center [1077, 562] width 246 height 23
type textarea "we have"
click at [1191, 155] on icon "Close" at bounding box center [1190, 157] width 7 height 7
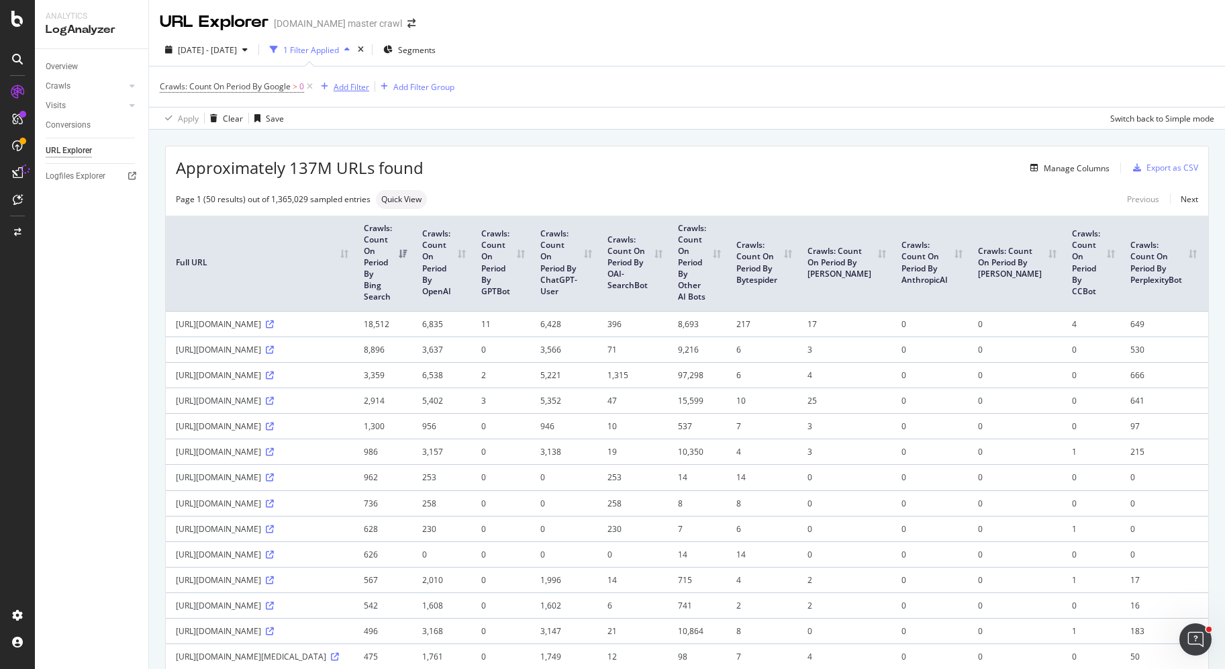
click at [358, 85] on div "Add Filter" at bounding box center [352, 86] width 36 height 11
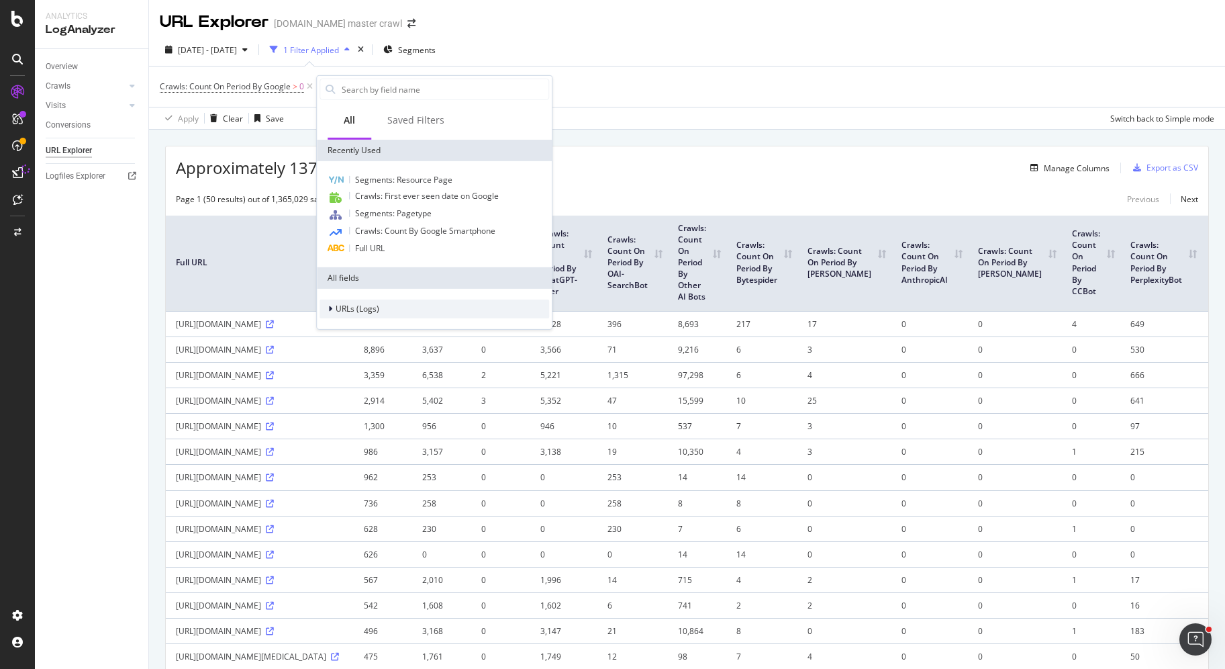
click at [352, 311] on span "URLs (Logs)" at bounding box center [358, 308] width 44 height 11
click at [375, 324] on span "URL Scheme" at bounding box center [367, 327] width 47 height 11
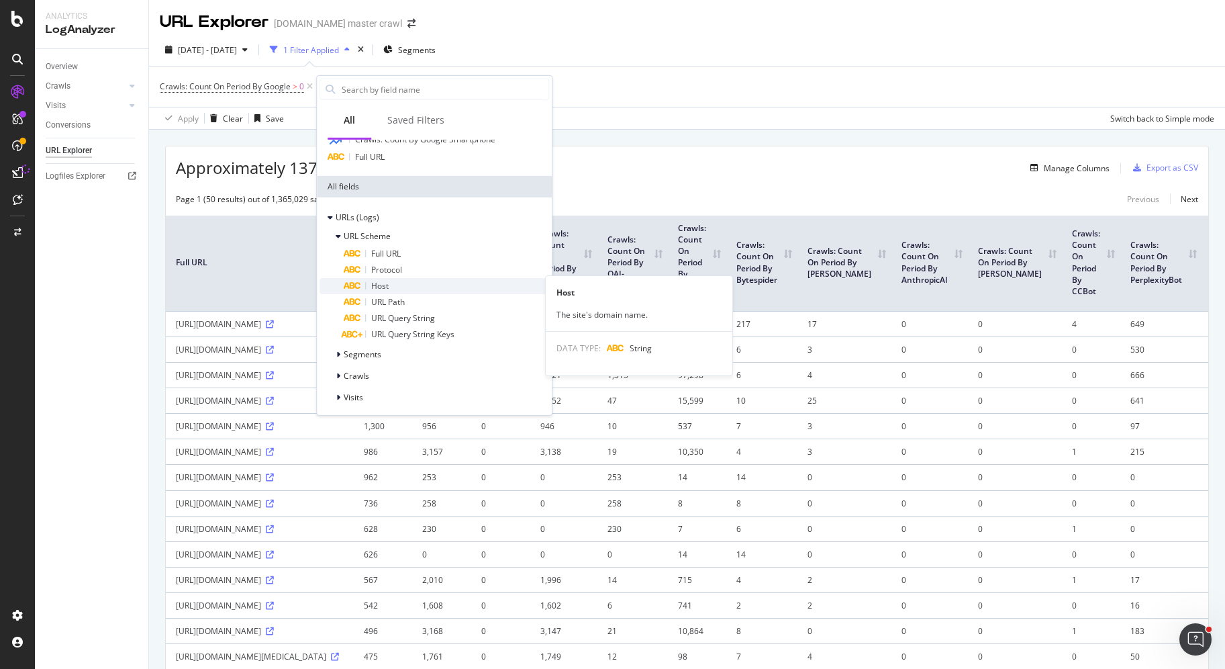
scroll to position [93, 0]
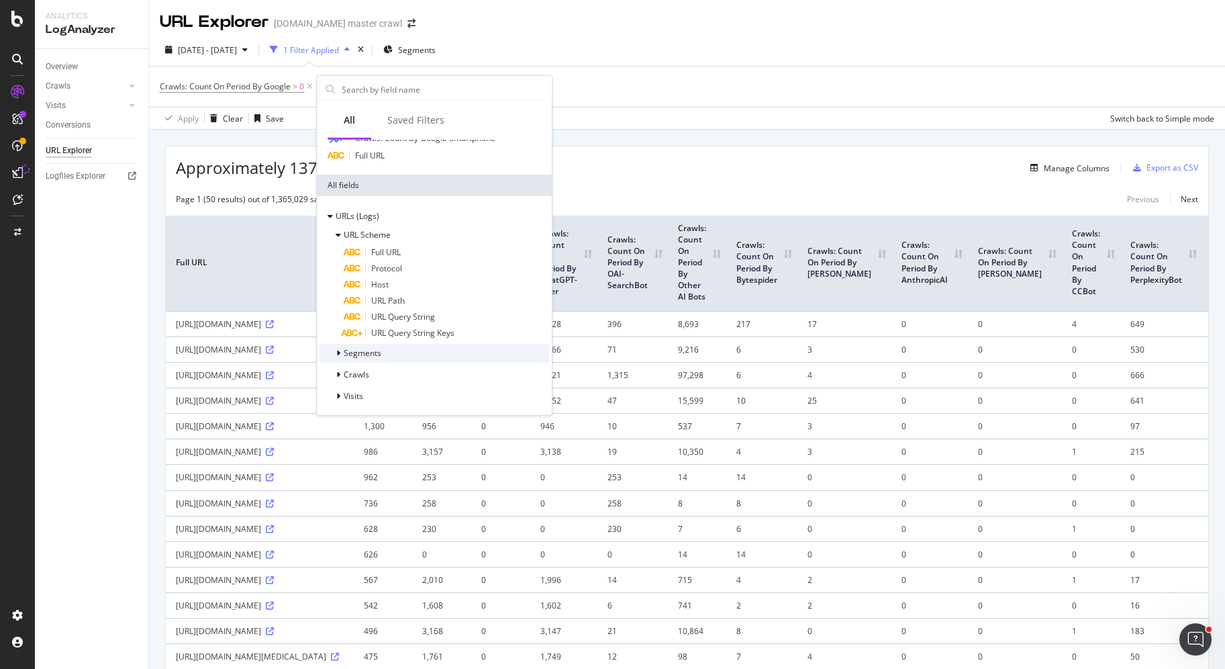
click at [393, 351] on div "Segments" at bounding box center [434, 353] width 230 height 19
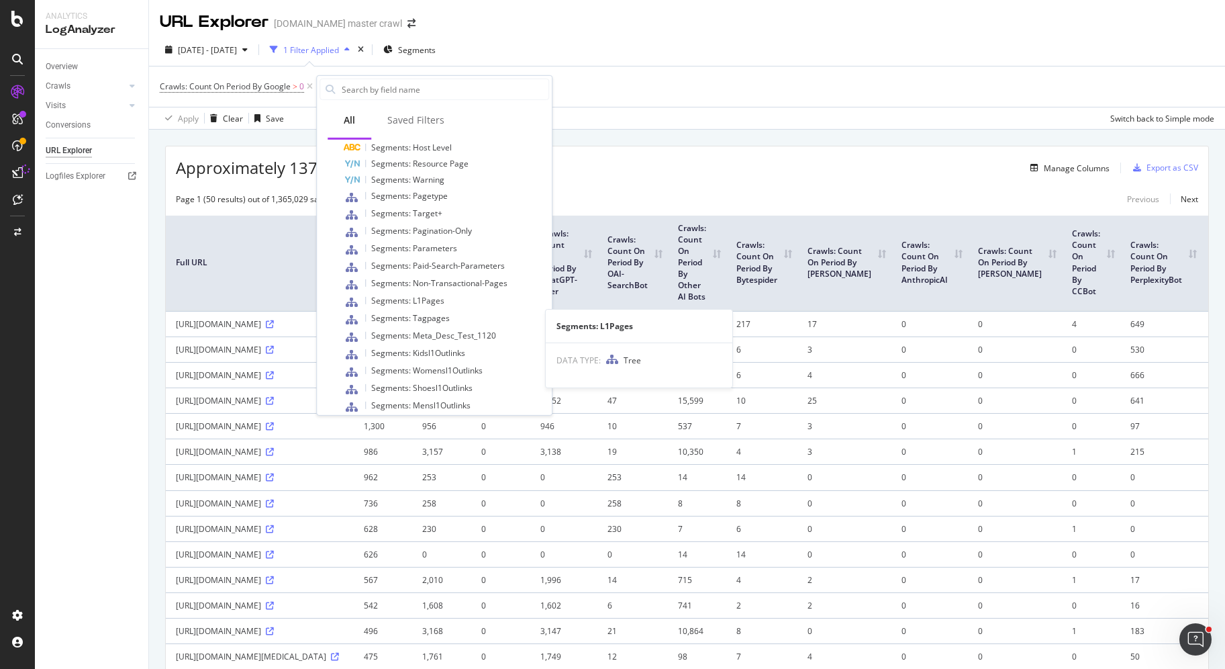
scroll to position [795, 0]
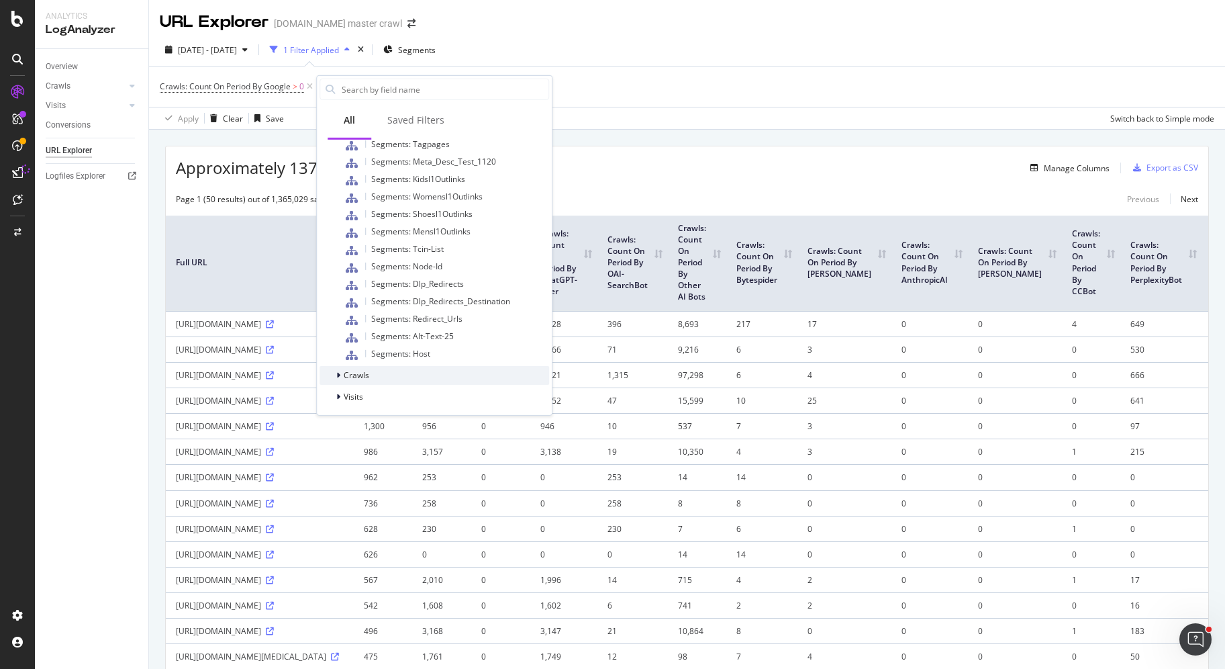
click at [402, 373] on div "Crawls" at bounding box center [434, 375] width 230 height 19
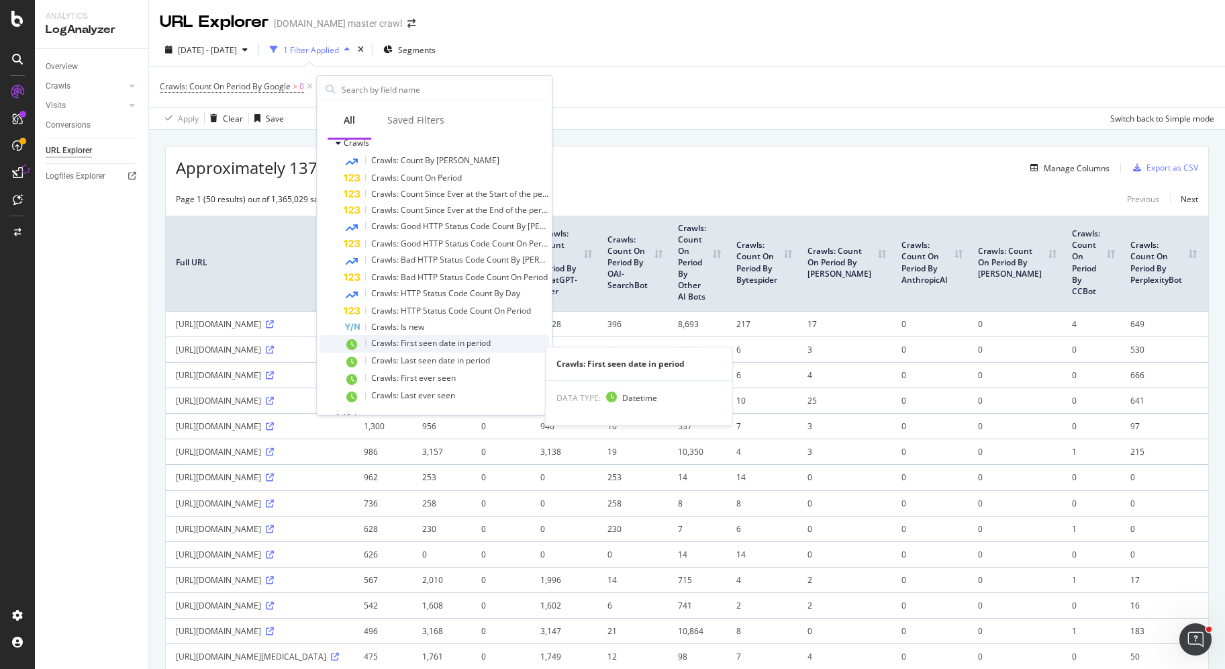
scroll to position [1048, 0]
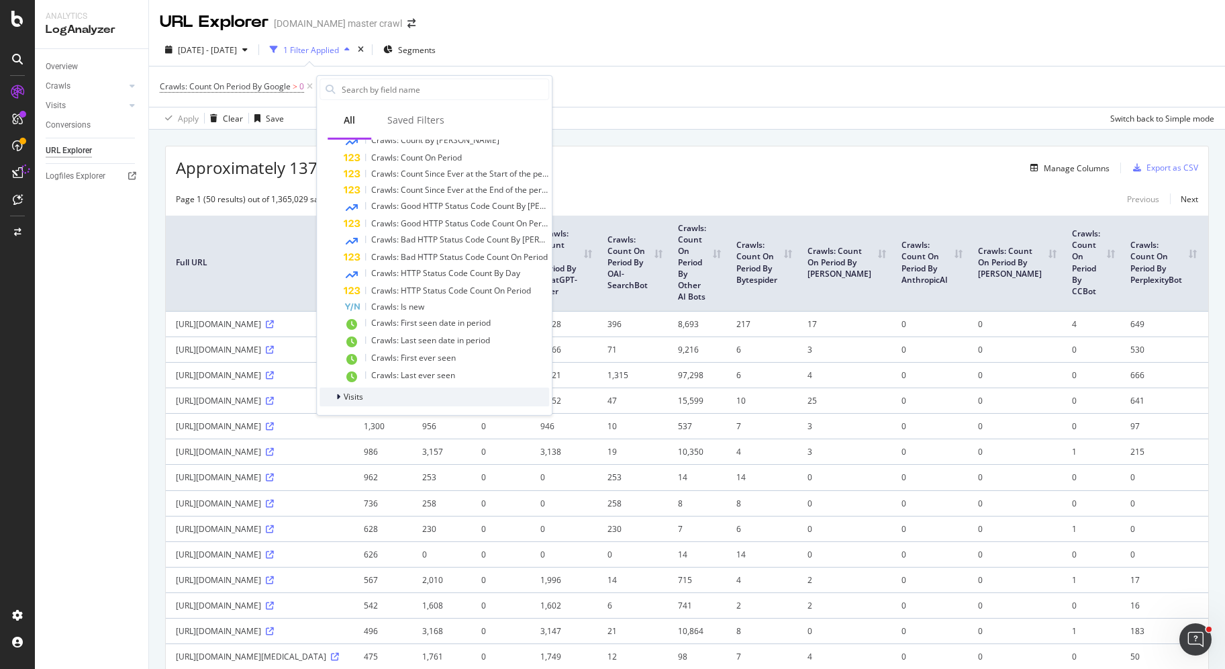
click at [371, 397] on div "Visits" at bounding box center [434, 396] width 230 height 19
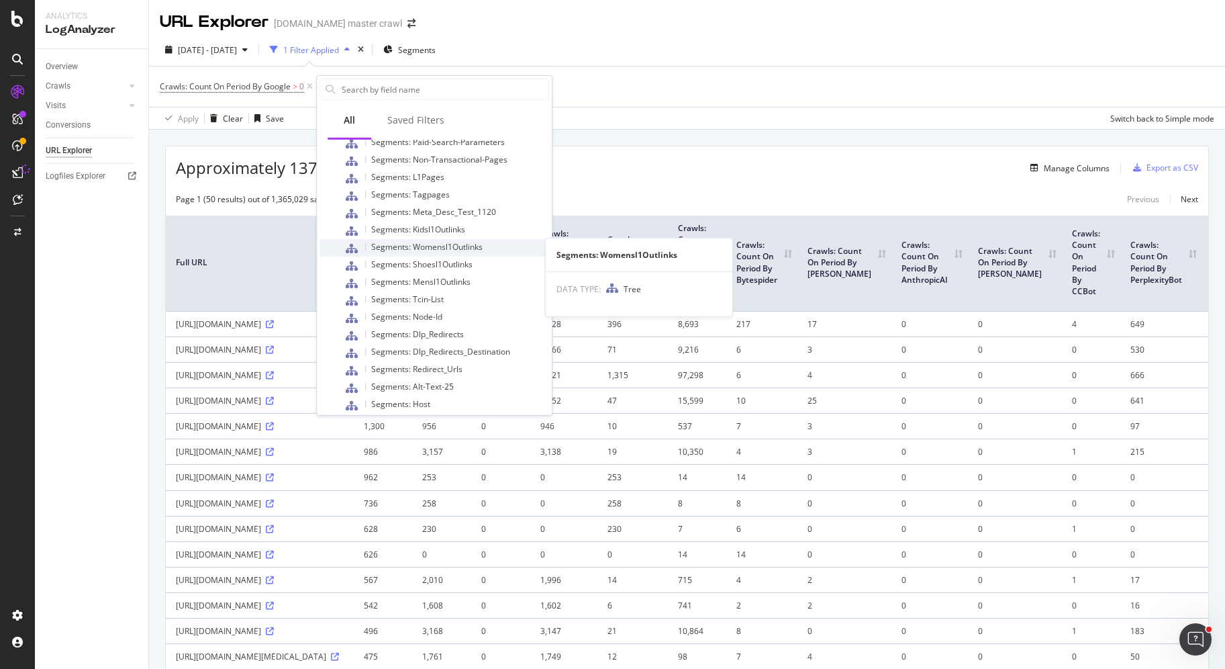
scroll to position [0, 0]
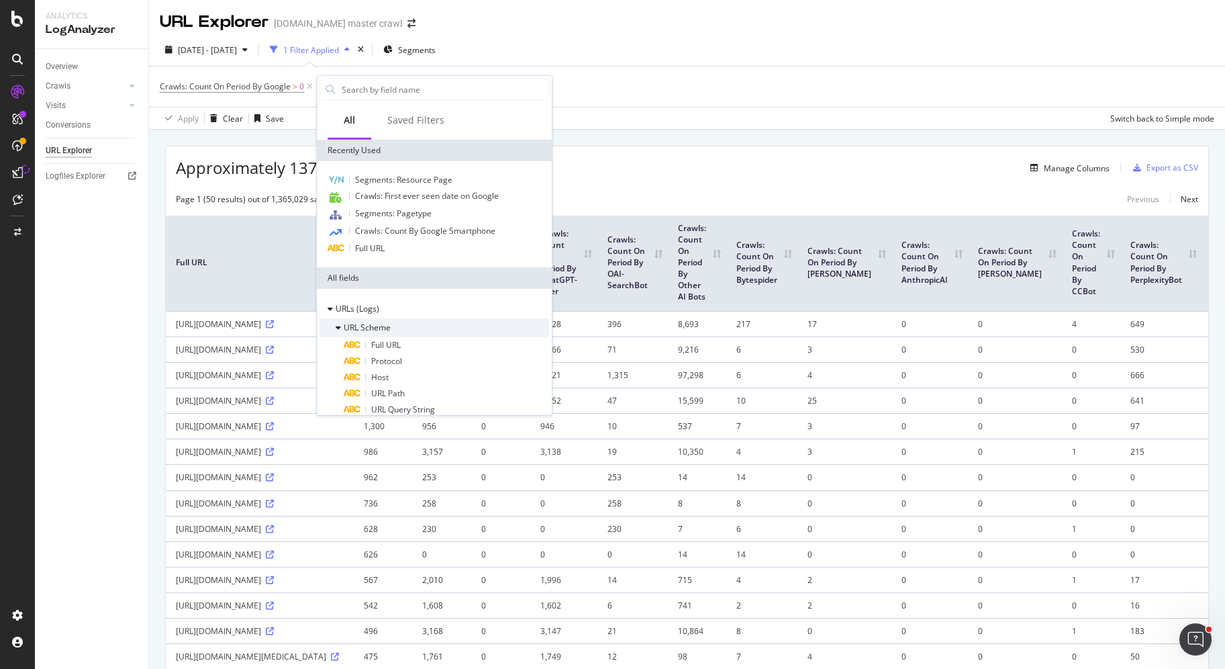
click at [338, 324] on icon at bounding box center [338, 328] width 5 height 8
click at [338, 350] on icon at bounding box center [338, 349] width 5 height 8
click at [632, 158] on div "Approximately 137M URLs found Manage Columns Export as CSV" at bounding box center [687, 162] width 1042 height 33
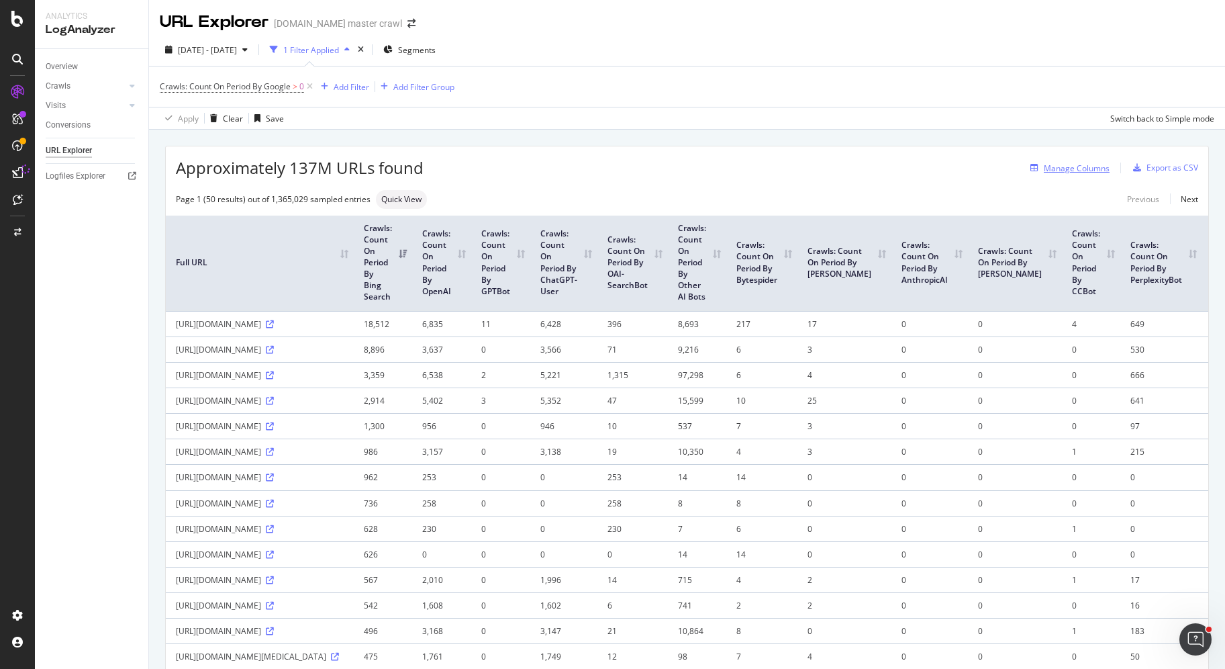
click at [1064, 172] on div "Manage Columns" at bounding box center [1077, 167] width 66 height 11
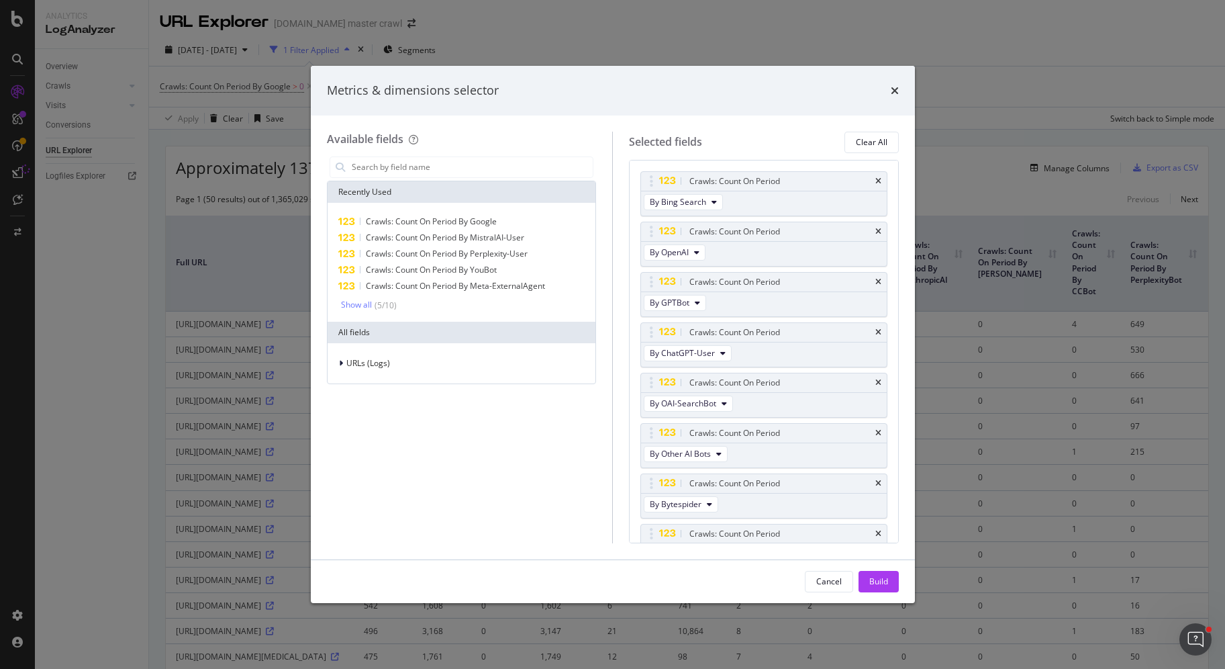
type input "c"
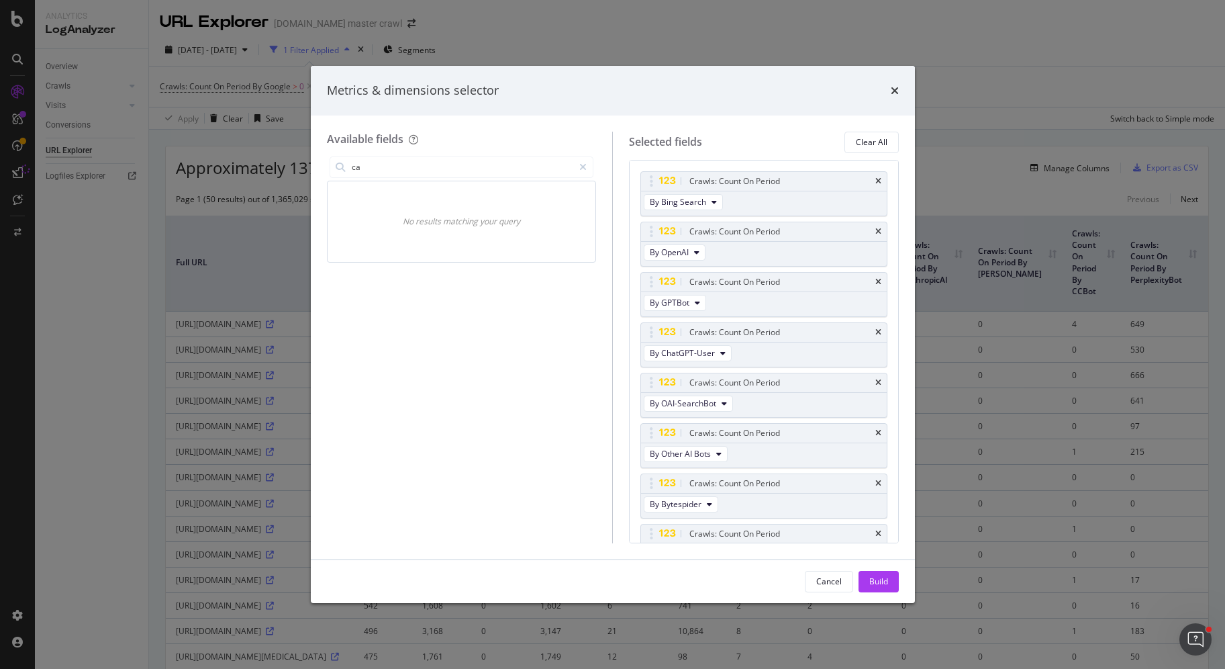
type input "c"
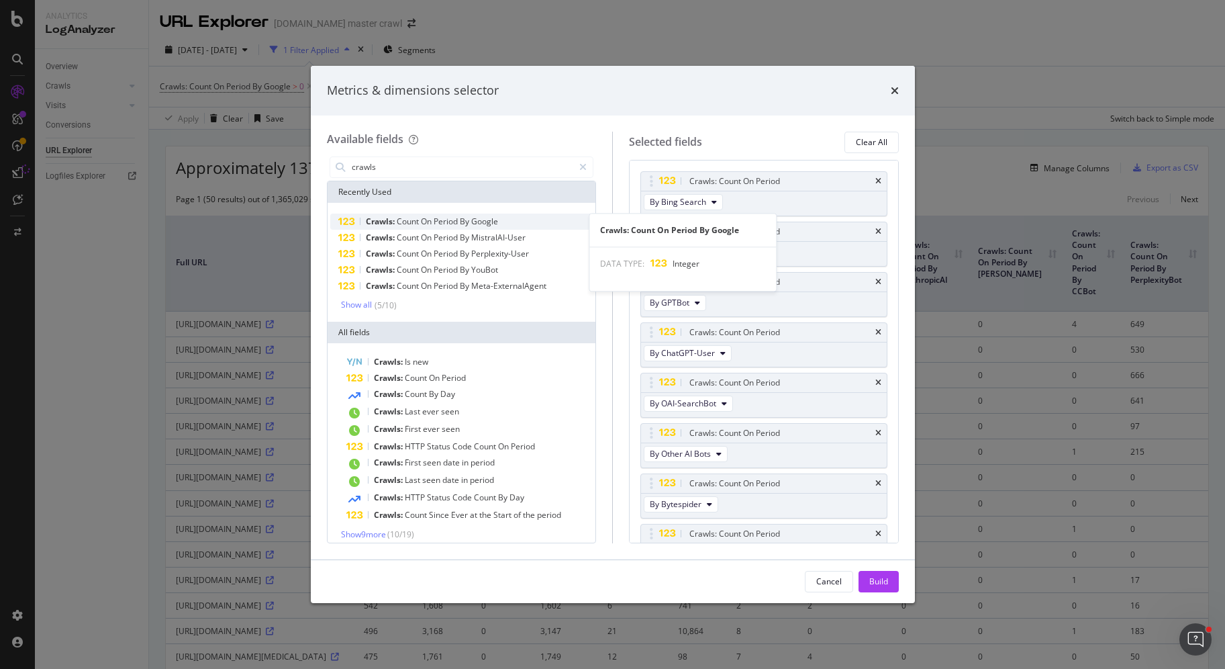
type input "crawls"
click at [533, 217] on div "Crawls: Count On Period By Google" at bounding box center [461, 221] width 263 height 16
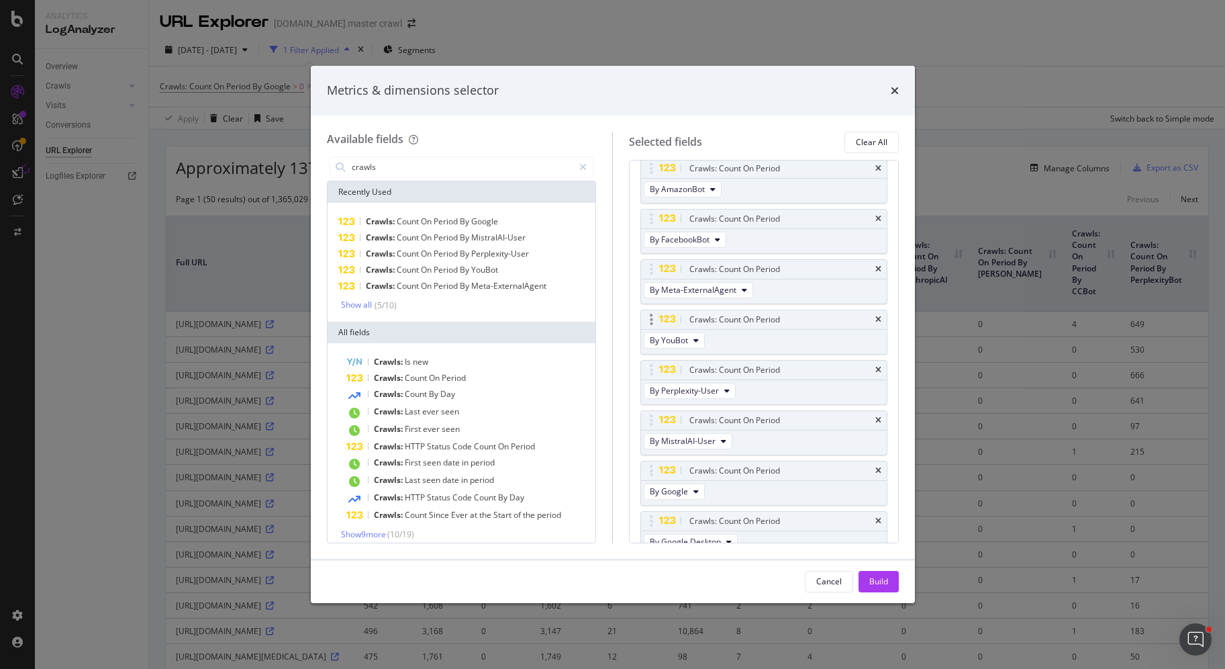
scroll to position [618, 0]
click at [716, 534] on span "By Google Desktop" at bounding box center [685, 539] width 71 height 11
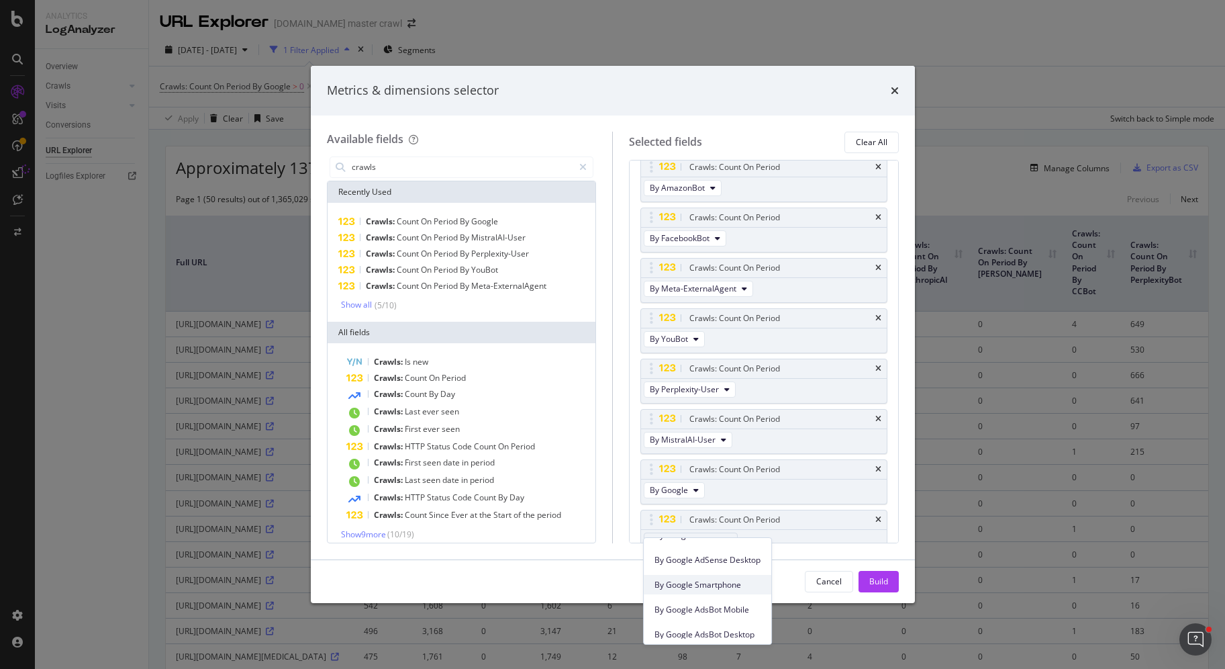
scroll to position [88, 0]
click at [739, 583] on span "By Google Smartphone" at bounding box center [707, 589] width 106 height 12
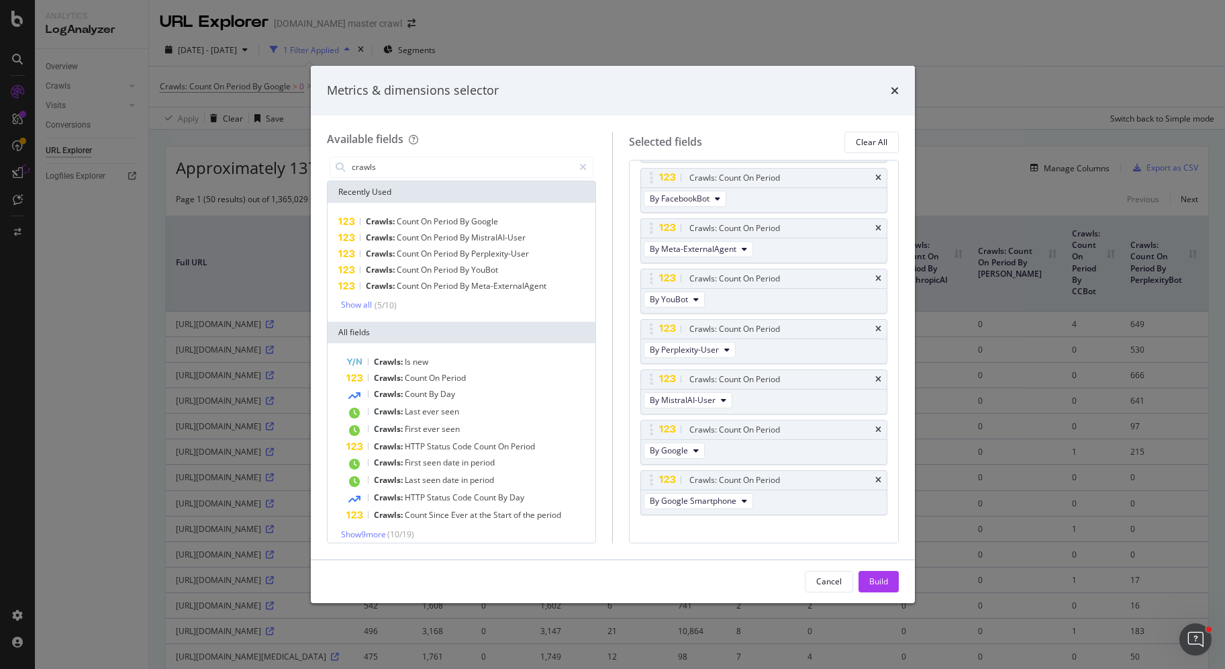
scroll to position [663, 0]
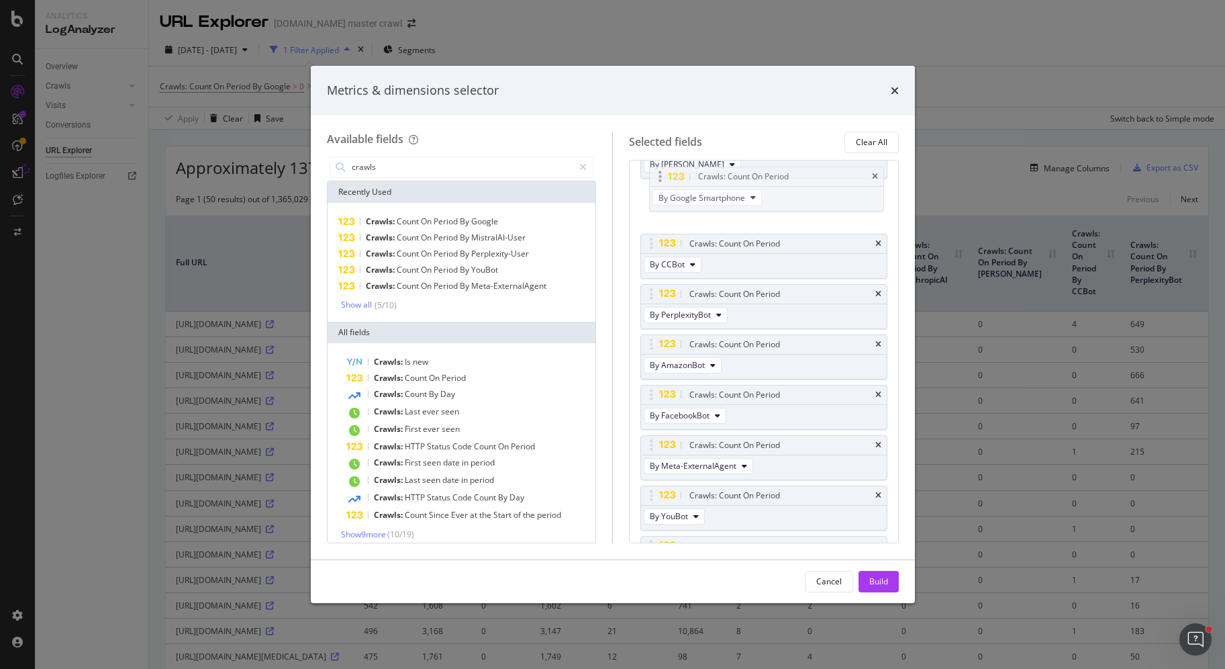
drag, startPoint x: 652, startPoint y: 466, endPoint x: 660, endPoint y: 181, distance: 284.7
click at [660, 181] on body "Analytics LogAnalyzer Overview Crawls Daily Distribution Segments Distribution …" at bounding box center [612, 334] width 1225 height 669
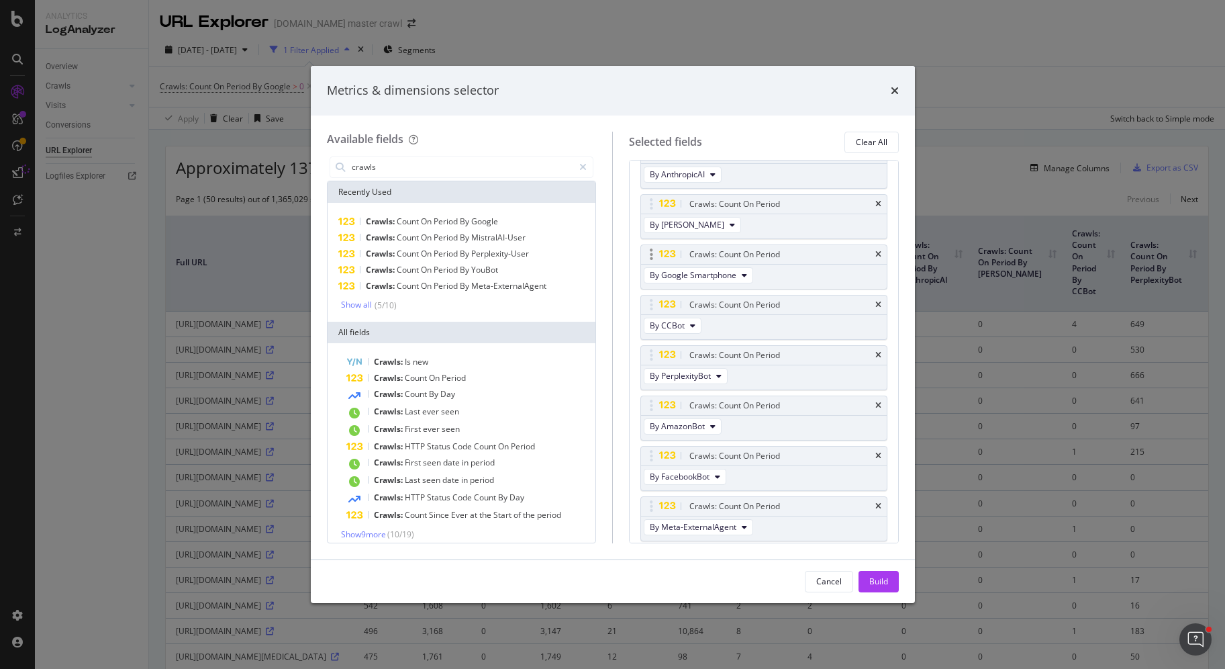
scroll to position [386, 0]
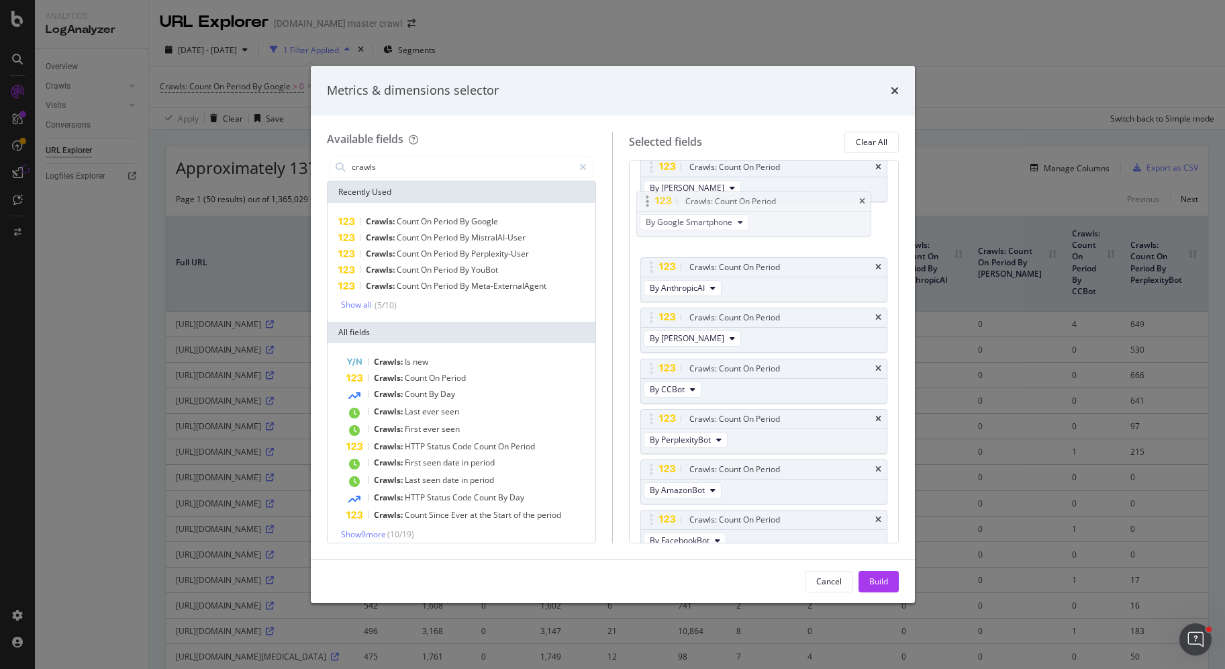
drag, startPoint x: 650, startPoint y: 289, endPoint x: 647, endPoint y: 198, distance: 91.3
click at [647, 198] on body "Analytics LogAnalyzer Overview Crawls Daily Distribution Segments Distribution …" at bounding box center [612, 334] width 1225 height 669
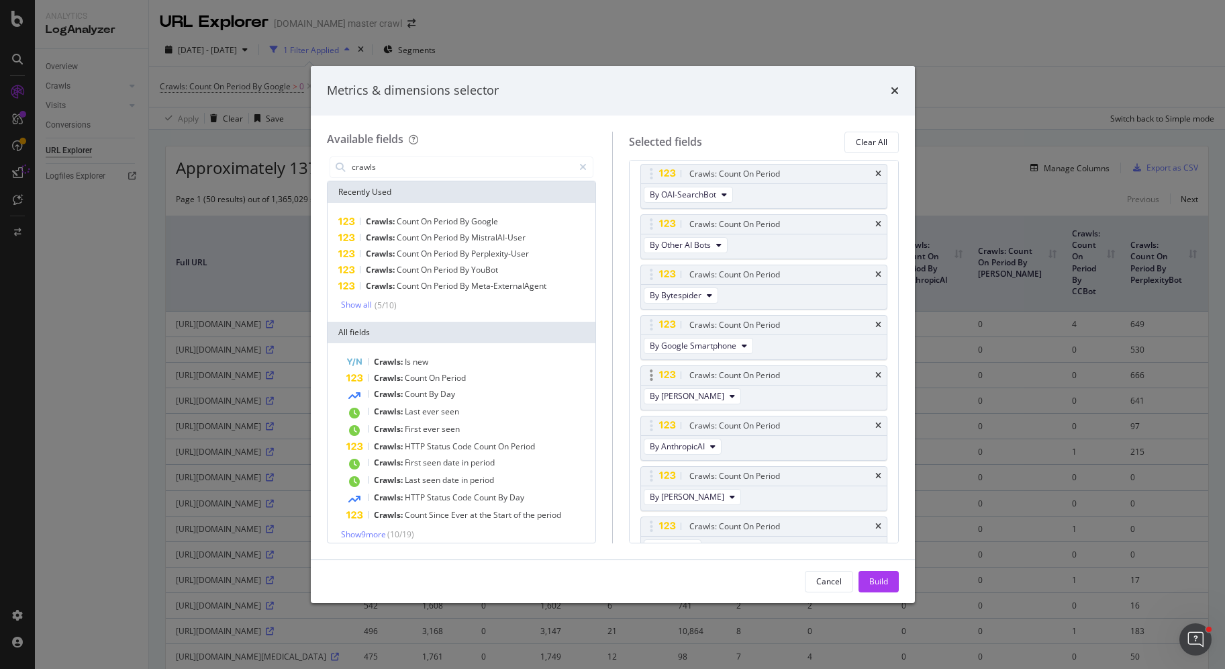
scroll to position [68, 0]
drag, startPoint x: 654, startPoint y: 364, endPoint x: 650, endPoint y: 212, distance: 151.8
click at [650, 212] on body "Analytics LogAnalyzer Overview Crawls Daily Distribution Segments Distribution …" at bounding box center [612, 334] width 1225 height 669
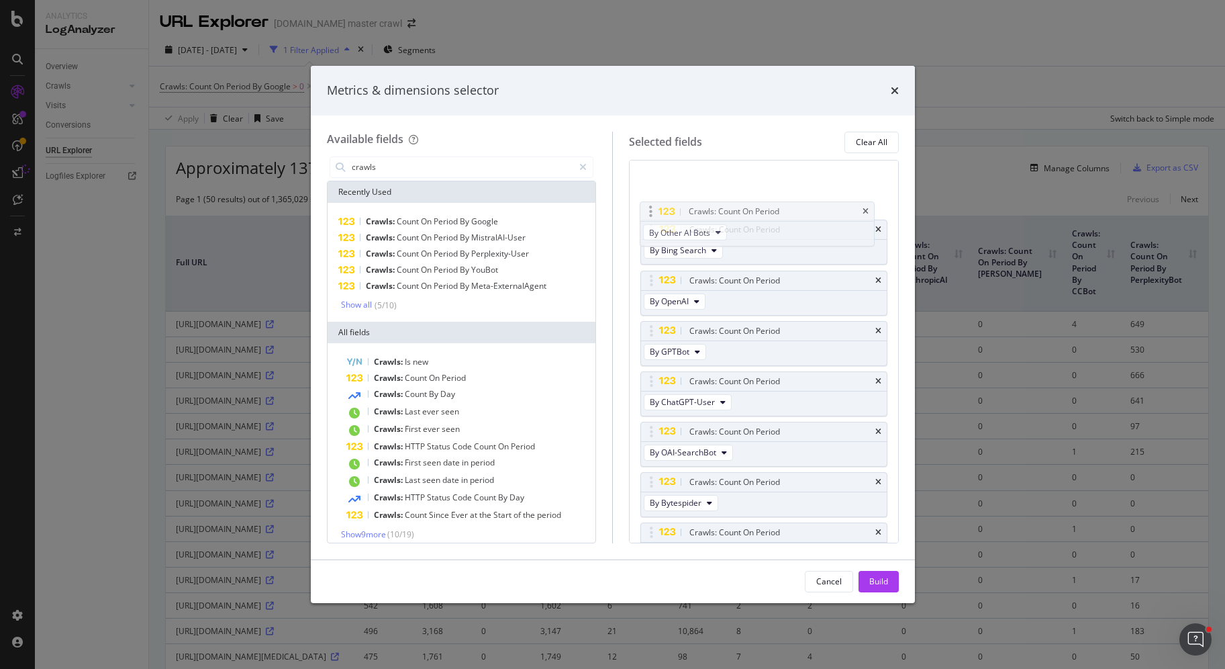
scroll to position [0, 0]
drag, startPoint x: 650, startPoint y: 231, endPoint x: 650, endPoint y: 201, distance: 30.2
click at [650, 201] on body "Analytics LogAnalyzer Overview Crawls Daily Distribution Segments Distribution …" at bounding box center [612, 334] width 1225 height 669
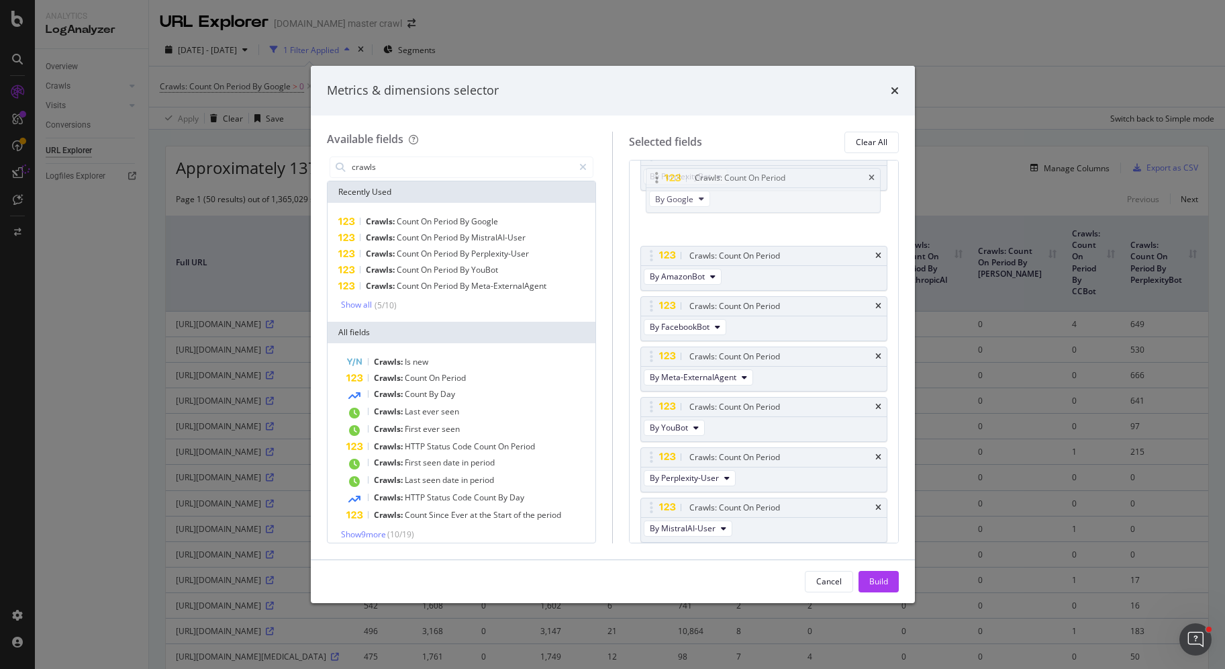
drag, startPoint x: 651, startPoint y: 460, endPoint x: 656, endPoint y: 179, distance: 281.3
click at [656, 179] on body "Analytics LogAnalyzer Overview Crawls Daily Distribution Segments Distribution …" at bounding box center [612, 334] width 1225 height 669
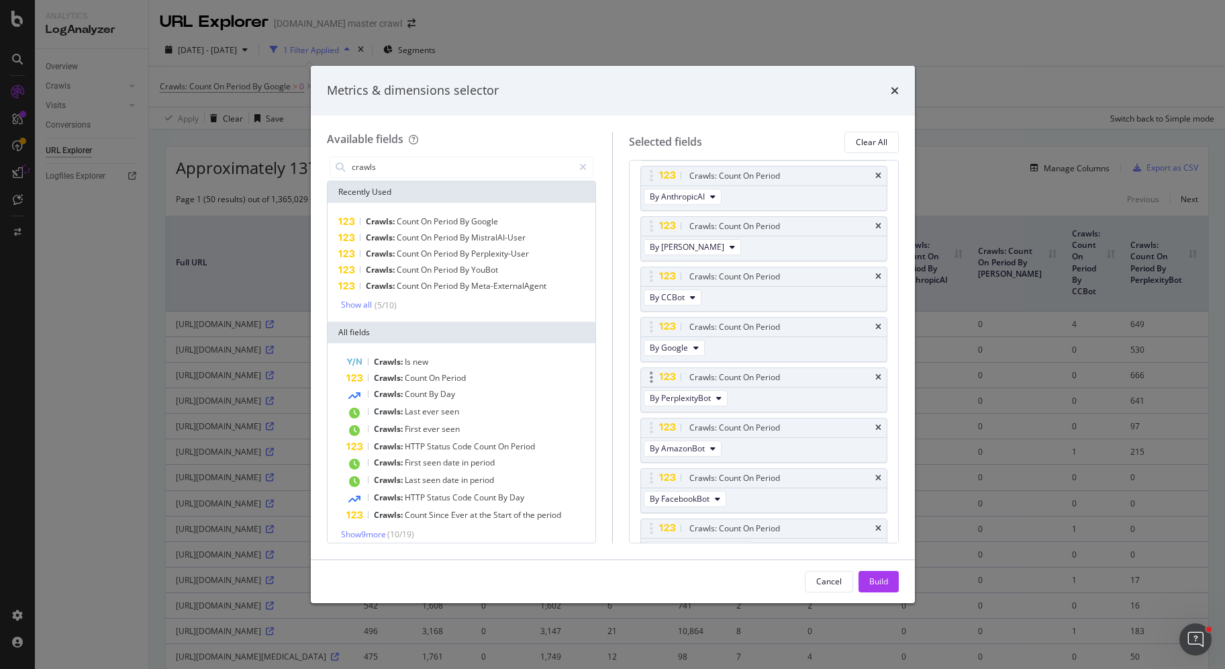
scroll to position [391, 0]
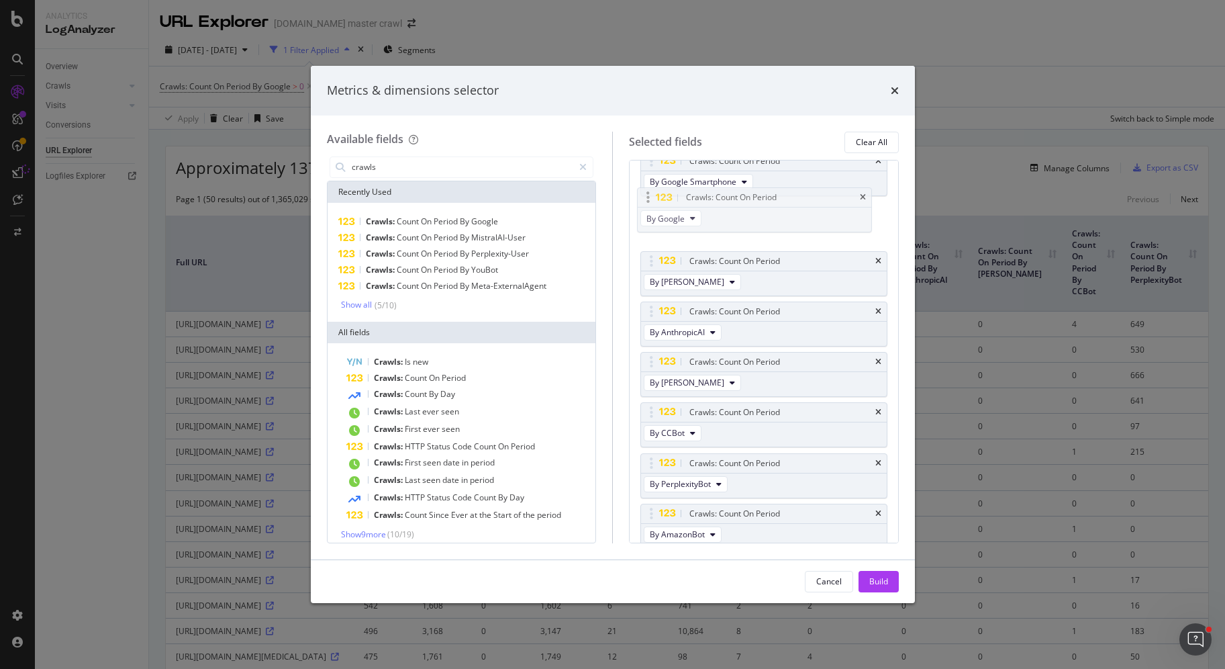
drag, startPoint x: 646, startPoint y: 385, endPoint x: 643, endPoint y: 196, distance: 189.3
click at [643, 196] on body "Analytics LogAnalyzer Overview Crawls Daily Distribution Segments Distribution …" at bounding box center [612, 334] width 1225 height 669
drag, startPoint x: 649, startPoint y: 261, endPoint x: 648, endPoint y: 187, distance: 74.5
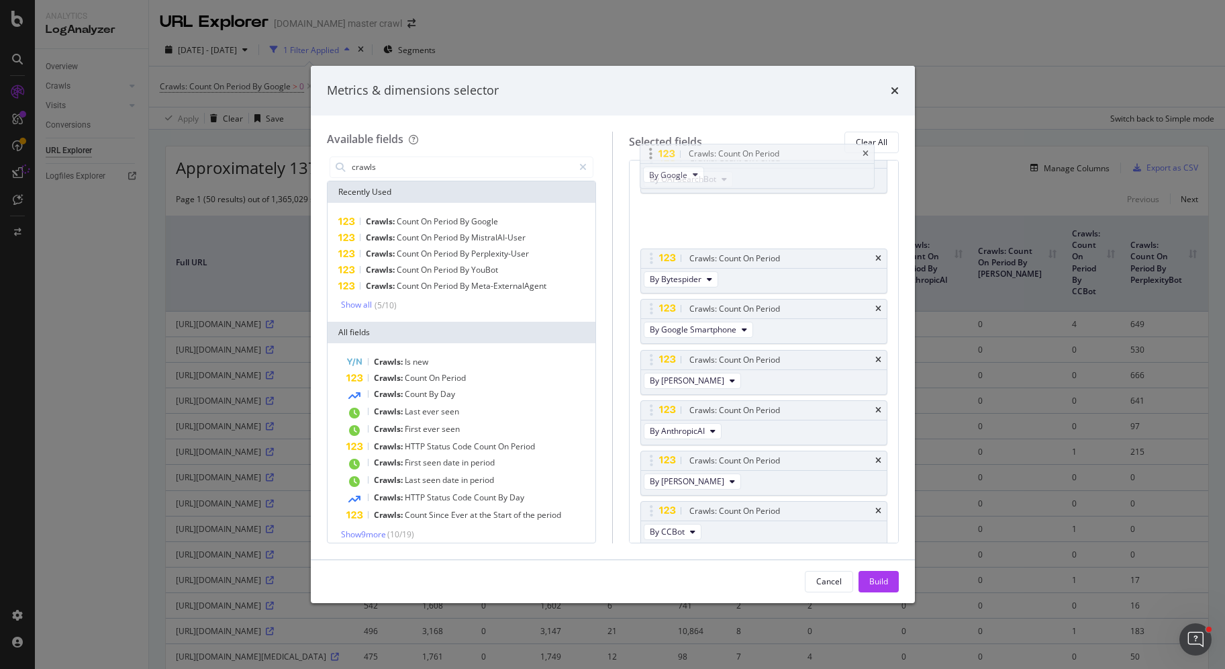
click at [648, 187] on body "Analytics LogAnalyzer Overview Crawls Daily Distribution Segments Distribution …" at bounding box center [612, 334] width 1225 height 669
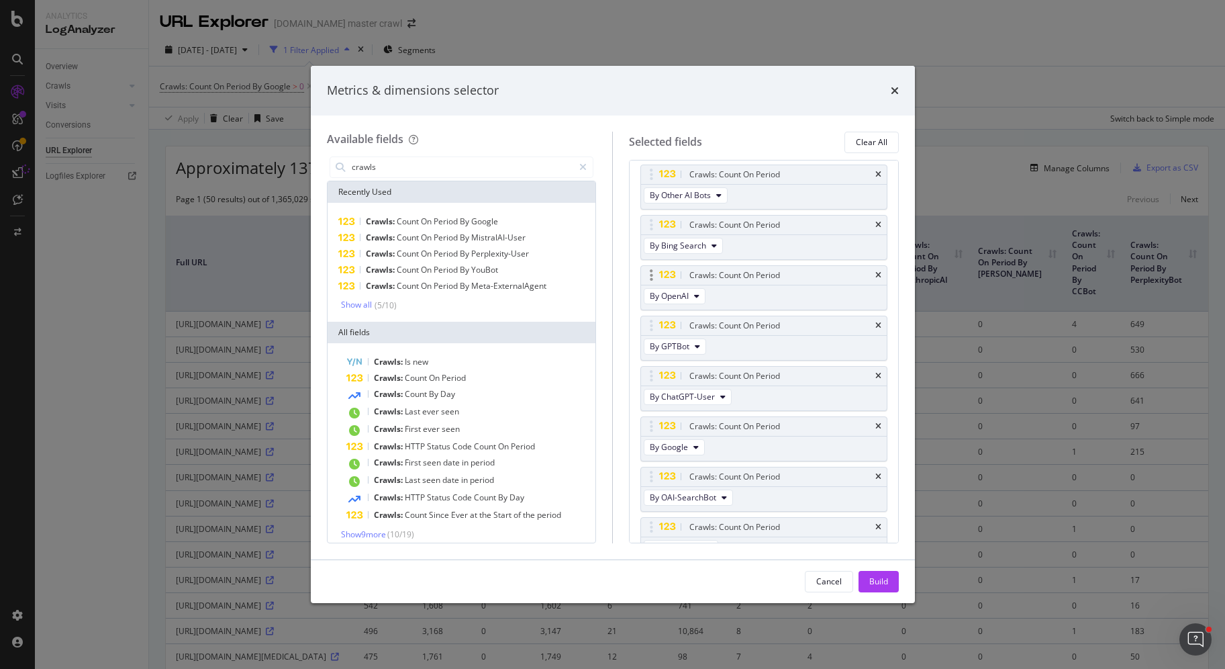
scroll to position [0, 0]
drag, startPoint x: 652, startPoint y: 432, endPoint x: 651, endPoint y: 203, distance: 228.9
click at [651, 203] on body "Analytics LogAnalyzer Overview Crawls Daily Distribution Segments Distribution …" at bounding box center [612, 334] width 1225 height 669
click at [667, 199] on span "By Google" at bounding box center [669, 201] width 38 height 11
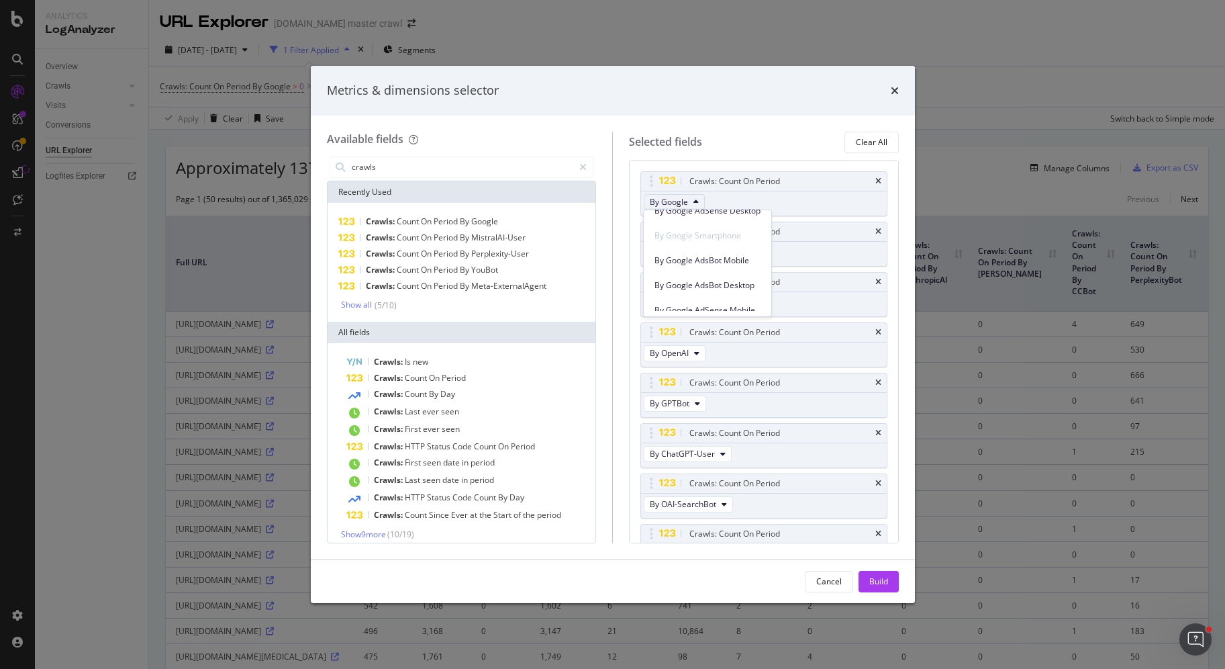
scroll to position [117, 0]
click at [764, 128] on div "Available fields crawls Recently Used Crawls: Count On Period By Google Crawls:…" at bounding box center [613, 337] width 604 height 444
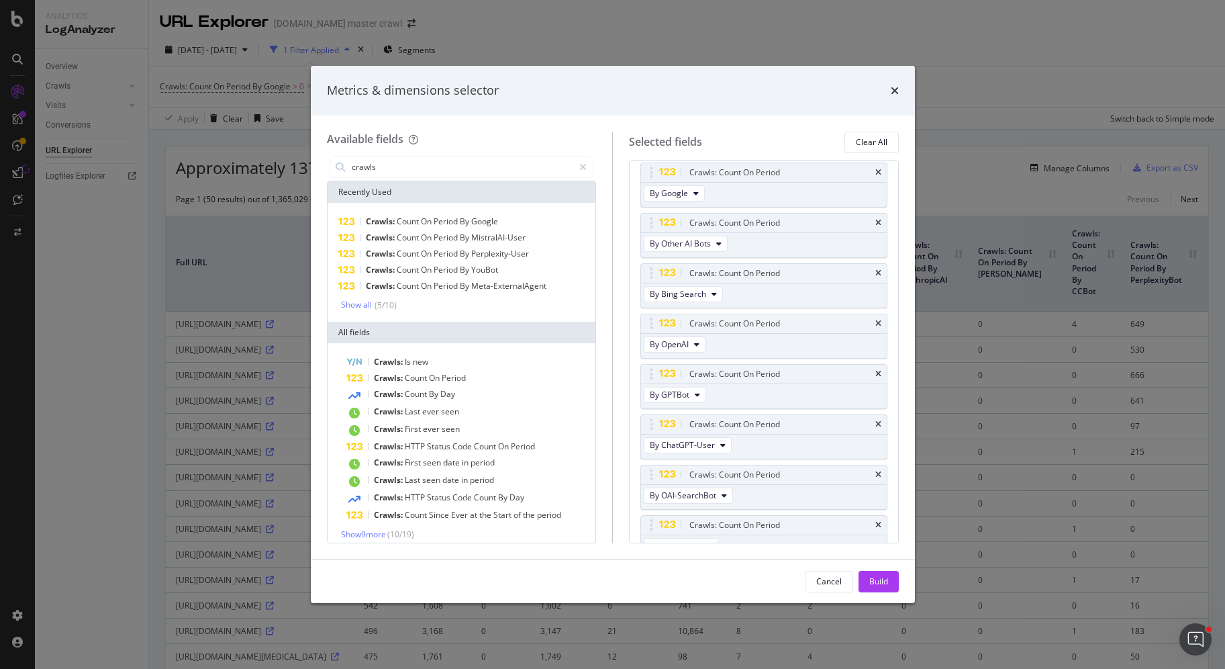
scroll to position [0, 0]
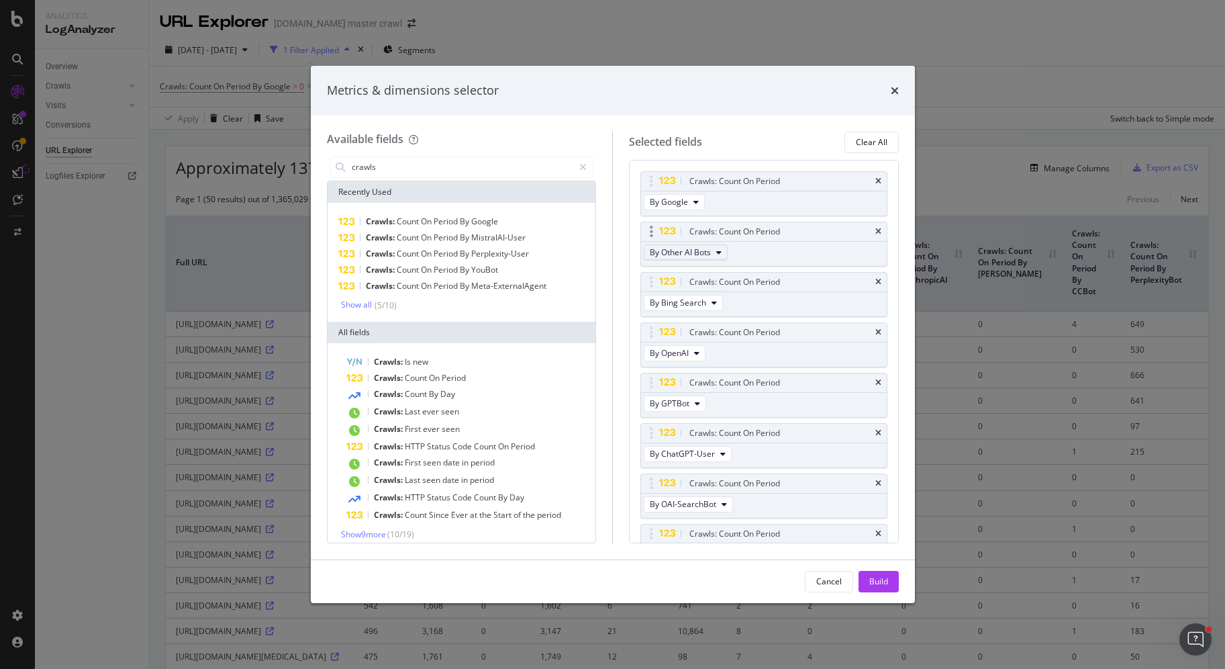
click at [720, 254] on icon "modal" at bounding box center [718, 252] width 5 height 8
click at [757, 146] on div "Selected fields Clear All" at bounding box center [764, 142] width 270 height 21
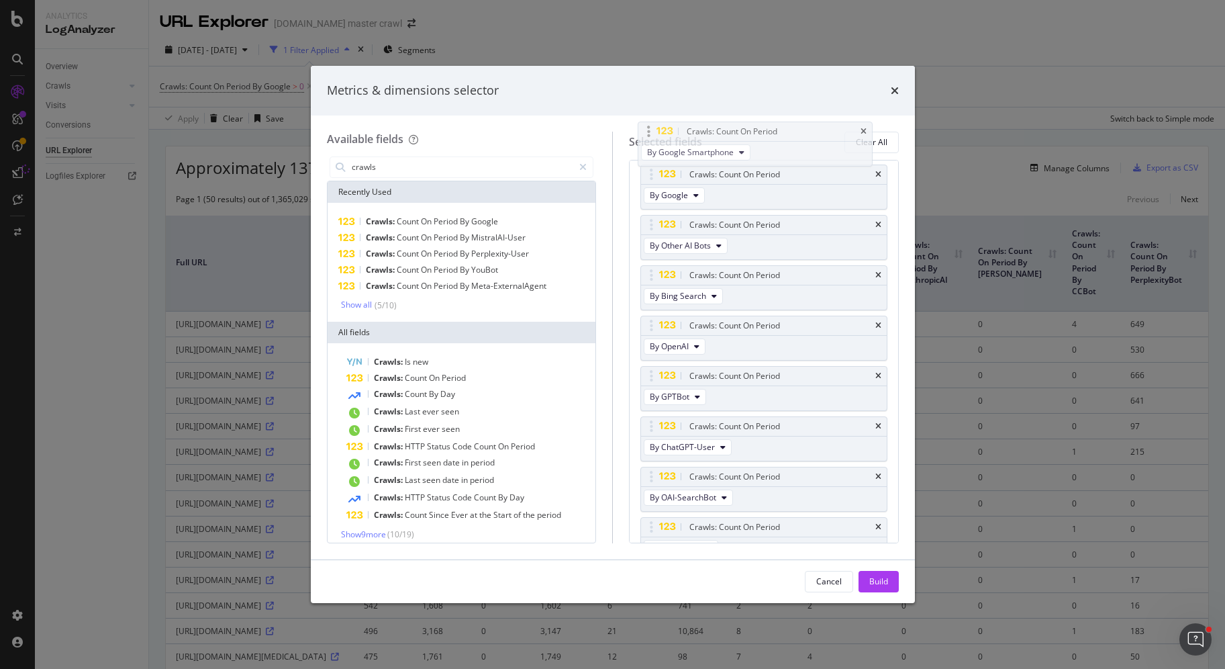
scroll to position [0, 0]
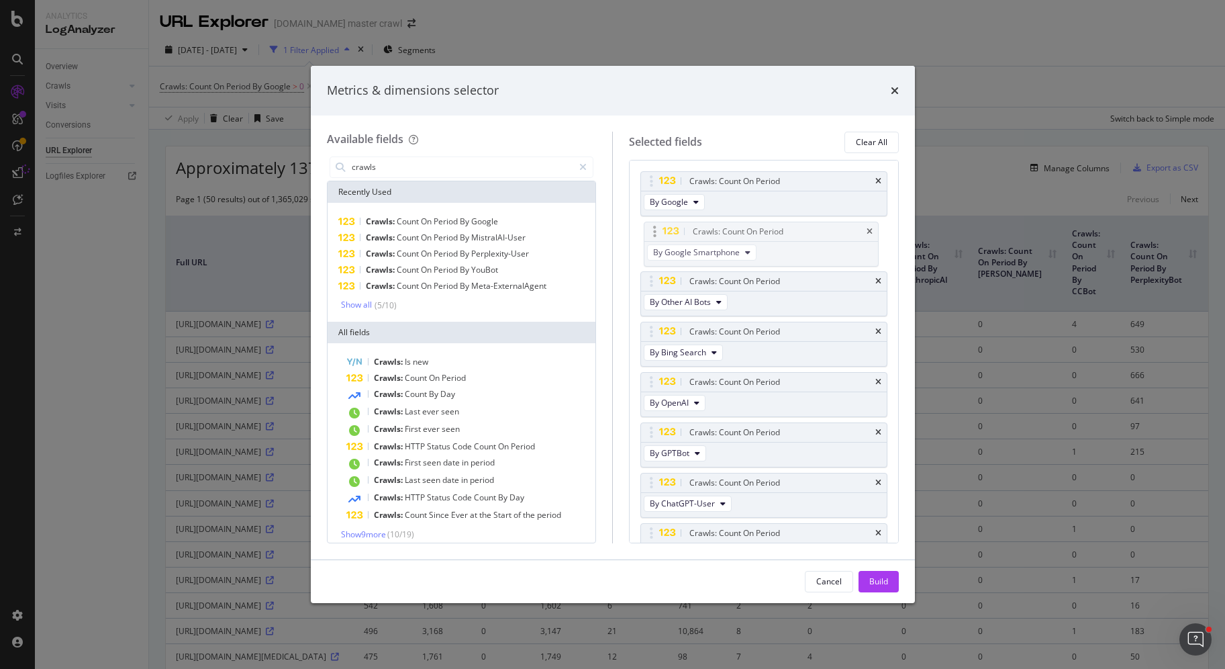
drag, startPoint x: 654, startPoint y: 224, endPoint x: 659, endPoint y: 232, distance: 9.7
click at [658, 232] on body "Analytics LogAnalyzer Overview Crawls Daily Distribution Segments Distribution …" at bounding box center [612, 334] width 1225 height 669
click at [881, 588] on div "Build" at bounding box center [878, 581] width 19 height 20
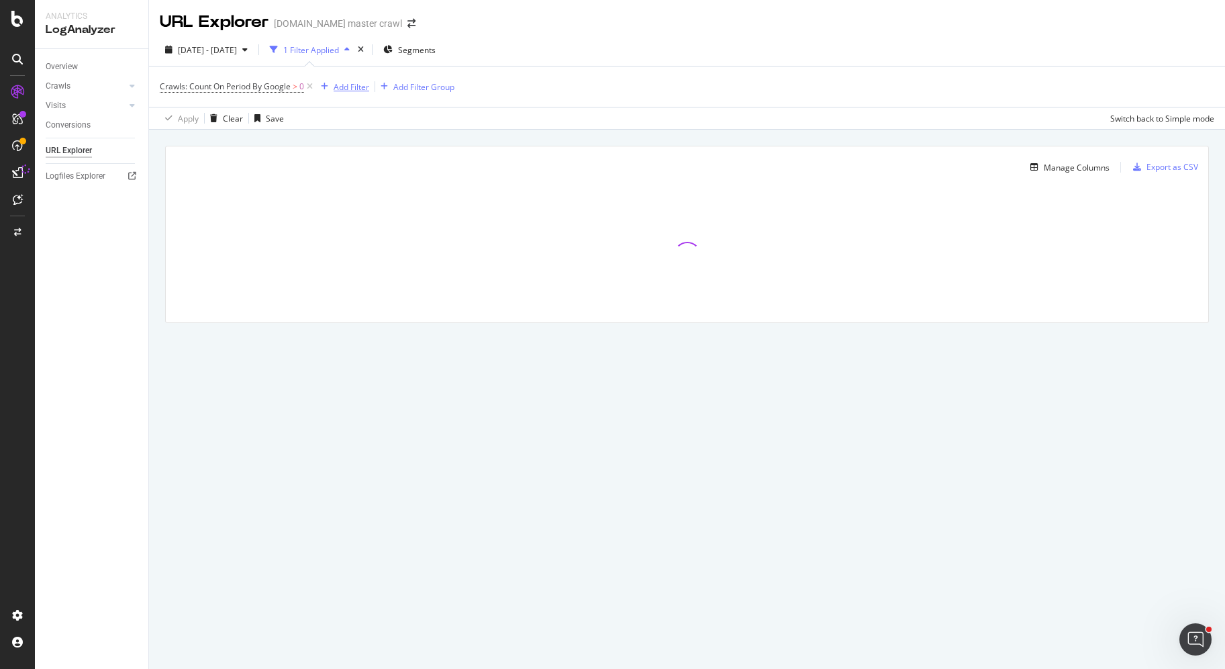
click at [353, 86] on div "Add Filter" at bounding box center [352, 86] width 36 height 11
click at [605, 62] on div "[DATE] - [DATE] 1 Filter Applied Segments" at bounding box center [687, 52] width 1076 height 27
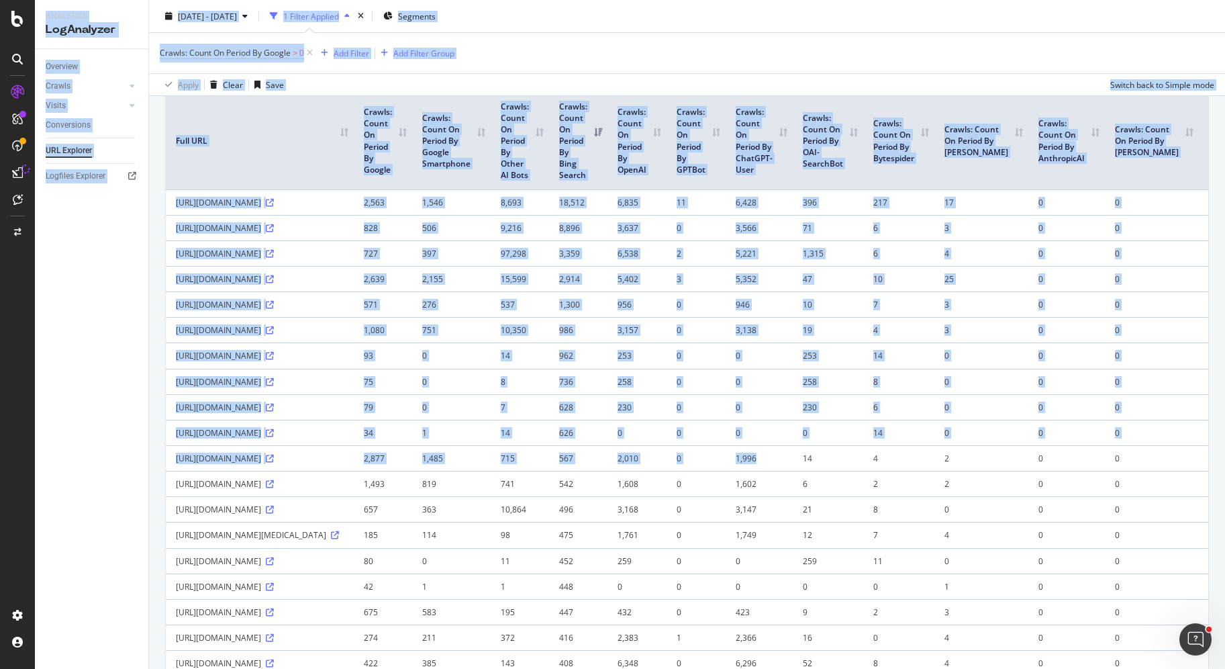
drag, startPoint x: 750, startPoint y: 587, endPoint x: 38, endPoint y: 449, distance: 725.4
click at [38, 449] on div "Analytics LogAnalyzer Overview Crawls Daily Distribution Segments Distribution …" at bounding box center [630, 334] width 1190 height 669
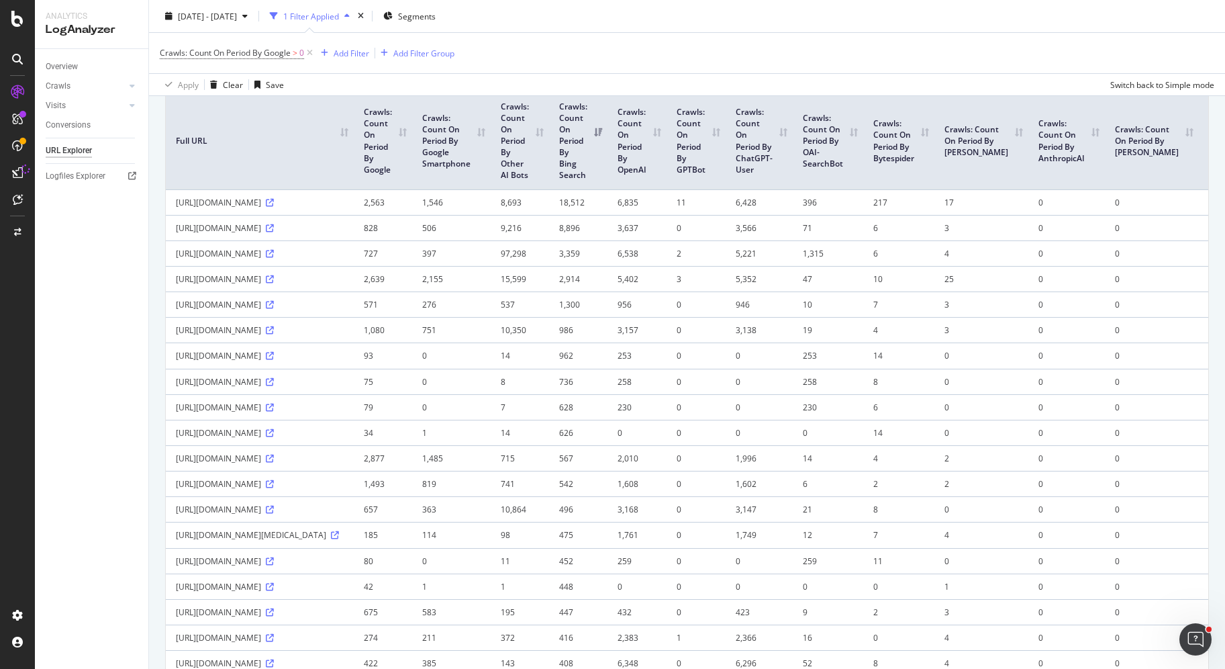
click at [366, 342] on td "1,080" at bounding box center [383, 330] width 58 height 26
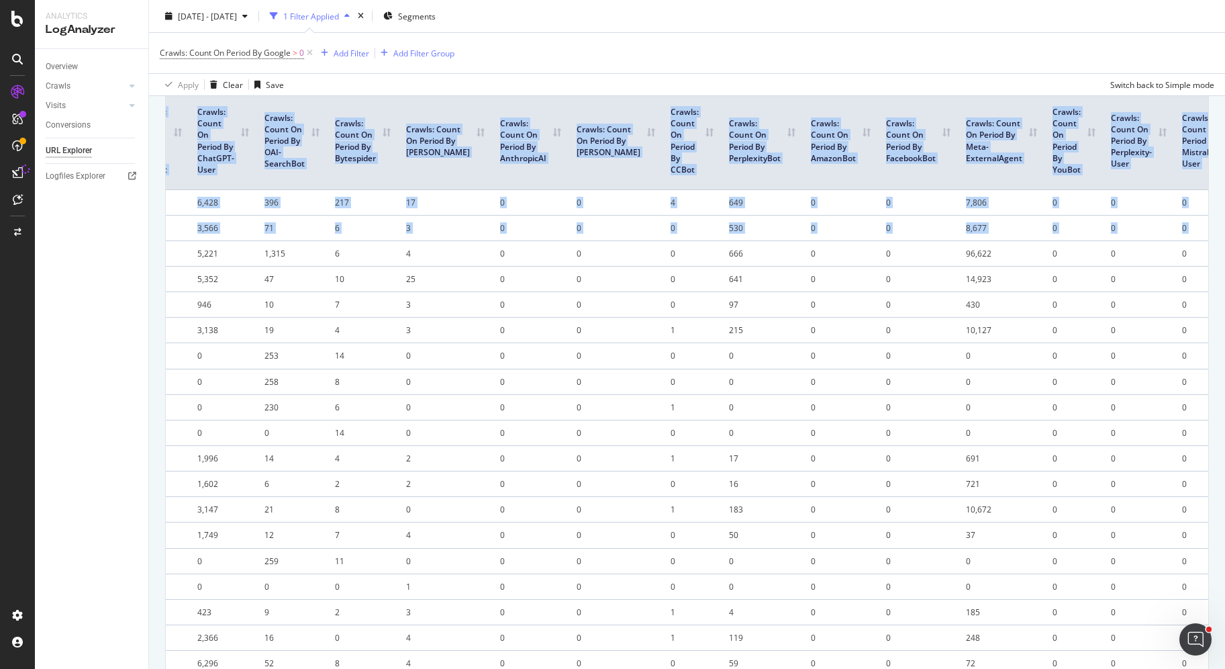
drag, startPoint x: 759, startPoint y: 261, endPoint x: 1214, endPoint y: 252, distance: 454.5
click at [1224, 250] on html "Analytics LogAnalyzer Overview Crawls Daily Distribution Segments Distribution …" at bounding box center [612, 334] width 1225 height 669
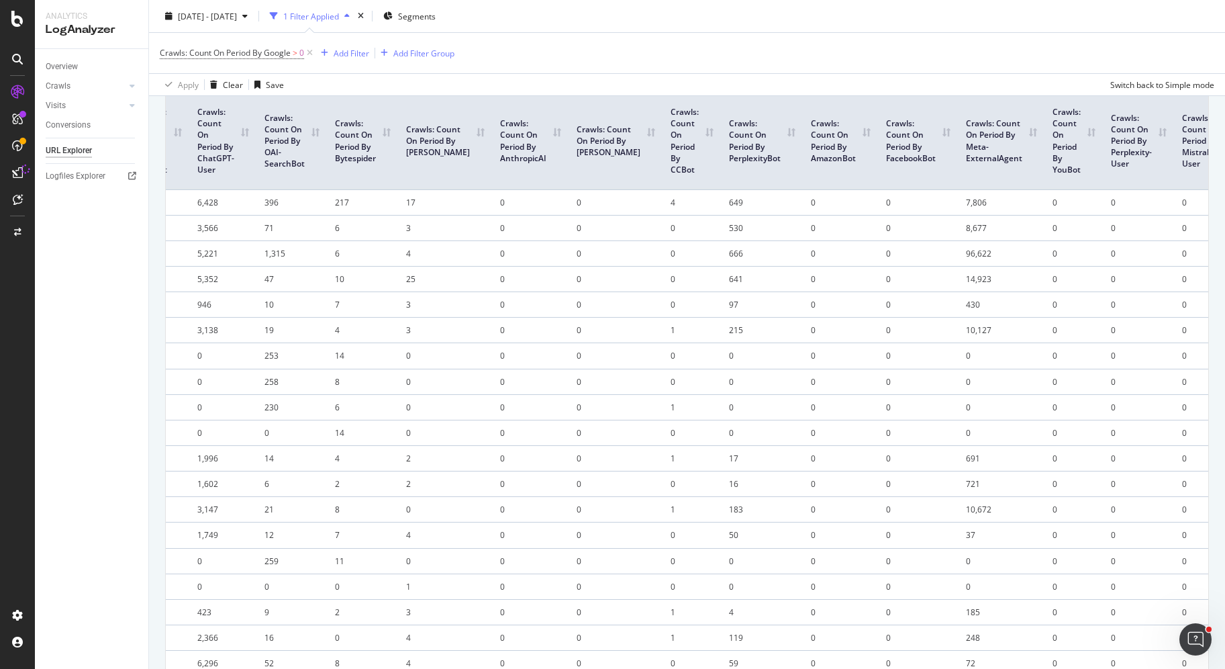
click at [1101, 264] on td "0" at bounding box center [1136, 253] width 71 height 26
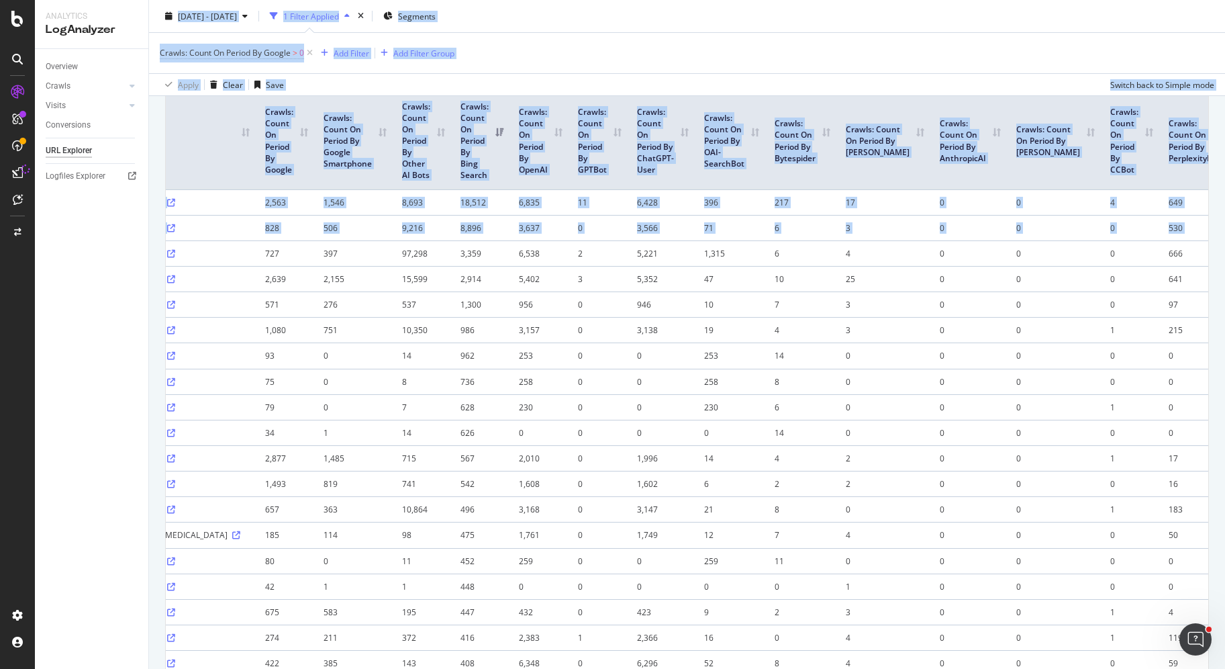
scroll to position [0, 0]
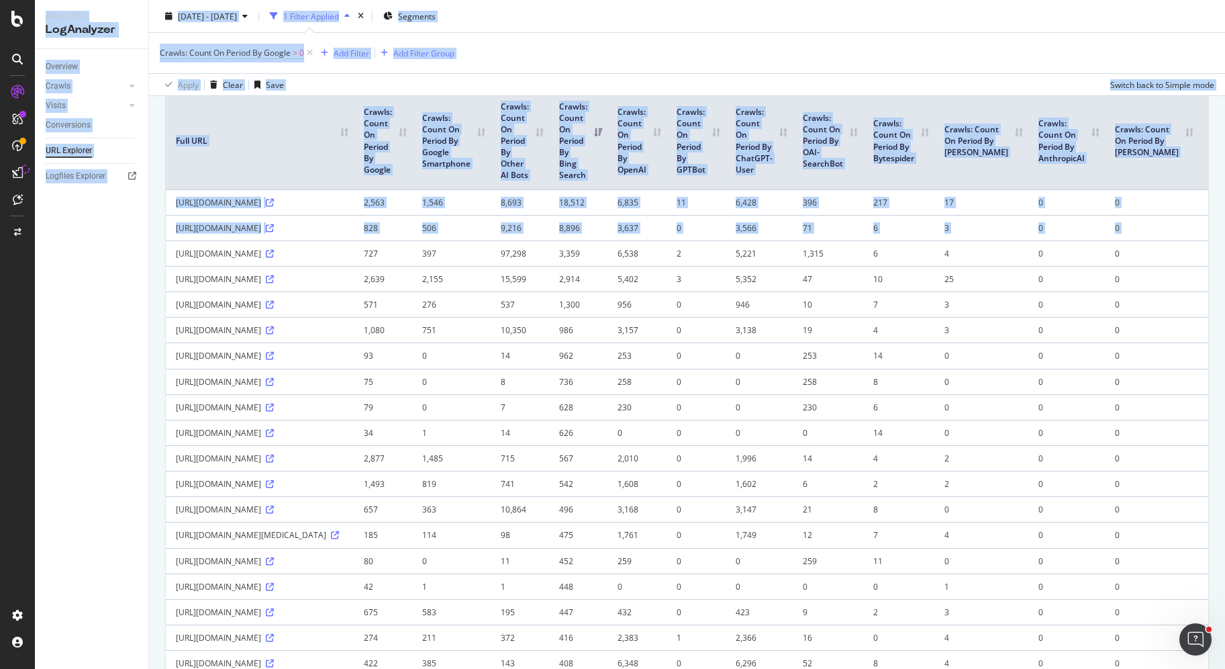
drag, startPoint x: 1114, startPoint y: 252, endPoint x: 3, endPoint y: 301, distance: 1111.9
click at [3, 301] on div "Analytics LogAnalyzer Overview Crawls Daily Distribution Segments Distribution …" at bounding box center [612, 334] width 1225 height 669
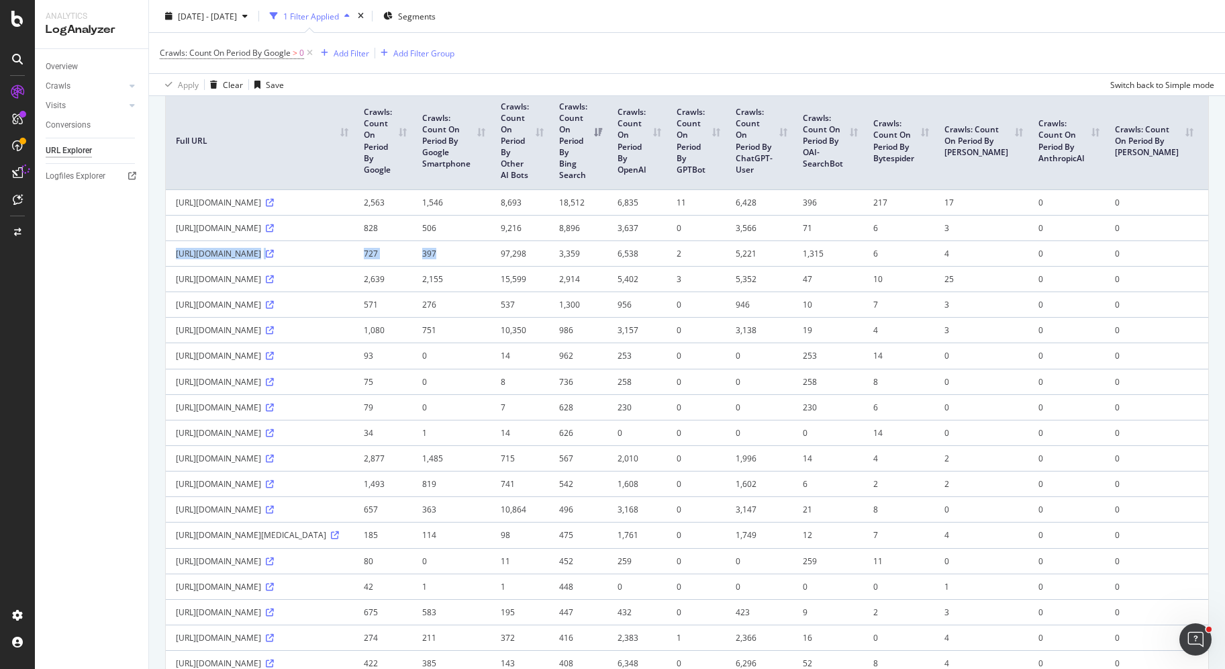
scroll to position [0, 538]
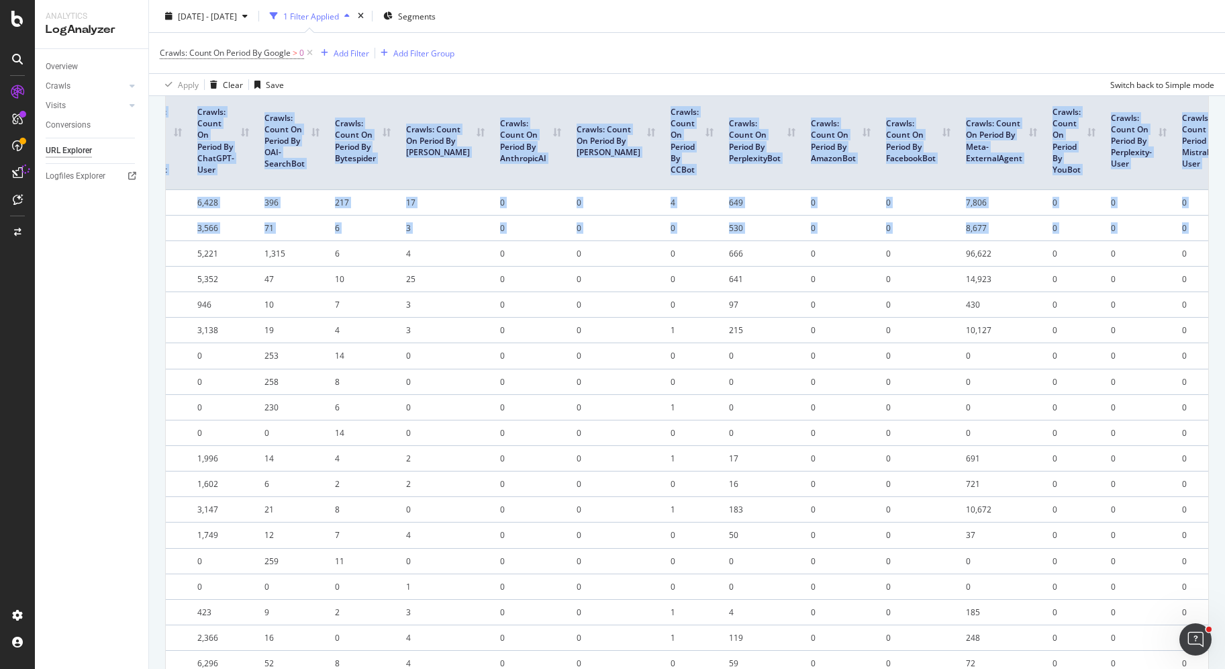
drag, startPoint x: 465, startPoint y: 285, endPoint x: 1153, endPoint y: 250, distance: 688.9
click at [1224, 241] on html "Analytics LogAnalyzer Overview Crawls Daily Distribution Segments Distribution …" at bounding box center [612, 334] width 1225 height 669
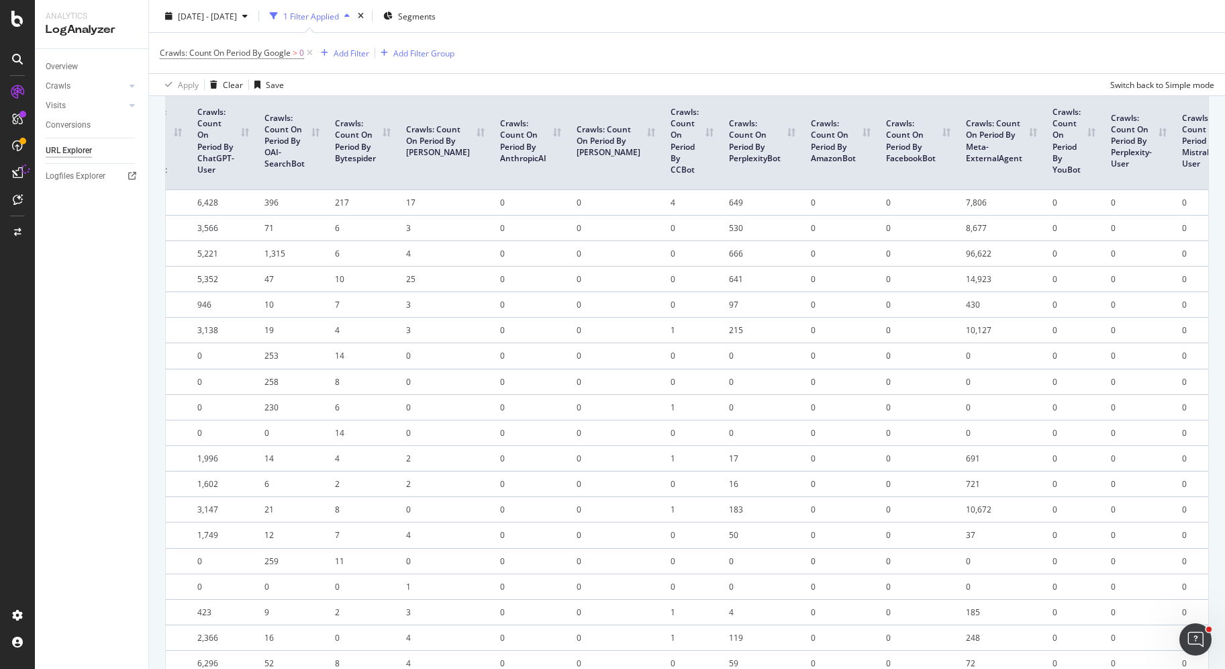
click at [1042, 240] on td "0" at bounding box center [1071, 228] width 58 height 26
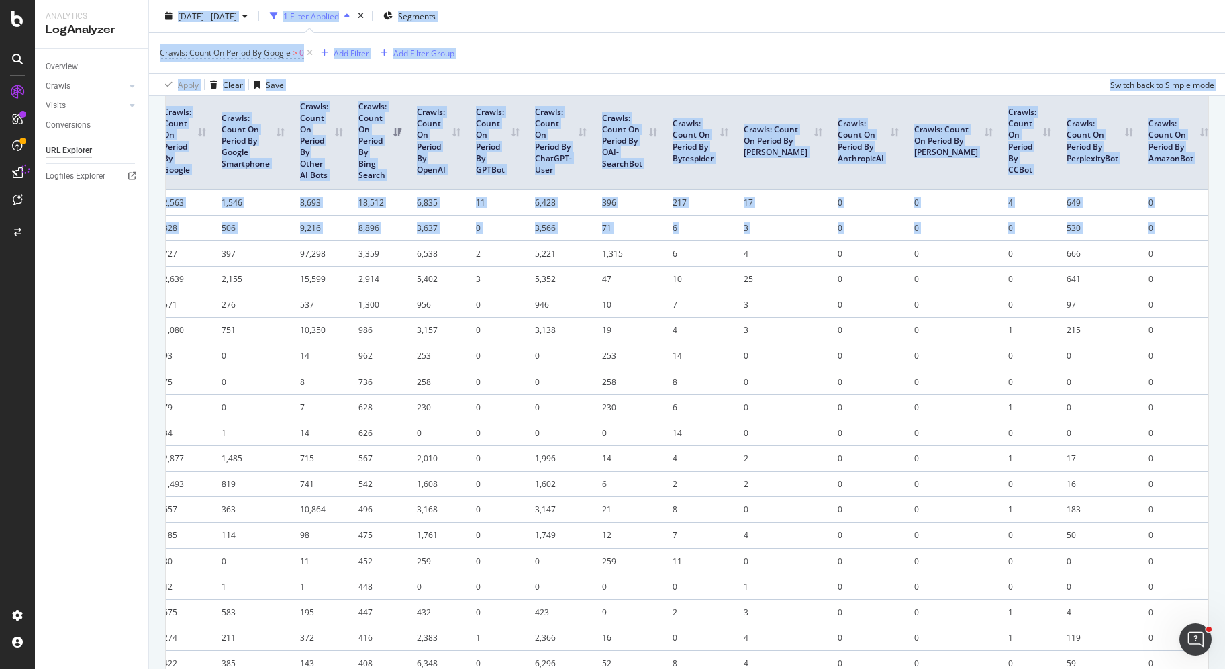
scroll to position [0, 0]
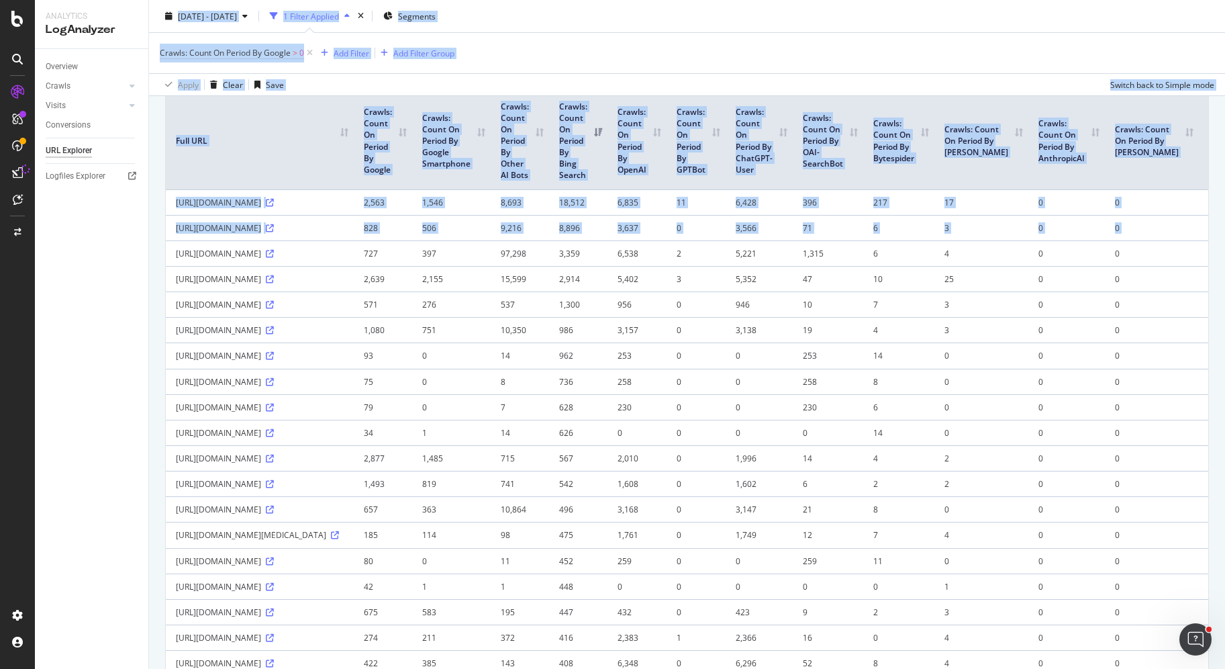
drag, startPoint x: 958, startPoint y: 255, endPoint x: 108, endPoint y: 262, distance: 850.4
click at [108, 262] on div "Analytics LogAnalyzer Overview Crawls Daily Distribution Segments Distribution …" at bounding box center [630, 334] width 1190 height 669
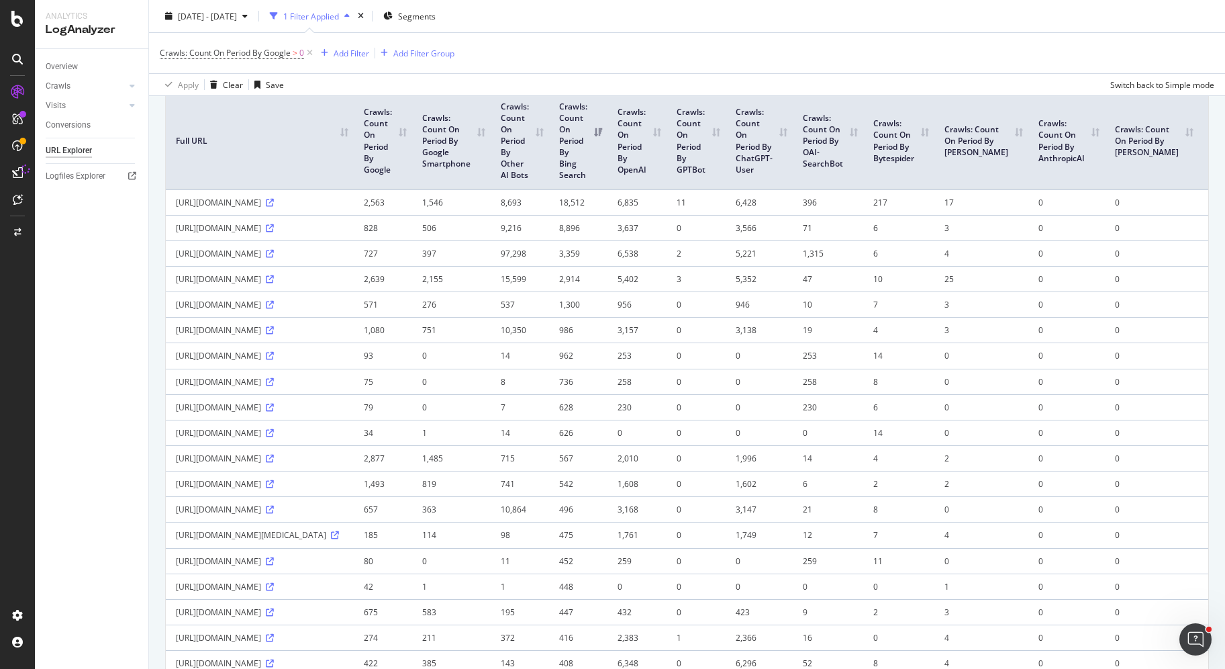
click at [491, 240] on td "9,216" at bounding box center [520, 228] width 58 height 26
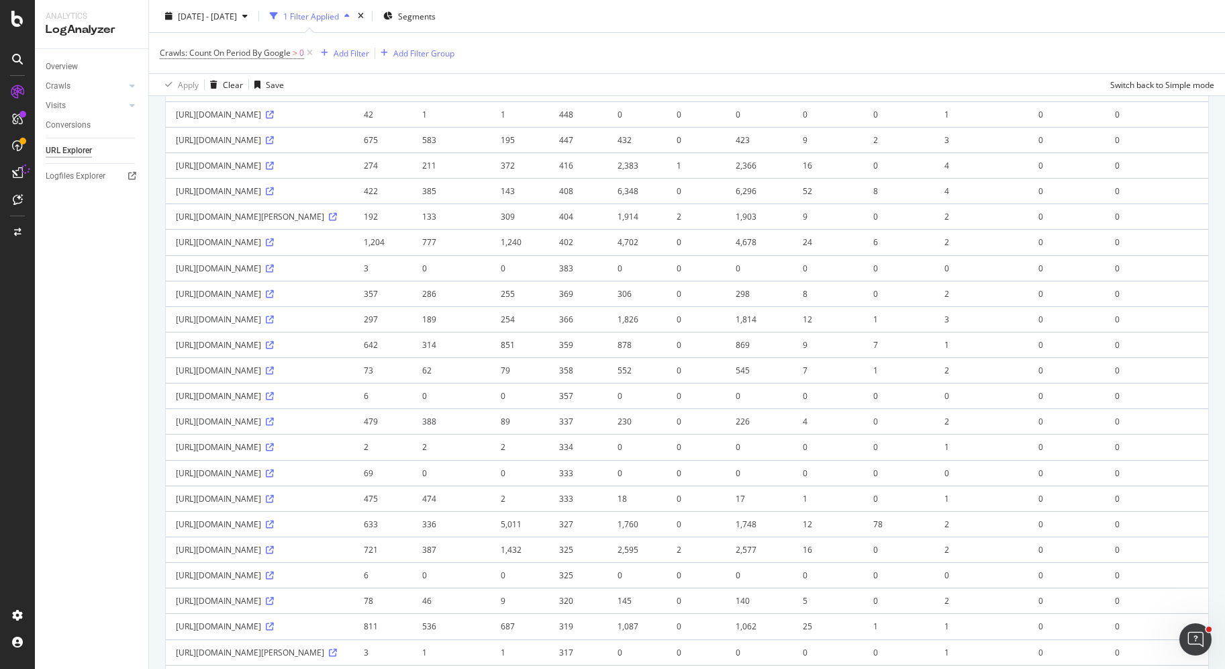
scroll to position [1630, 0]
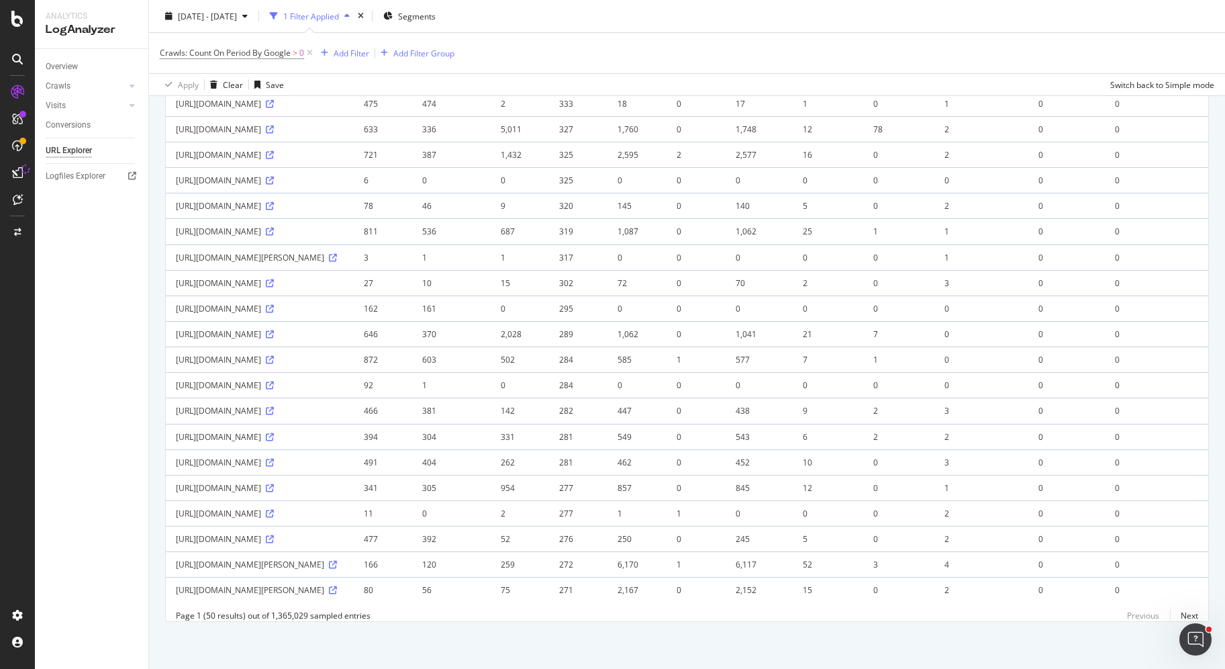
click at [667, 475] on td "0" at bounding box center [696, 488] width 59 height 26
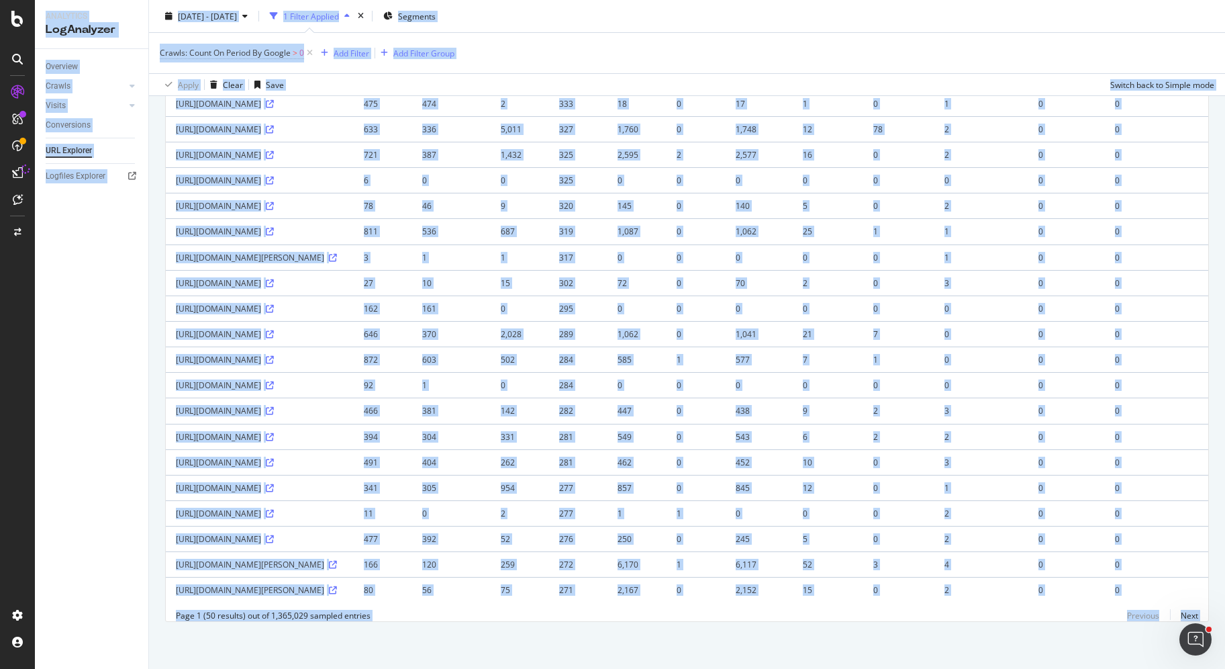
copy div "Analytics LogAnalyzer Overview Crawls Daily Distribution Segments Distribution …"
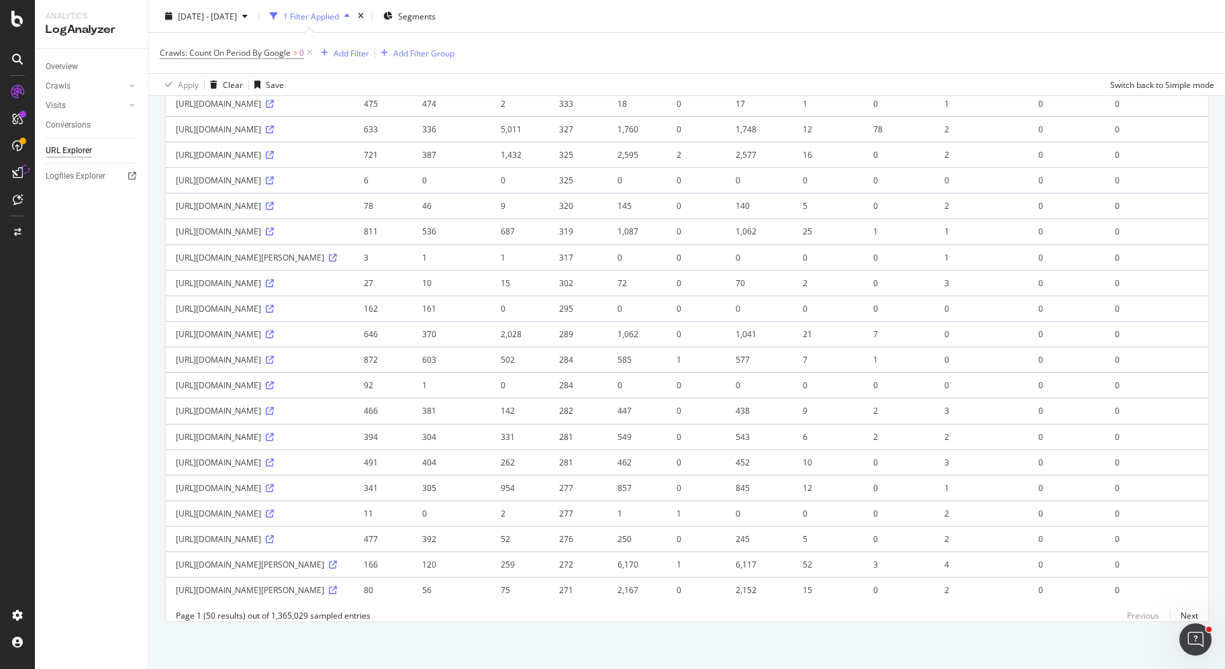
drag, startPoint x: 942, startPoint y: 630, endPoint x: 1034, endPoint y: 633, distance: 92.7
click at [1172, 616] on link "Next" at bounding box center [1184, 614] width 28 height 19
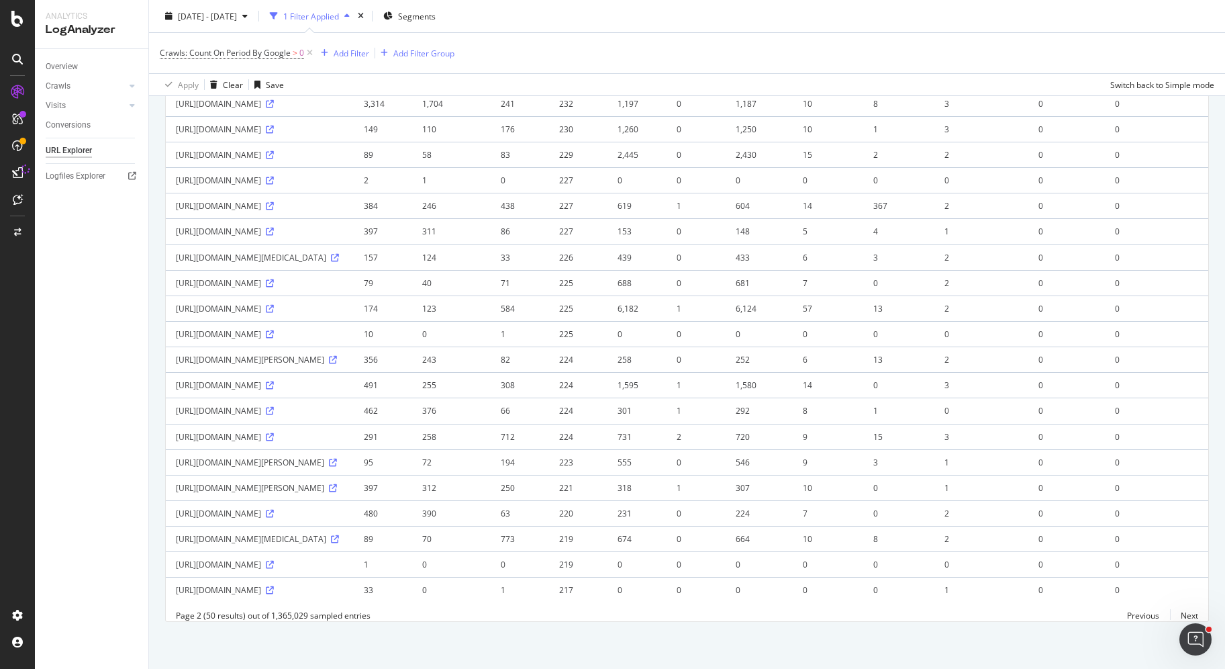
scroll to position [1779, 0]
drag, startPoint x: 665, startPoint y: 306, endPoint x: 638, endPoint y: 297, distance: 28.2
click at [640, 397] on tr "[URL][DOMAIN_NAME] 462 376 66 224 301 1 292 8 1 0 0 0 0 1 0 0 64 0 0 0" at bounding box center [972, 410] width 1612 height 26
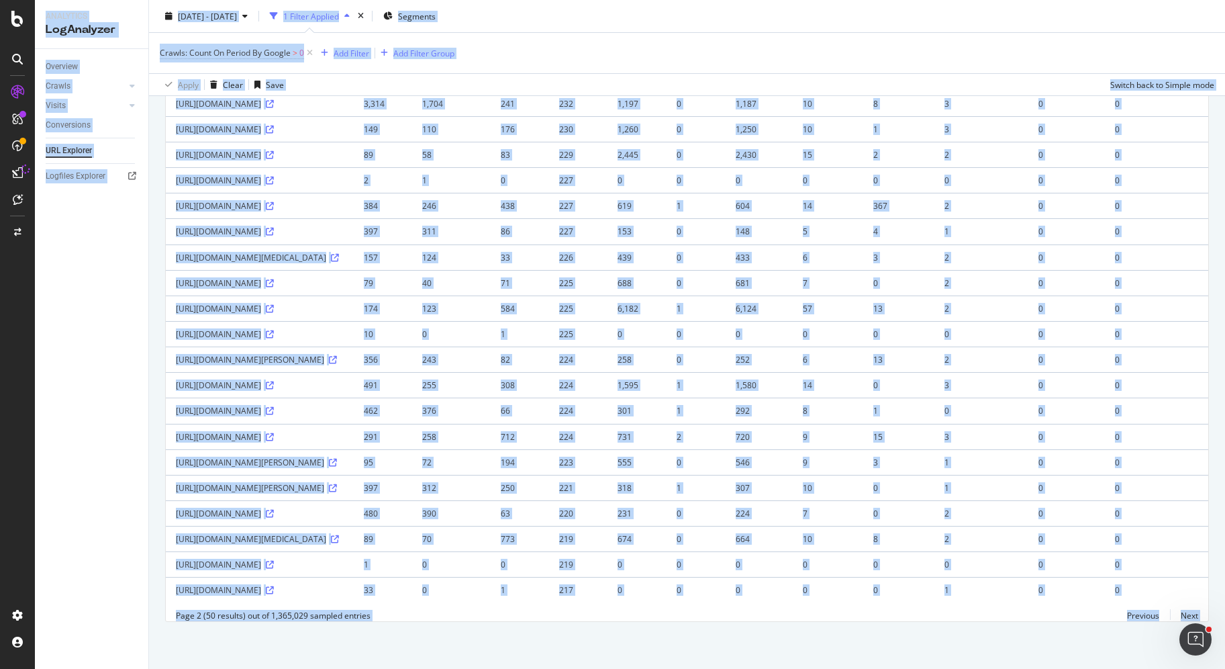
copy div "Analytics LogAnalyzer Overview Crawls Daily Distribution Segments Distribution …"
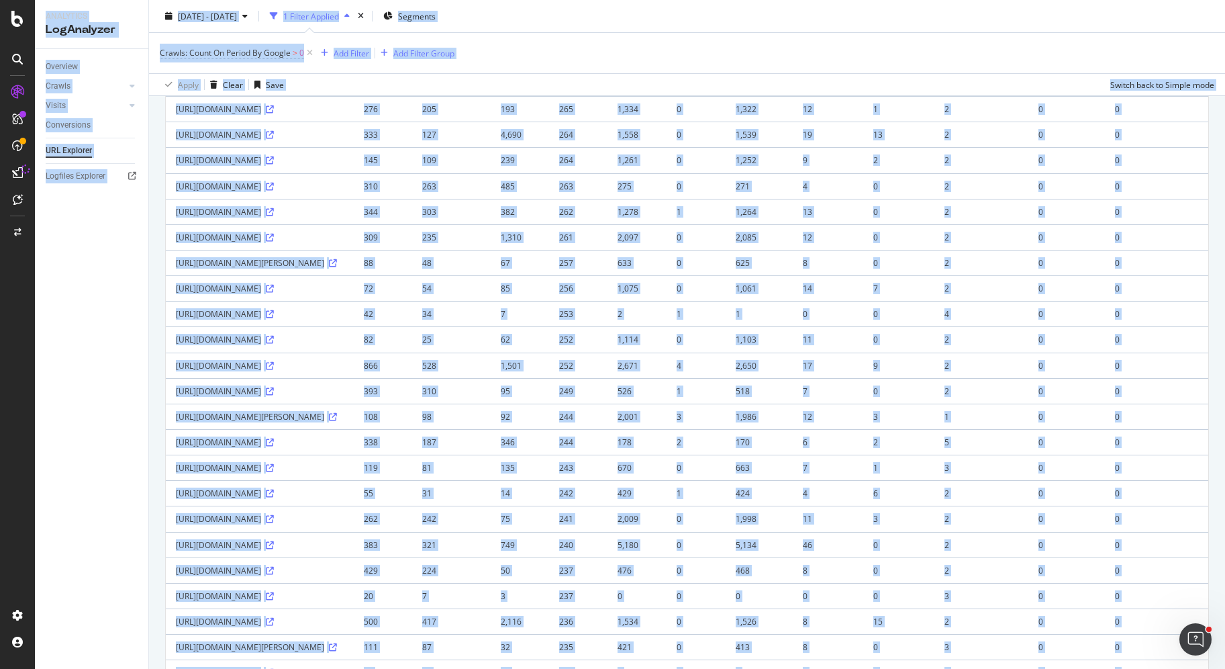
scroll to position [0, 0]
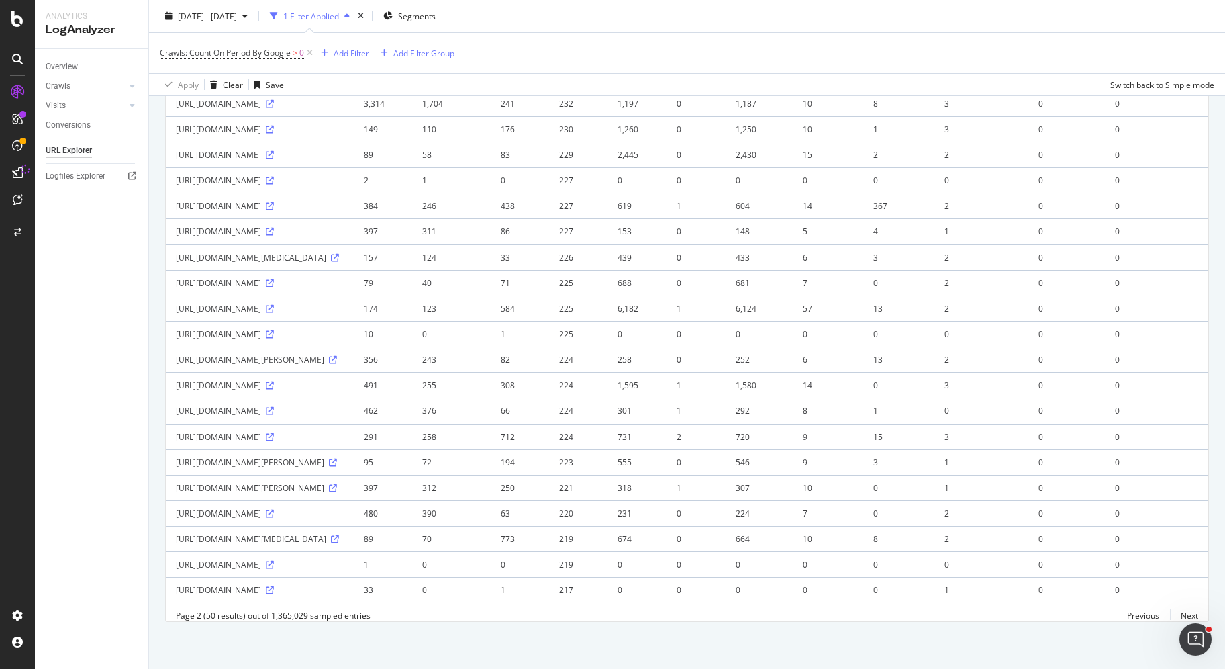
scroll to position [1779, 0]
click at [1175, 618] on link "Next" at bounding box center [1184, 614] width 28 height 19
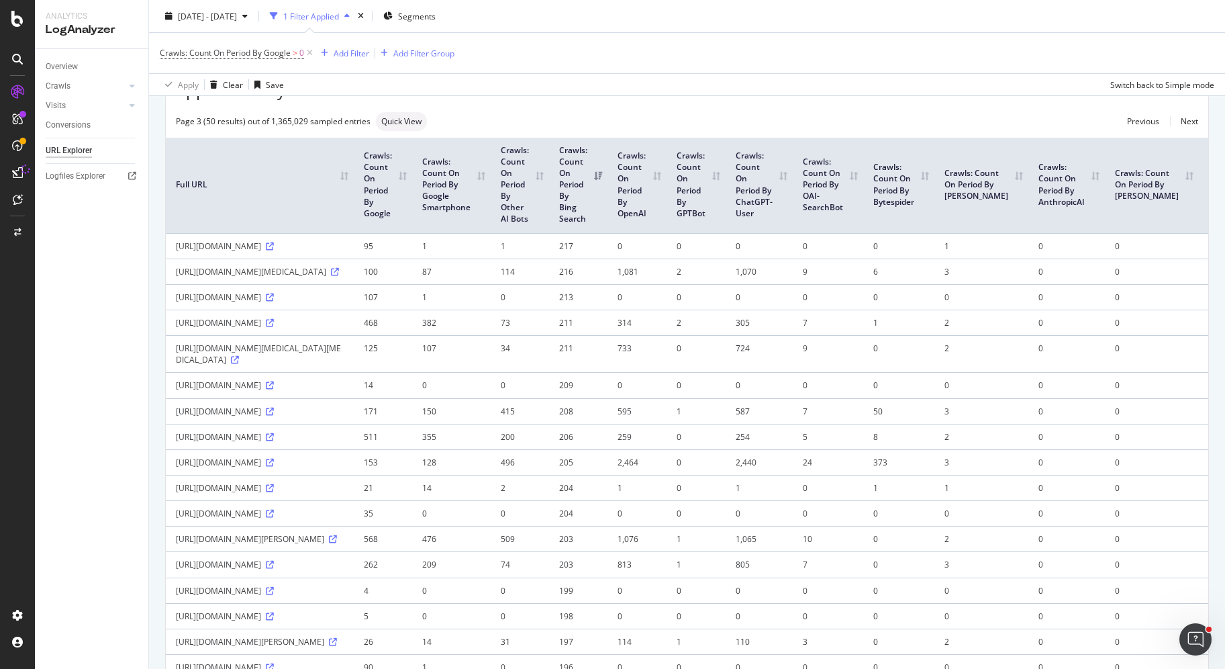
scroll to position [126, 0]
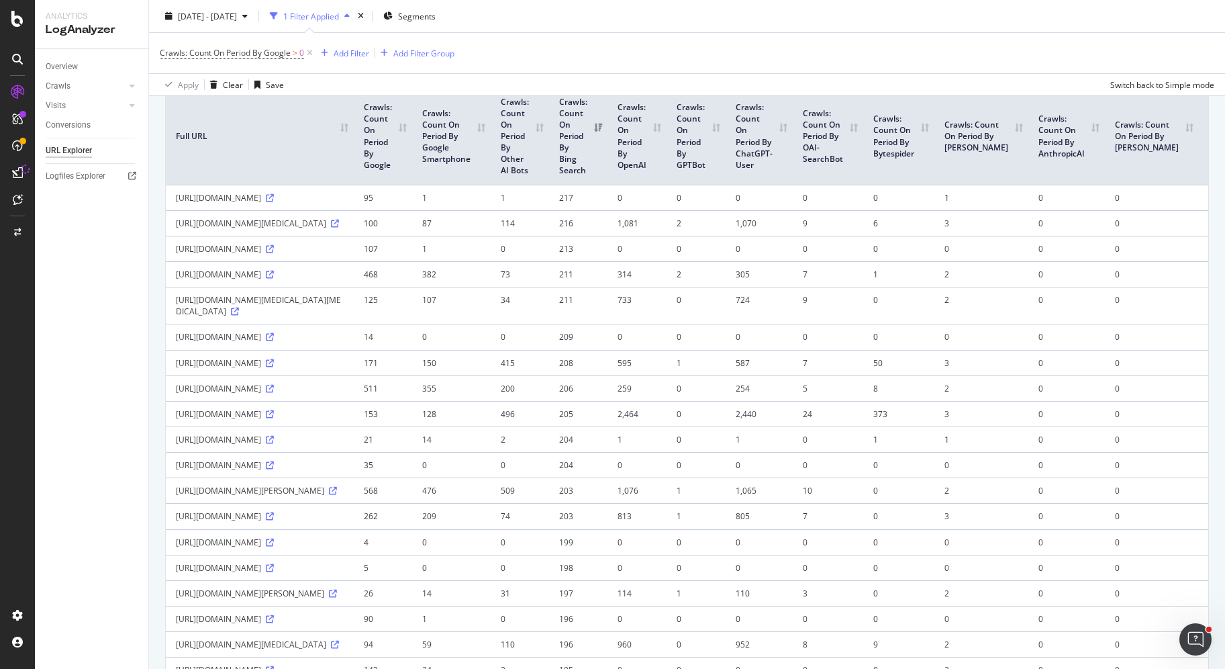
click at [473, 261] on td "1" at bounding box center [451, 249] width 79 height 26
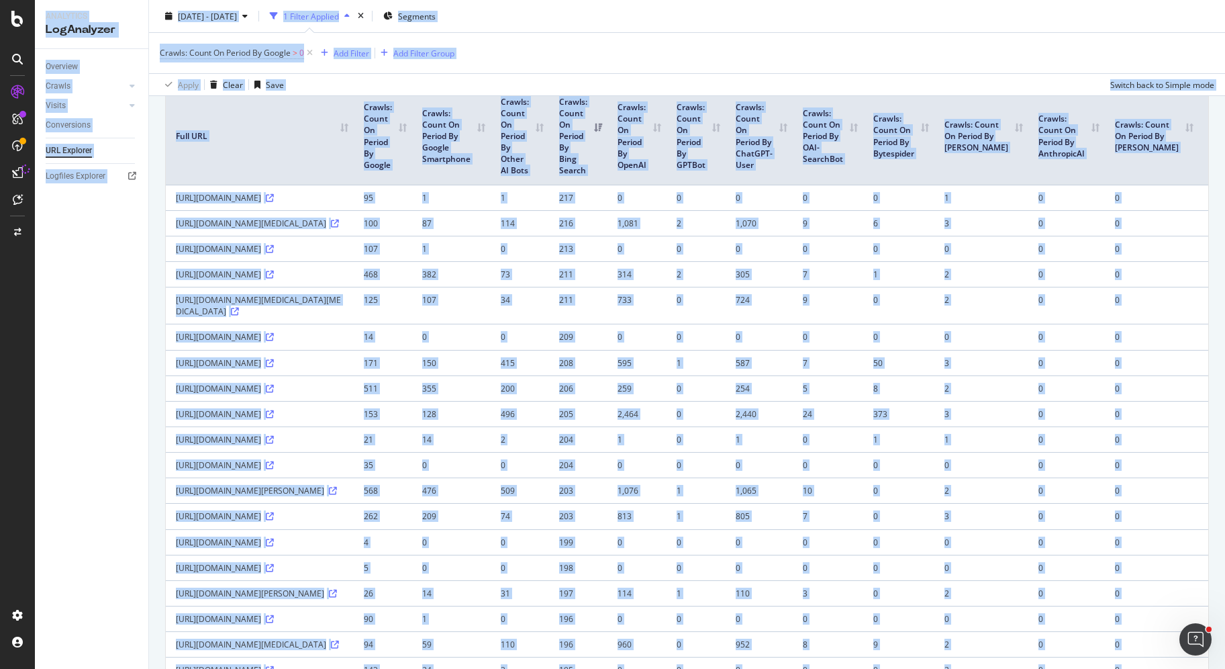
copy div "Analytics LogAnalyzer Overview Crawls Daily Distribution Segments Distribution …"
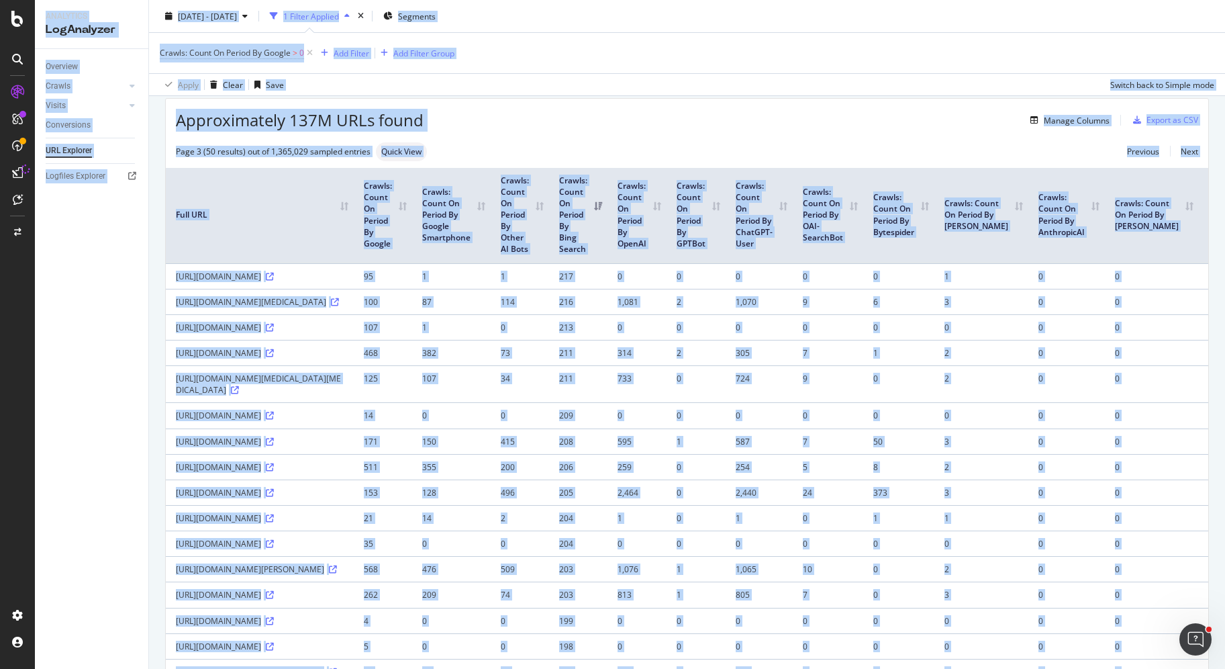
scroll to position [0, 0]
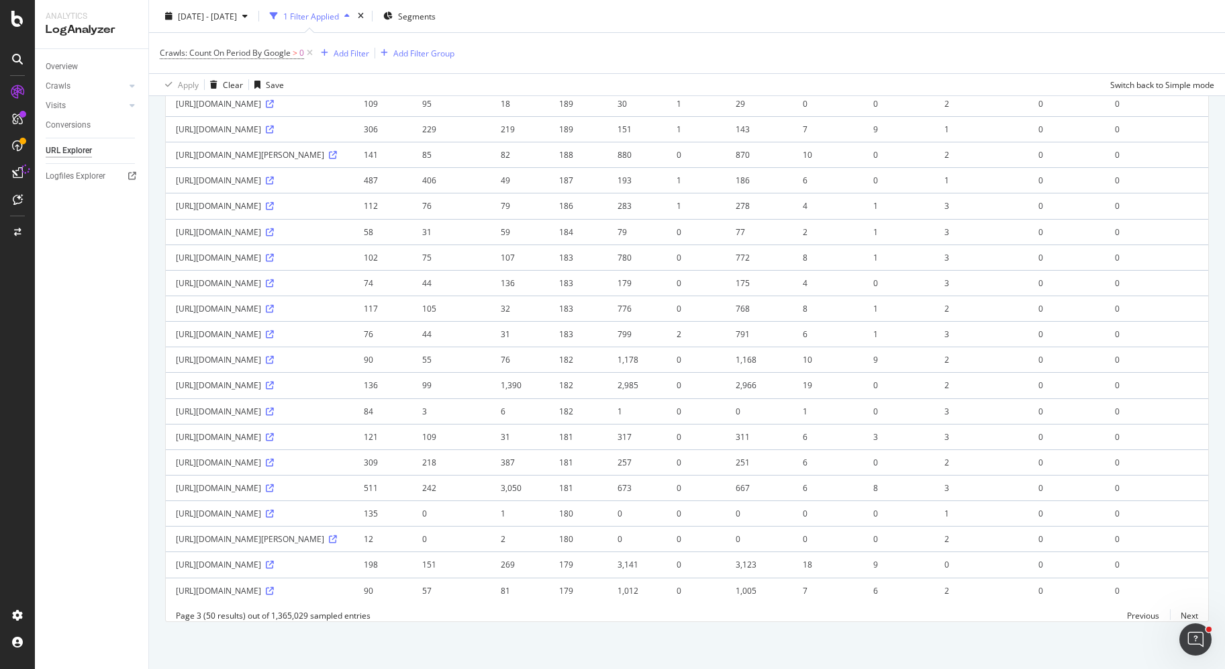
scroll to position [1558, 0]
click at [237, 17] on span "[DATE] - [DATE]" at bounding box center [207, 15] width 59 height 11
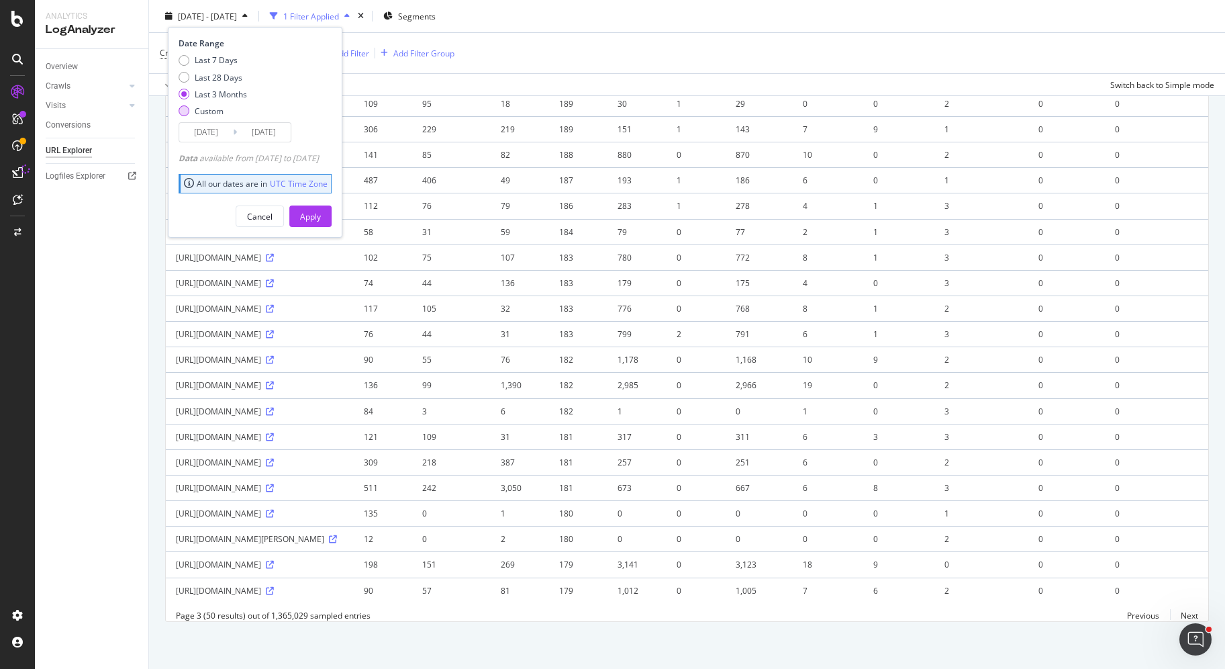
click at [211, 113] on div "Custom" at bounding box center [209, 110] width 29 height 11
click at [211, 137] on input "[DATE]" at bounding box center [206, 132] width 54 height 19
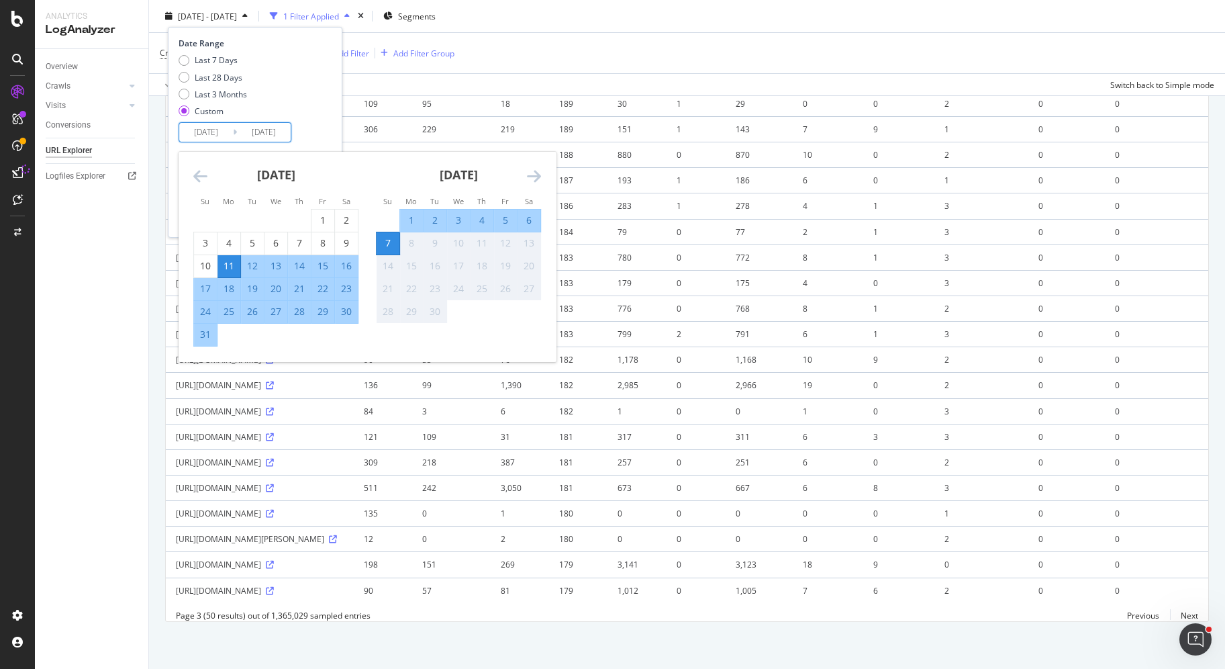
click at [199, 174] on icon "Move backward to switch to the previous month." at bounding box center [200, 176] width 14 height 16
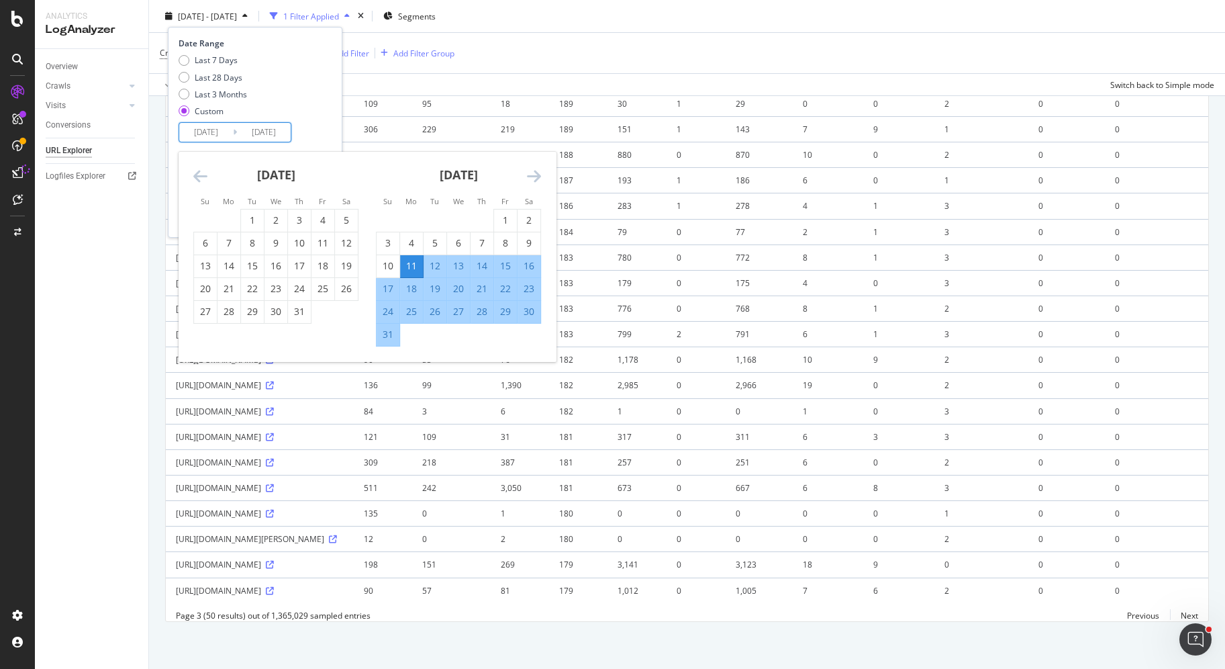
click at [199, 174] on icon "Move backward to switch to the previous month." at bounding box center [200, 176] width 14 height 16
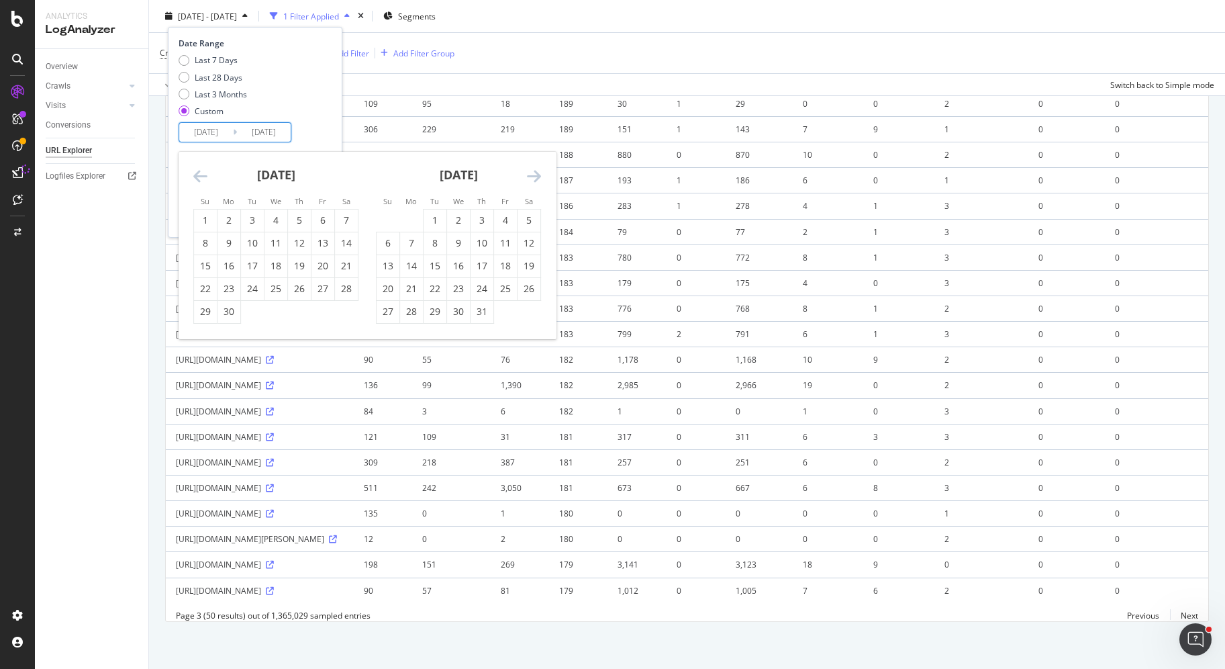
click at [199, 174] on icon "Move backward to switch to the previous month." at bounding box center [200, 176] width 14 height 16
click at [199, 175] on icon "Move backward to switch to the previous month." at bounding box center [200, 176] width 14 height 16
click at [202, 177] on icon "Move backward to switch to the previous month." at bounding box center [200, 176] width 14 height 16
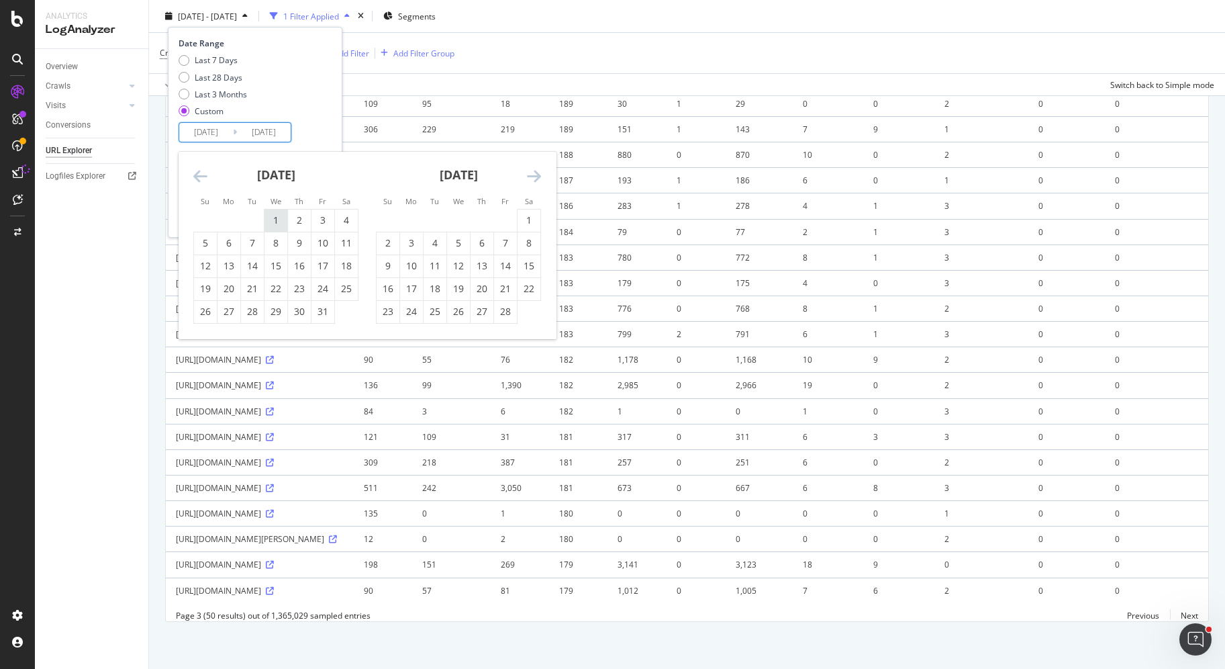
click at [280, 221] on div "1" at bounding box center [275, 219] width 23 height 13
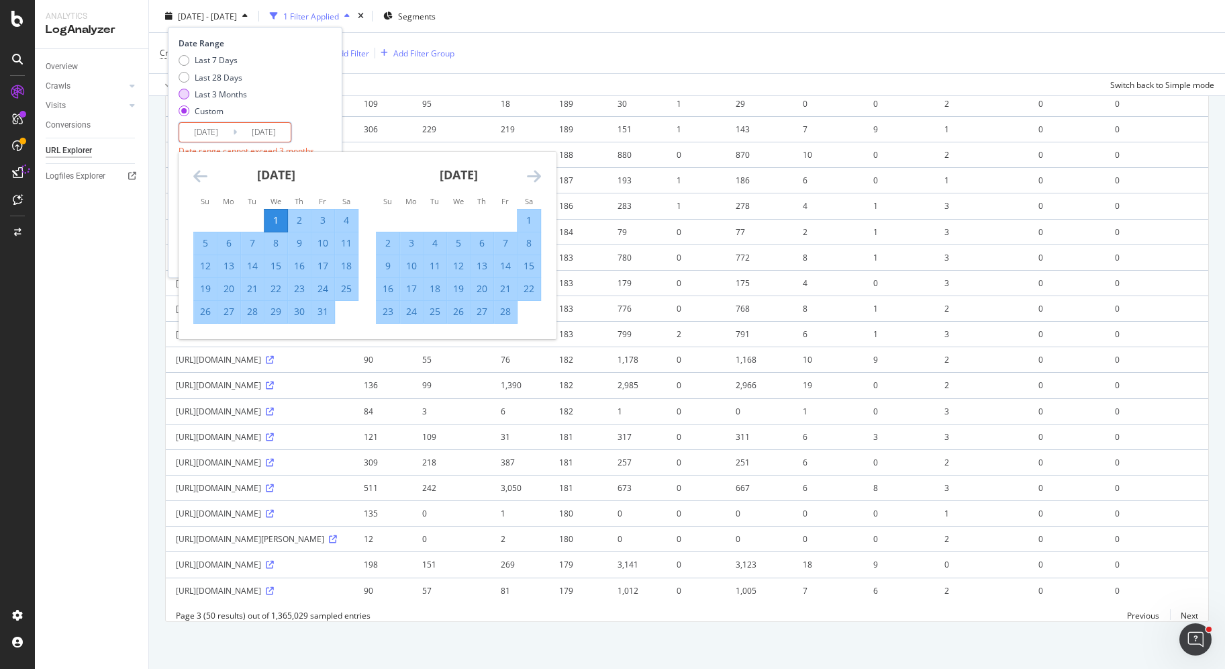
click at [208, 96] on div "Last 3 Months" at bounding box center [221, 93] width 52 height 11
type input "[DATE]"
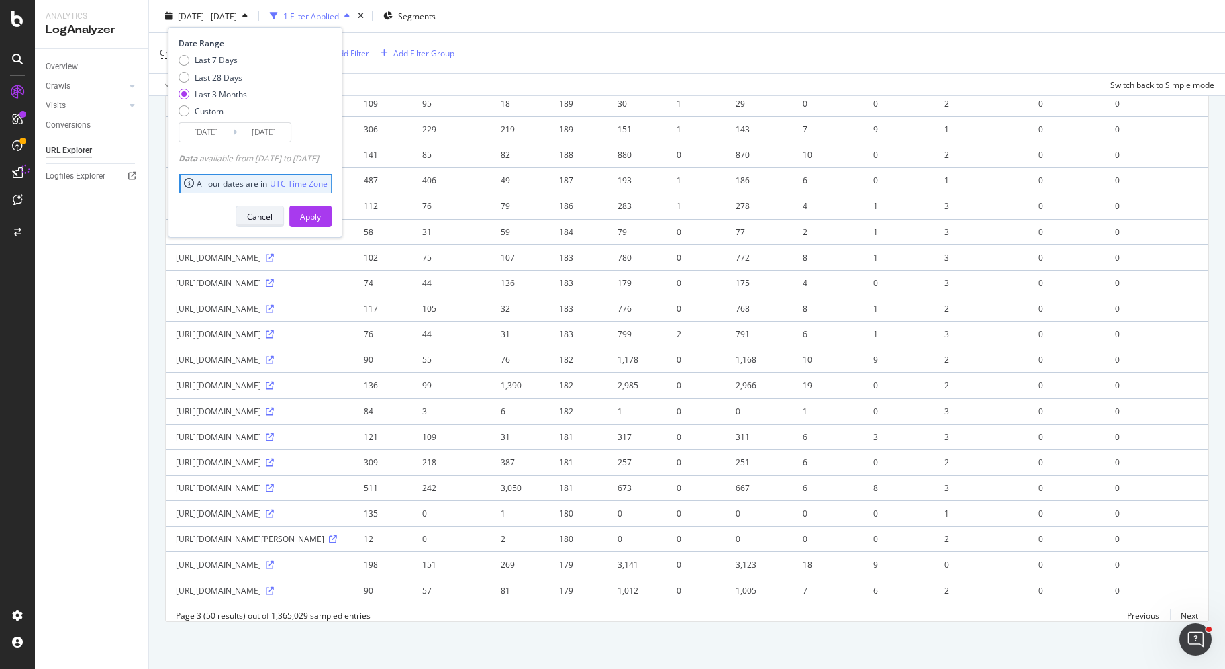
click at [284, 211] on button "Cancel" at bounding box center [260, 215] width 48 height 21
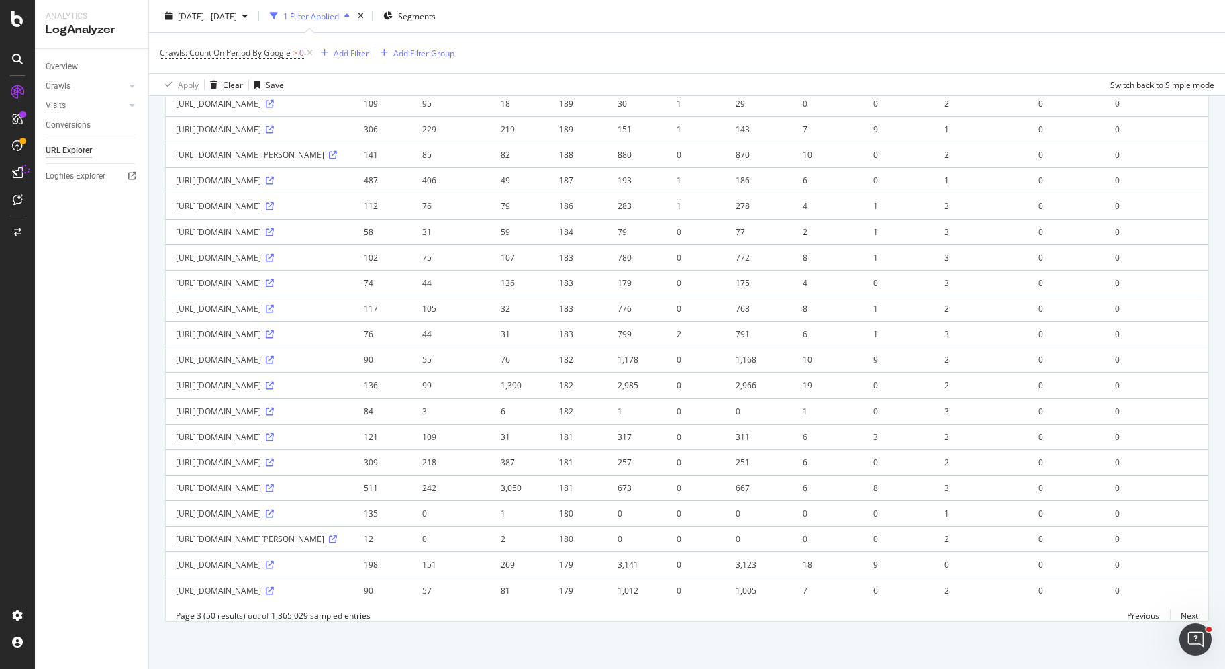
scroll to position [1918, 0]
click at [1172, 618] on link "Next" at bounding box center [1184, 614] width 28 height 19
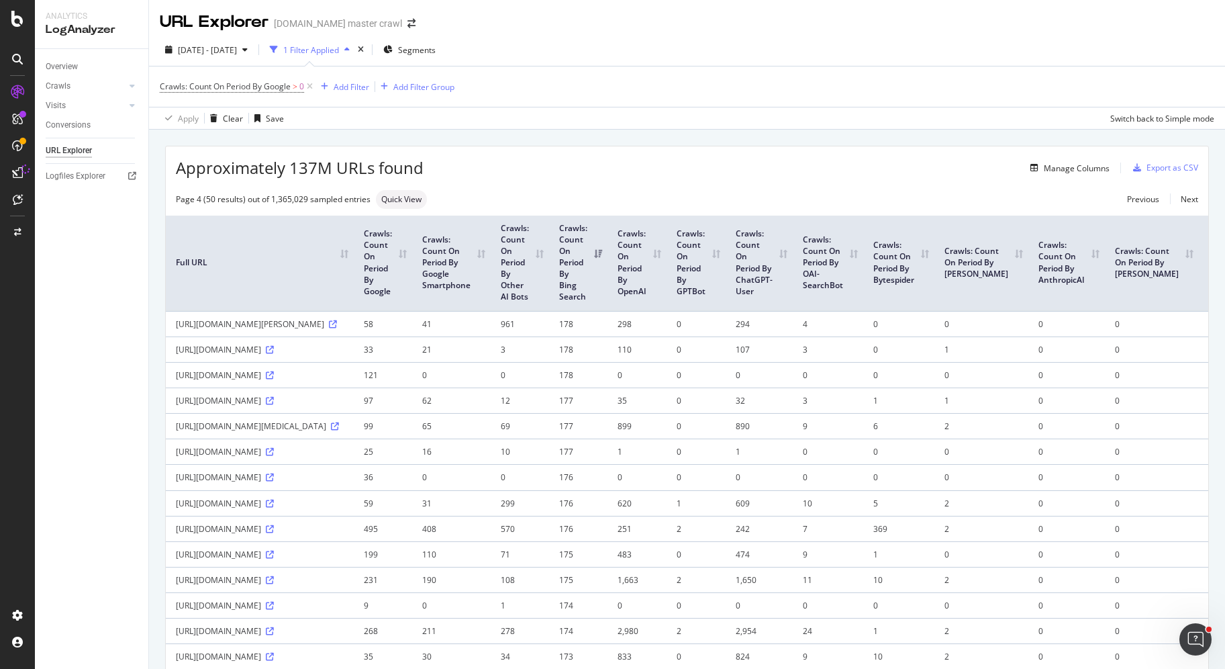
click at [458, 362] on td "21" at bounding box center [451, 349] width 79 height 26
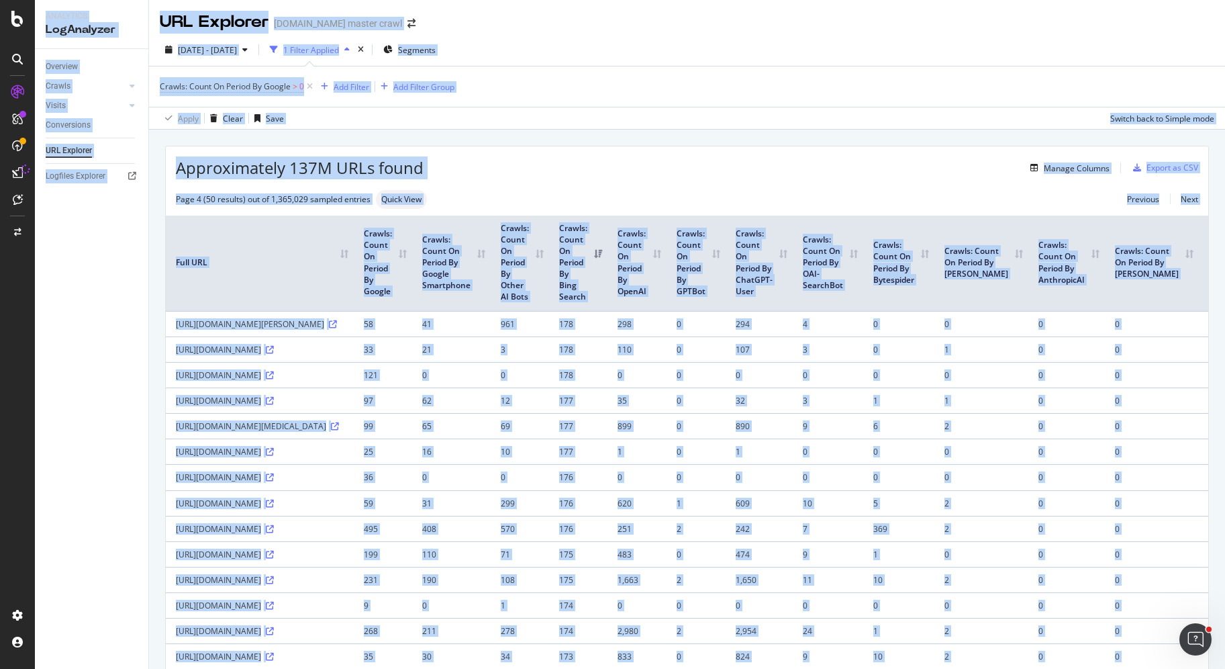
copy div "Analytics LogAnalyzer Overview Crawls Daily Distribution Segments Distribution …"
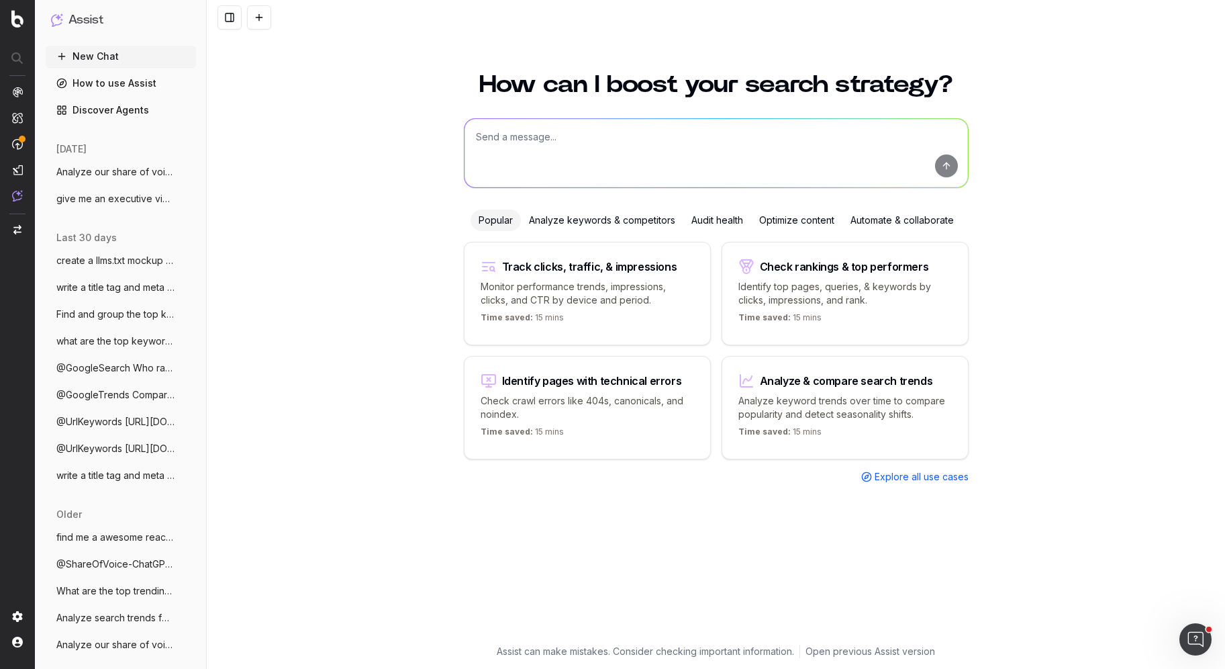
click at [628, 142] on textarea at bounding box center [715, 153] width 503 height 68
type textarea "help me create a message to our web cia team to get actual ai visits log data i…"
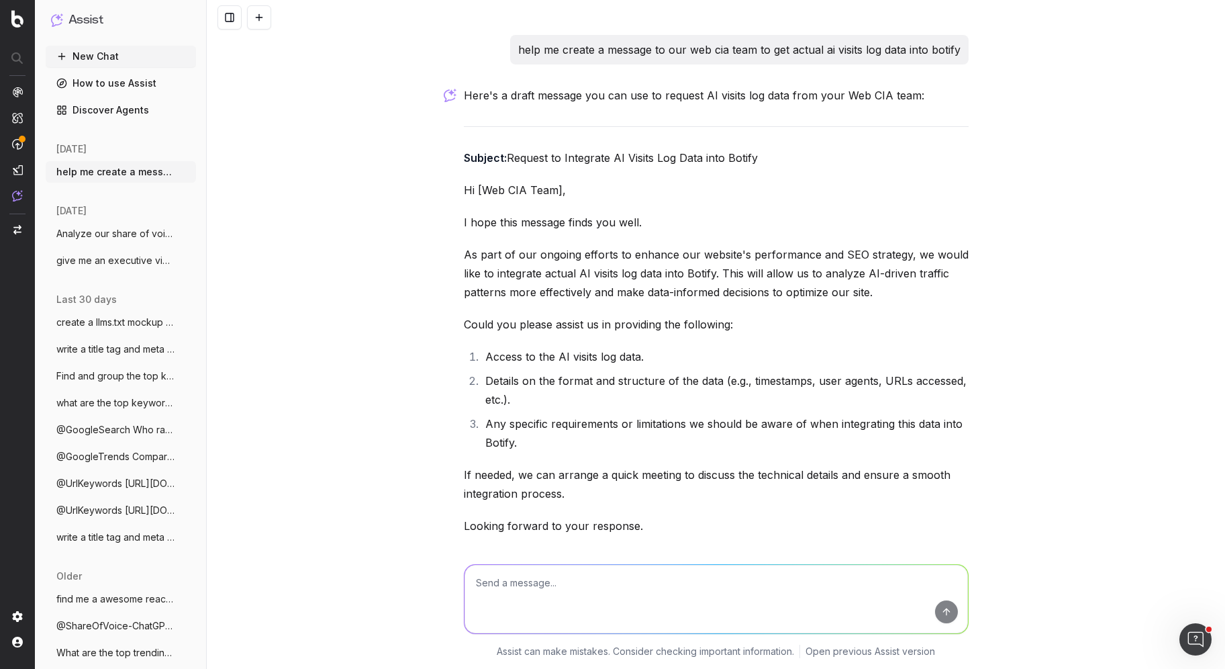
scroll to position [215, 0]
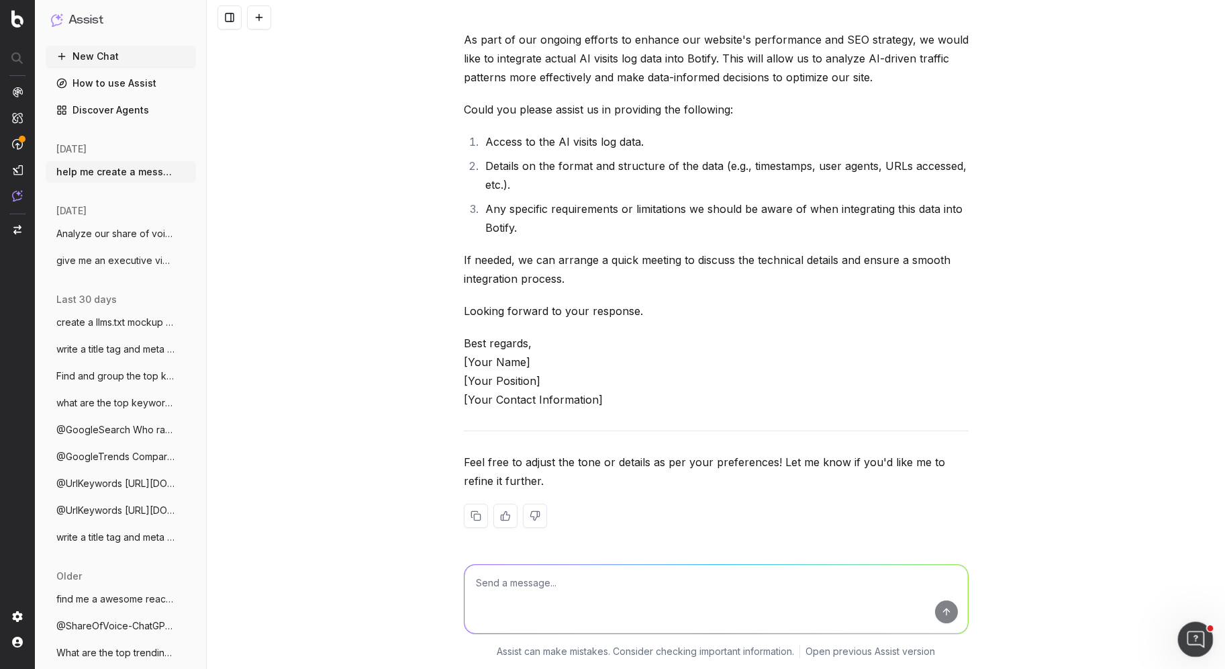
click at [1197, 644] on icon "Open Intercom Messenger" at bounding box center [1194, 637] width 22 height 22
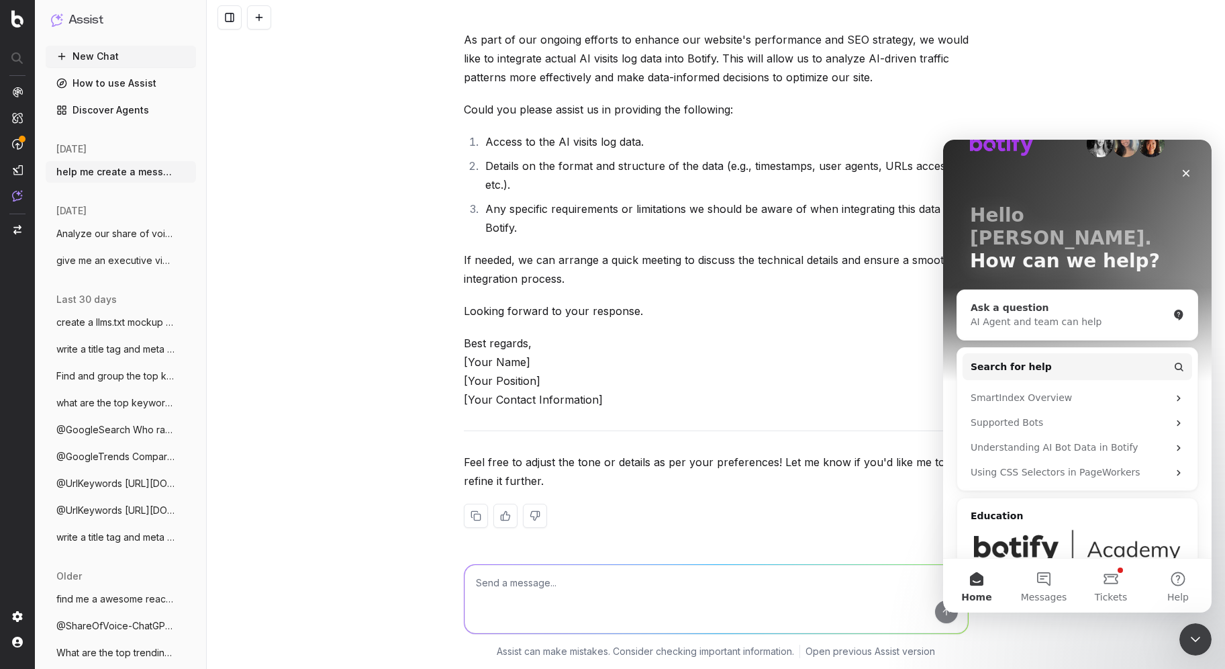
scroll to position [71, 0]
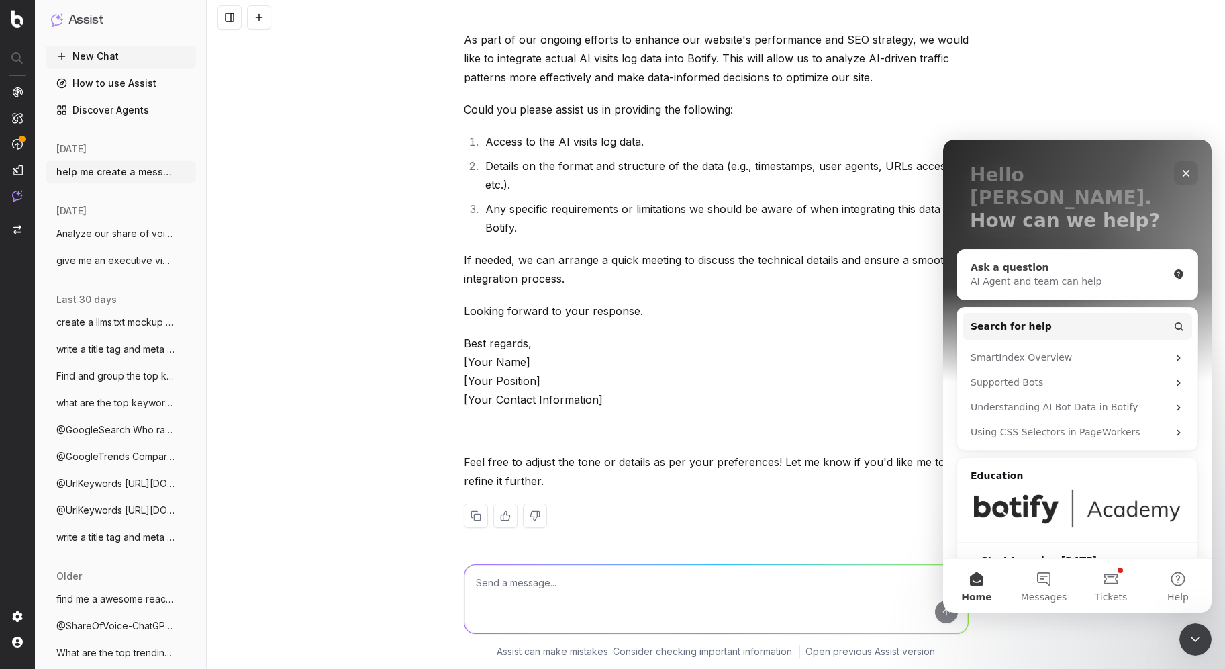
click at [1052, 260] on div "Ask a question" at bounding box center [1069, 267] width 197 height 14
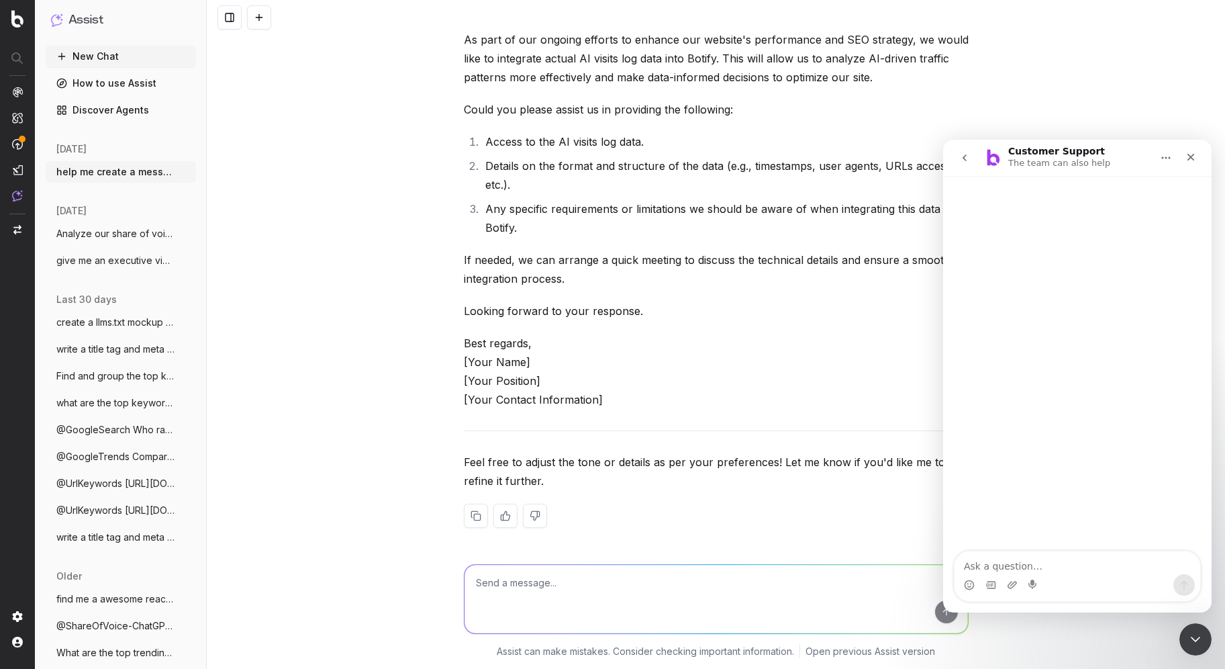
scroll to position [0, 0]
click at [1187, 155] on icon "Close" at bounding box center [1190, 157] width 11 height 11
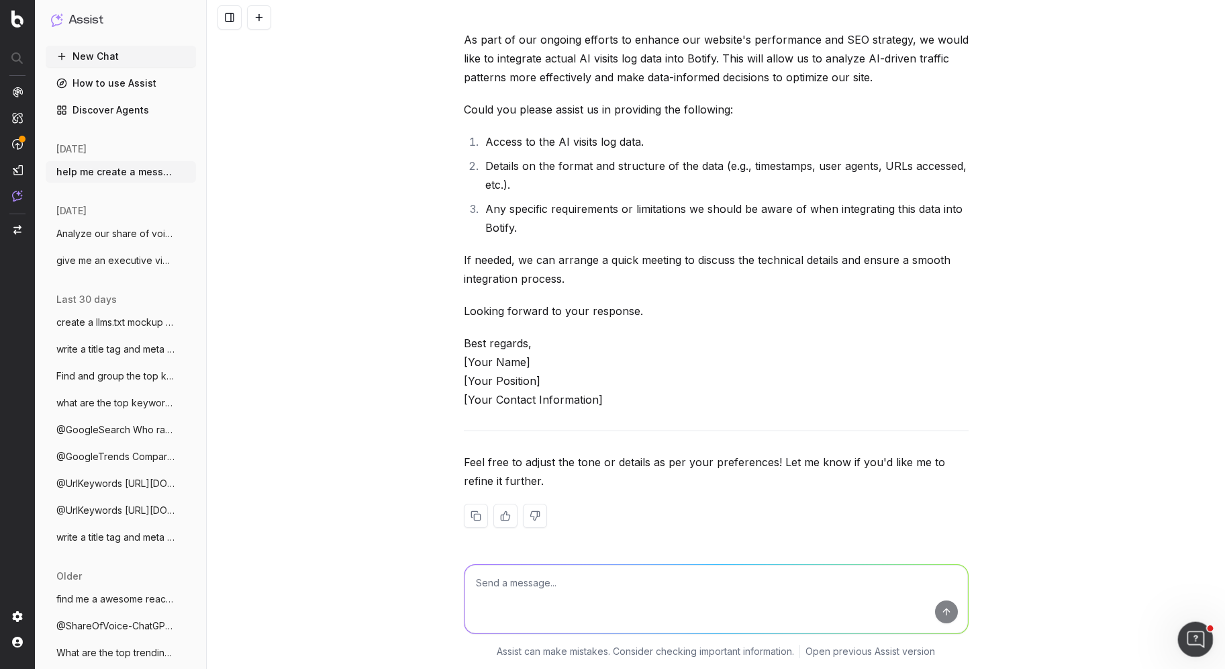
click at [1186, 646] on div "Open Intercom Messenger" at bounding box center [1193, 637] width 44 height 44
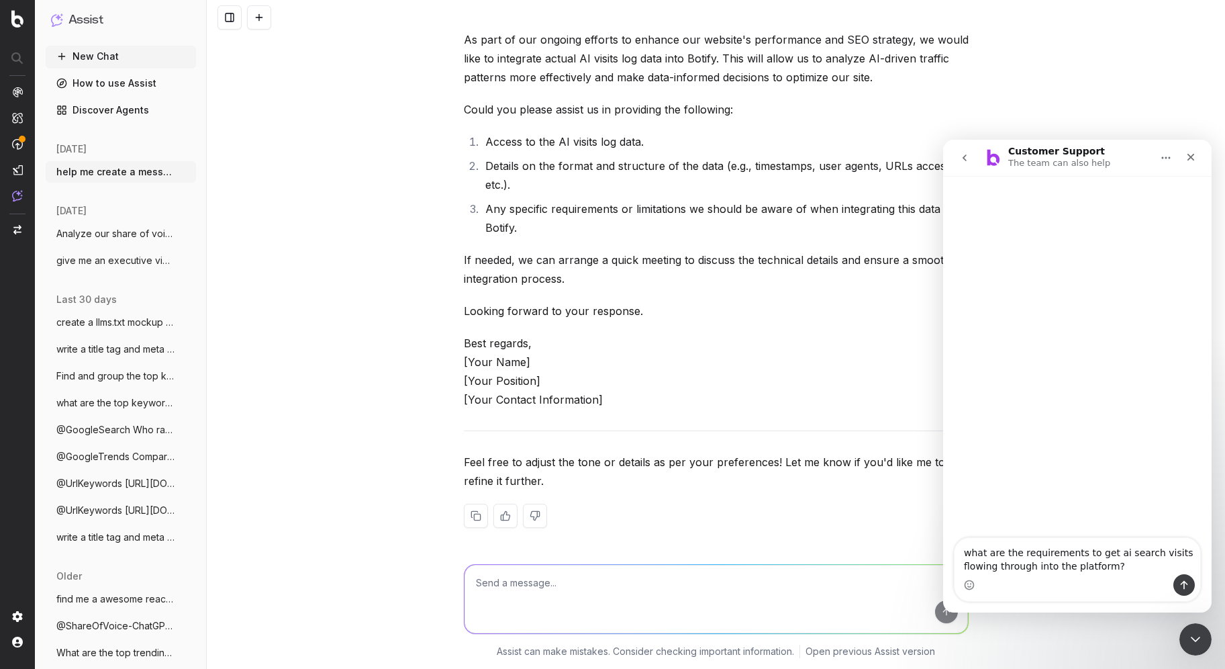
type textarea "what are the requirements to get ai search visits flowing through into the plat…"
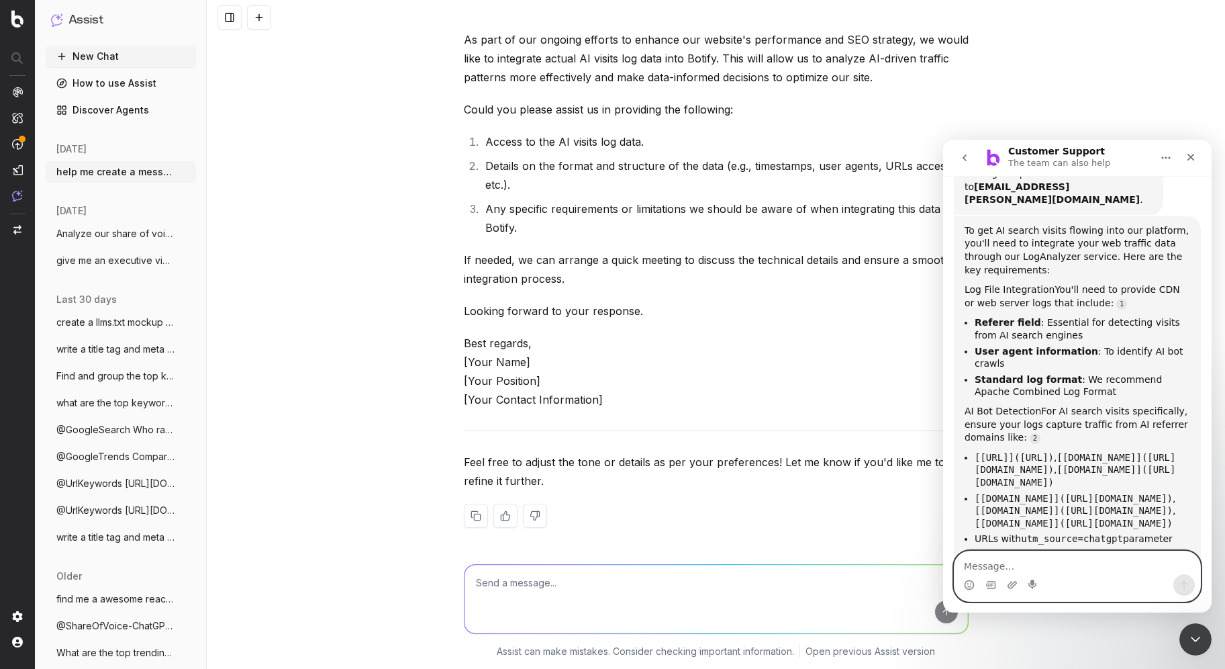
scroll to position [183, 0]
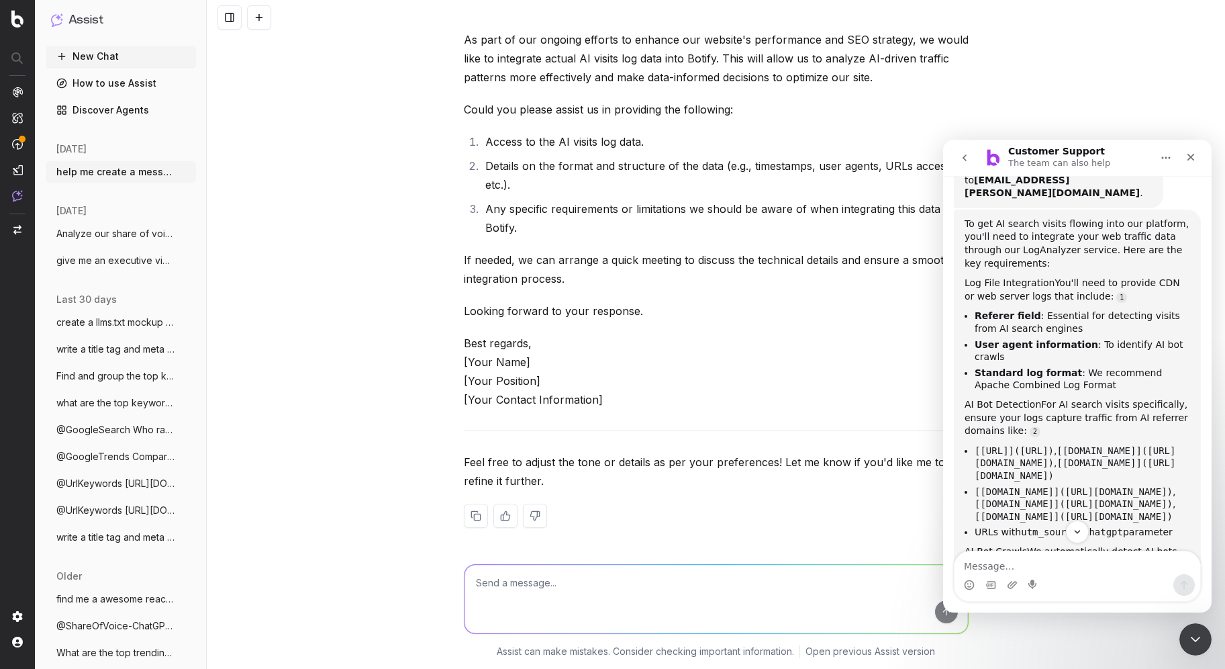
click at [1126, 123] on div "help me create a message to our web cia team to get actual ai visits log data i…" at bounding box center [716, 334] width 1018 height 669
click at [962, 124] on div "Here's a draft message you can use to request AI visits log data from your Web …" at bounding box center [716, 210] width 505 height 678
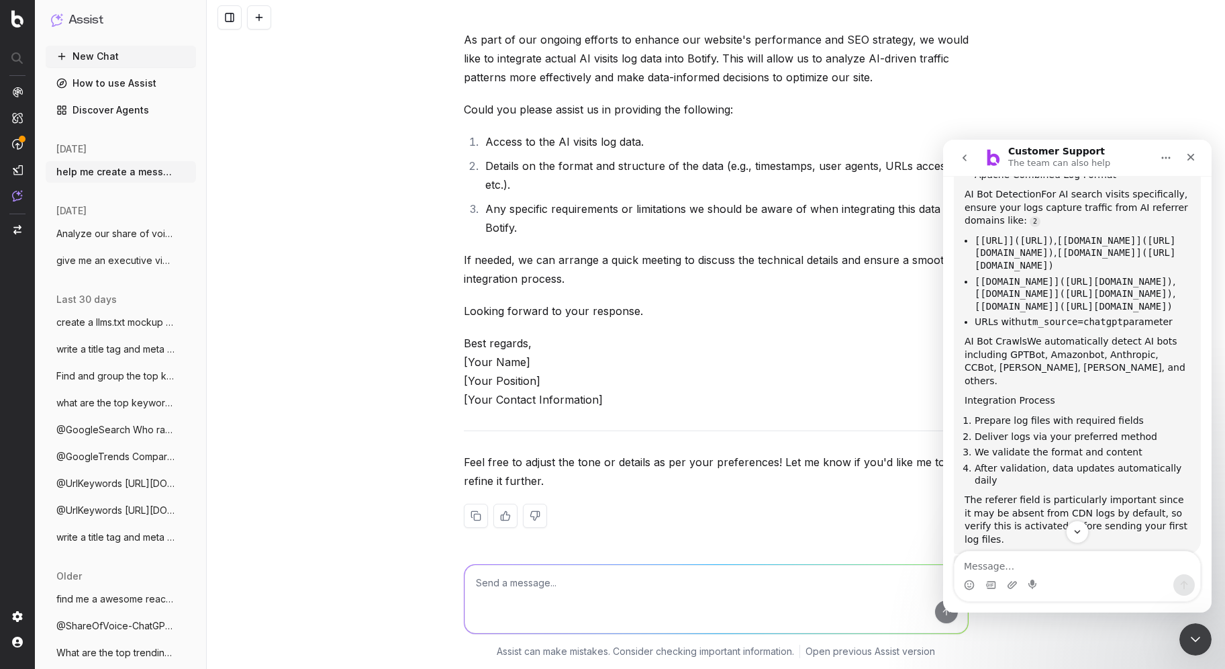
scroll to position [445, 0]
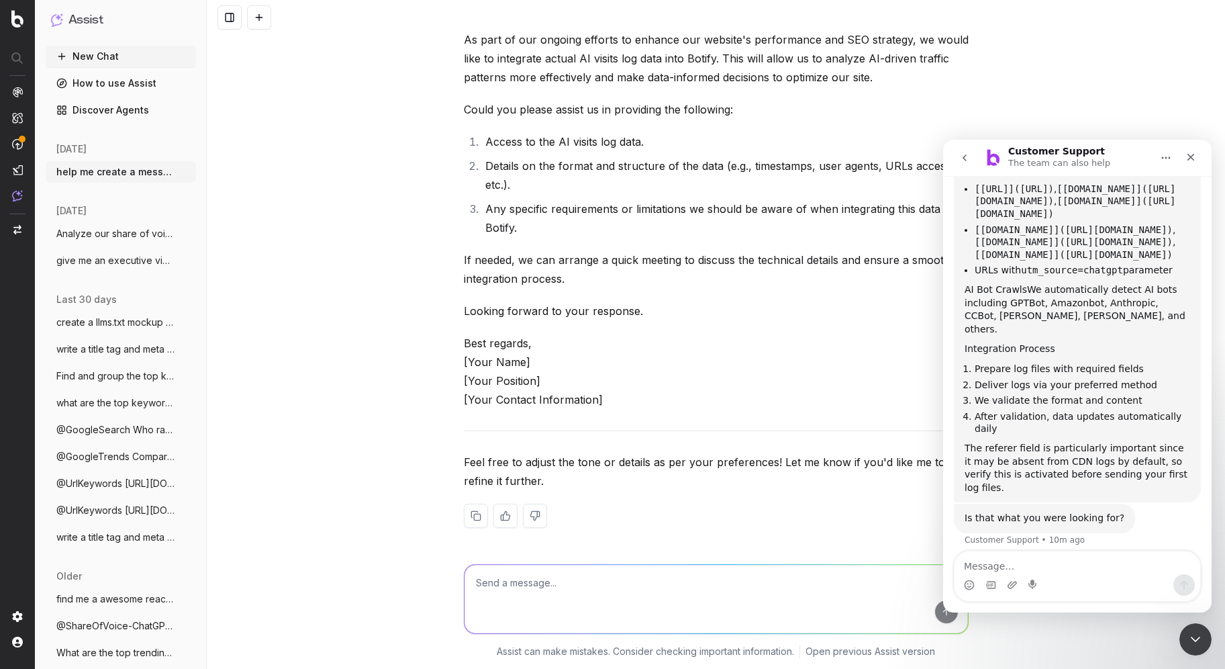
click at [646, 596] on textarea at bounding box center [715, 598] width 503 height 68
type textarea "do you have access to our log files?"
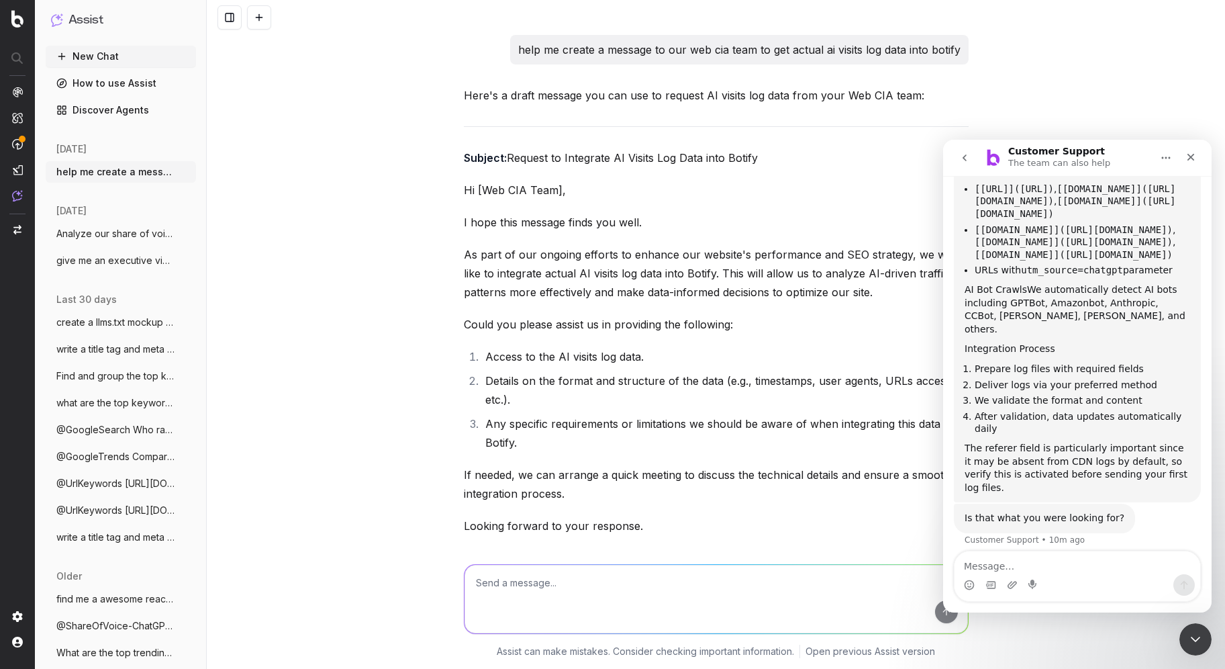
scroll to position [432, 0]
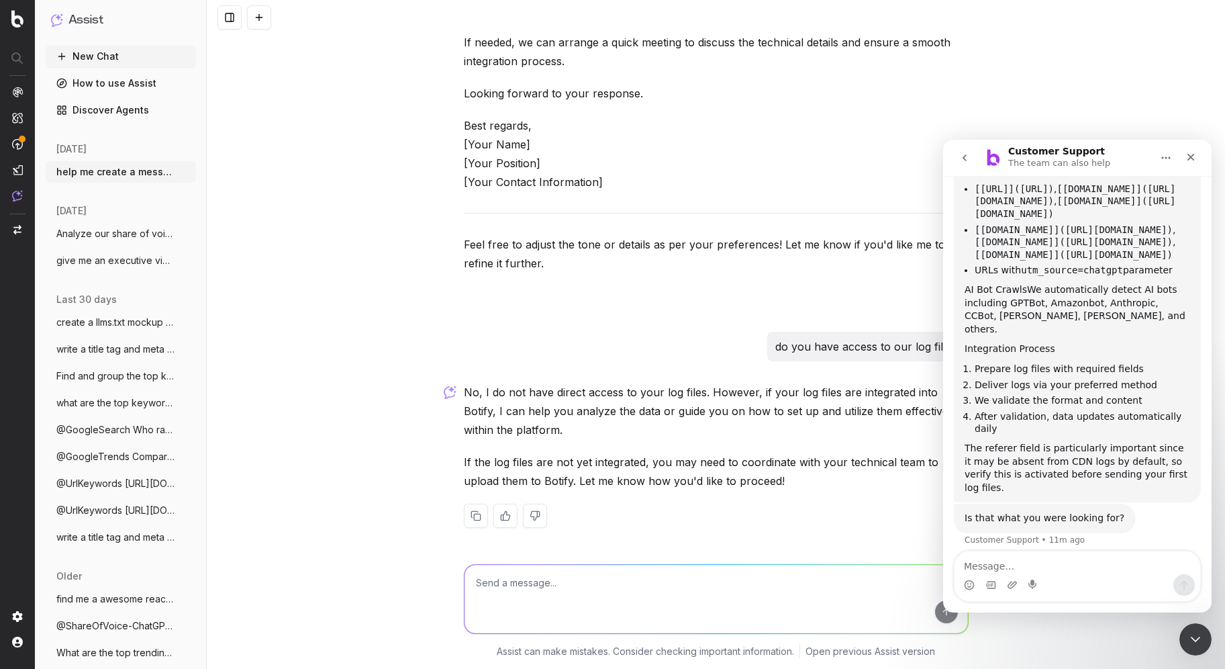
click at [1132, 160] on div "Customer Support The team can also help" at bounding box center [1066, 157] width 170 height 23
click at [1189, 157] on icon "Close" at bounding box center [1190, 157] width 11 height 11
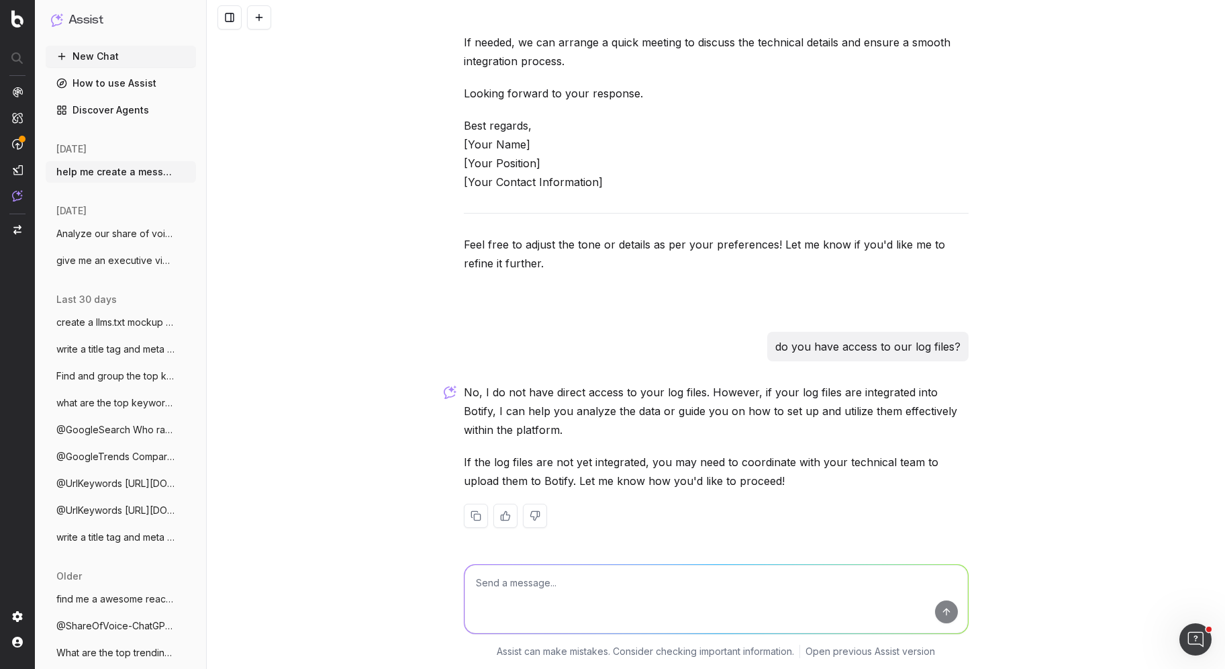
click at [888, 573] on textarea at bounding box center [715, 598] width 503 height 68
click at [734, 579] on textarea at bounding box center [715, 598] width 503 height 68
type textarea "they are already integrated"
